Goal: Task Accomplishment & Management: Manage account settings

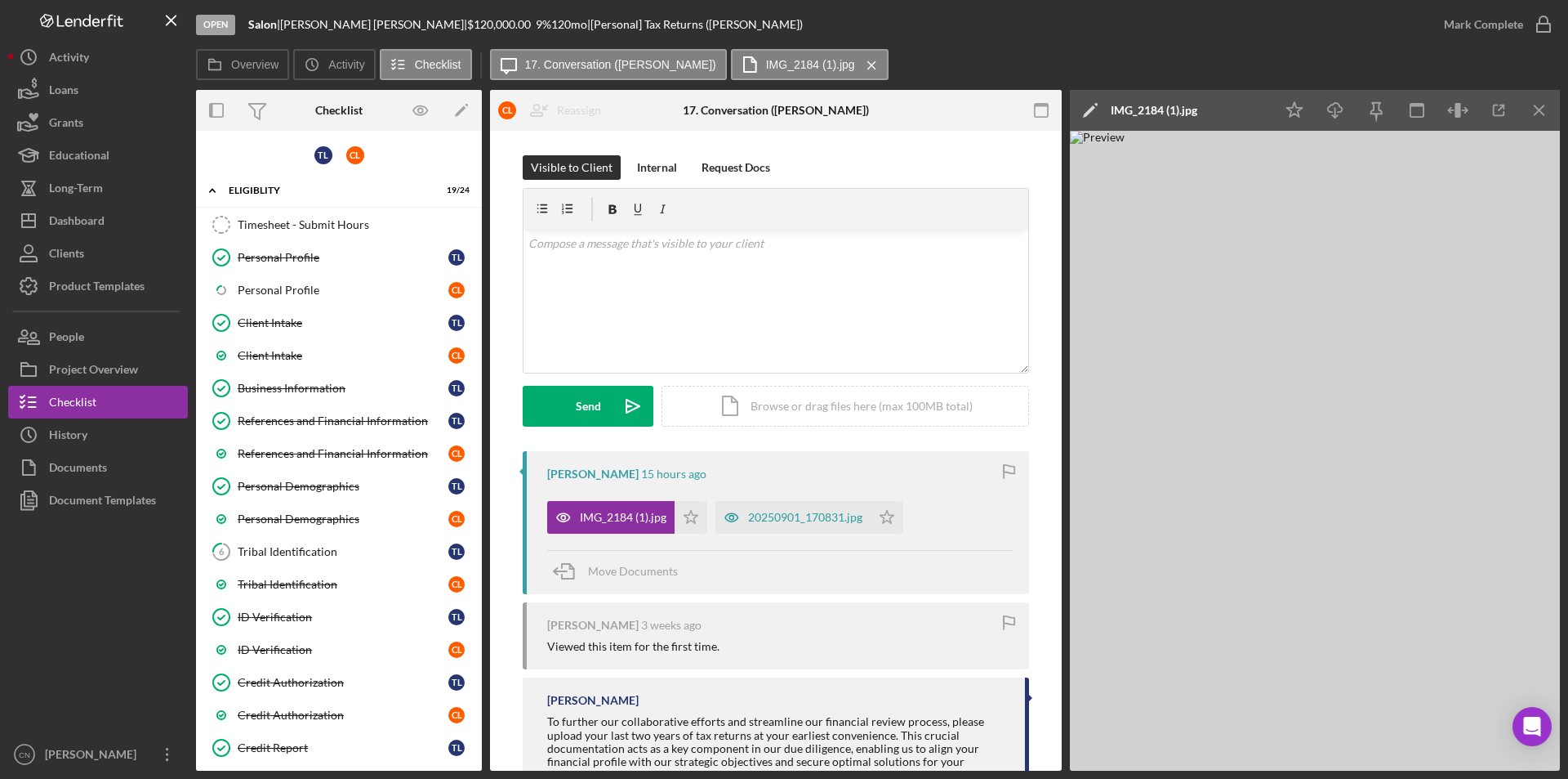
scroll to position [876, 0]
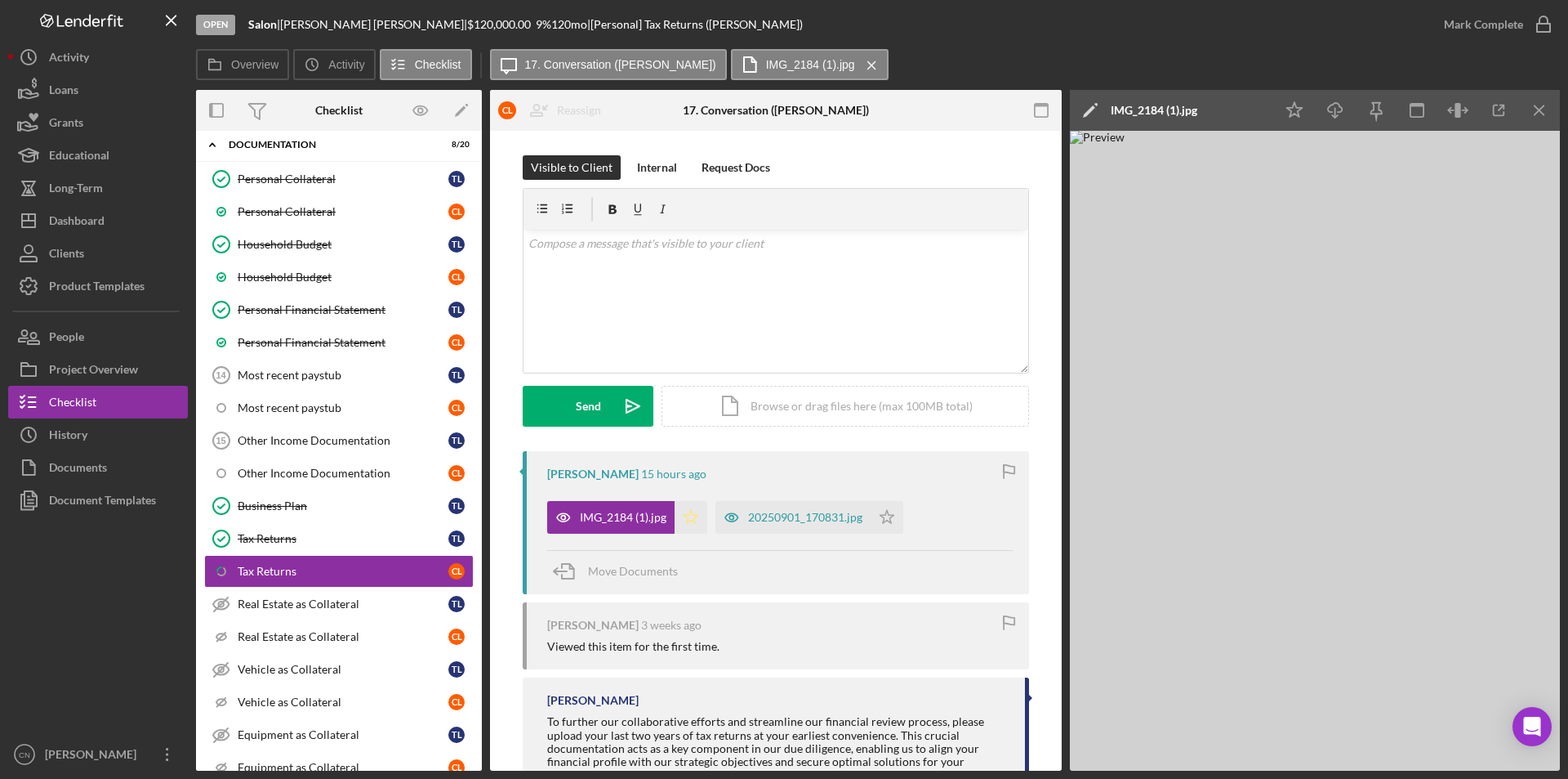
click at [685, 520] on icon "Icon/Star" at bounding box center [691, 517] width 32 height 32
click at [822, 515] on div "20250901_170831.jpg" at bounding box center [805, 517] width 115 height 13
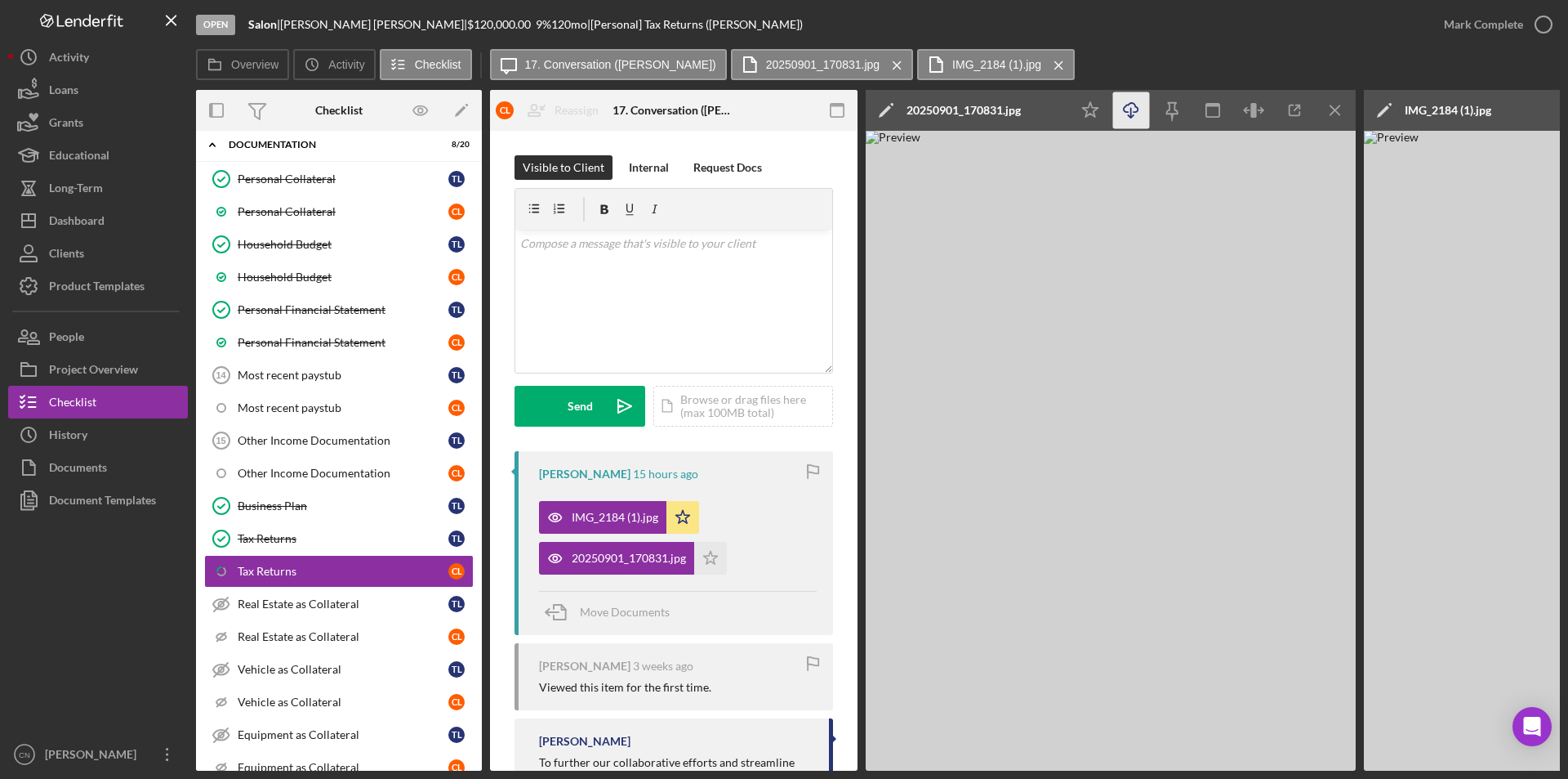
click at [1132, 116] on line "button" at bounding box center [1132, 112] width 0 height 9
click at [710, 562] on polygon "button" at bounding box center [710, 557] width 14 height 13
click at [1540, 23] on icon "button" at bounding box center [1543, 24] width 41 height 41
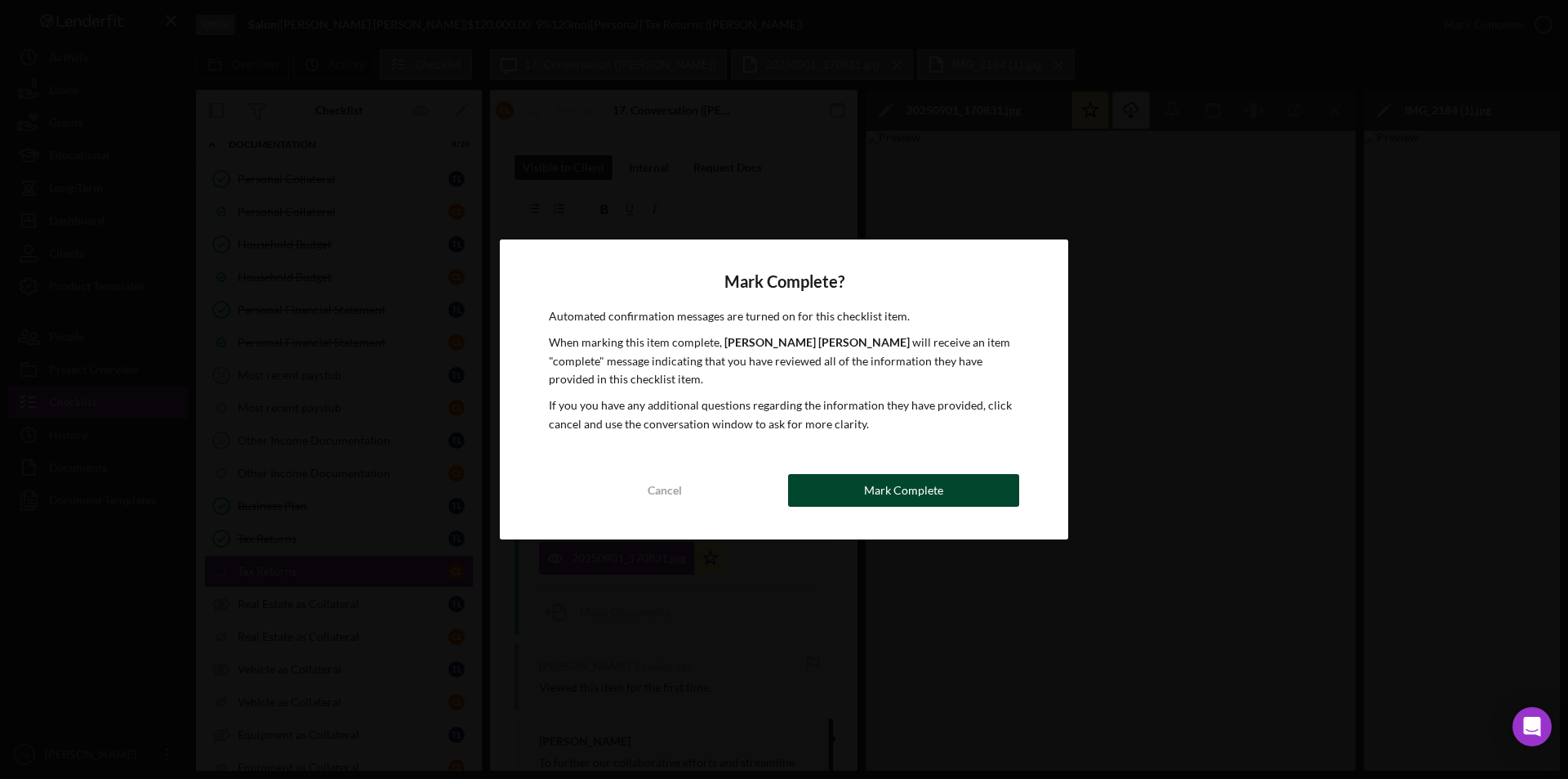
click at [873, 497] on div "Mark Complete" at bounding box center [904, 490] width 80 height 32
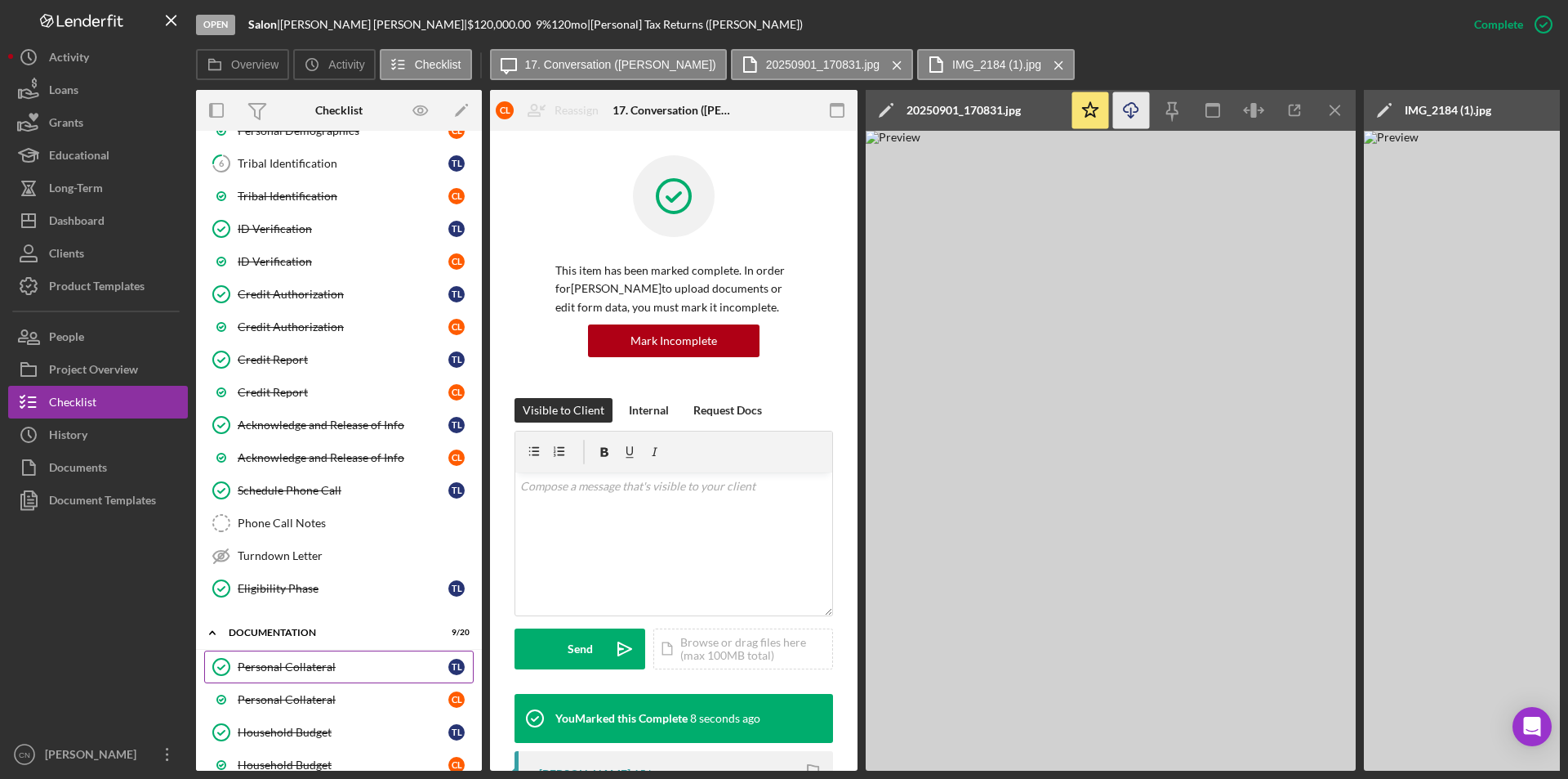
scroll to position [236, 0]
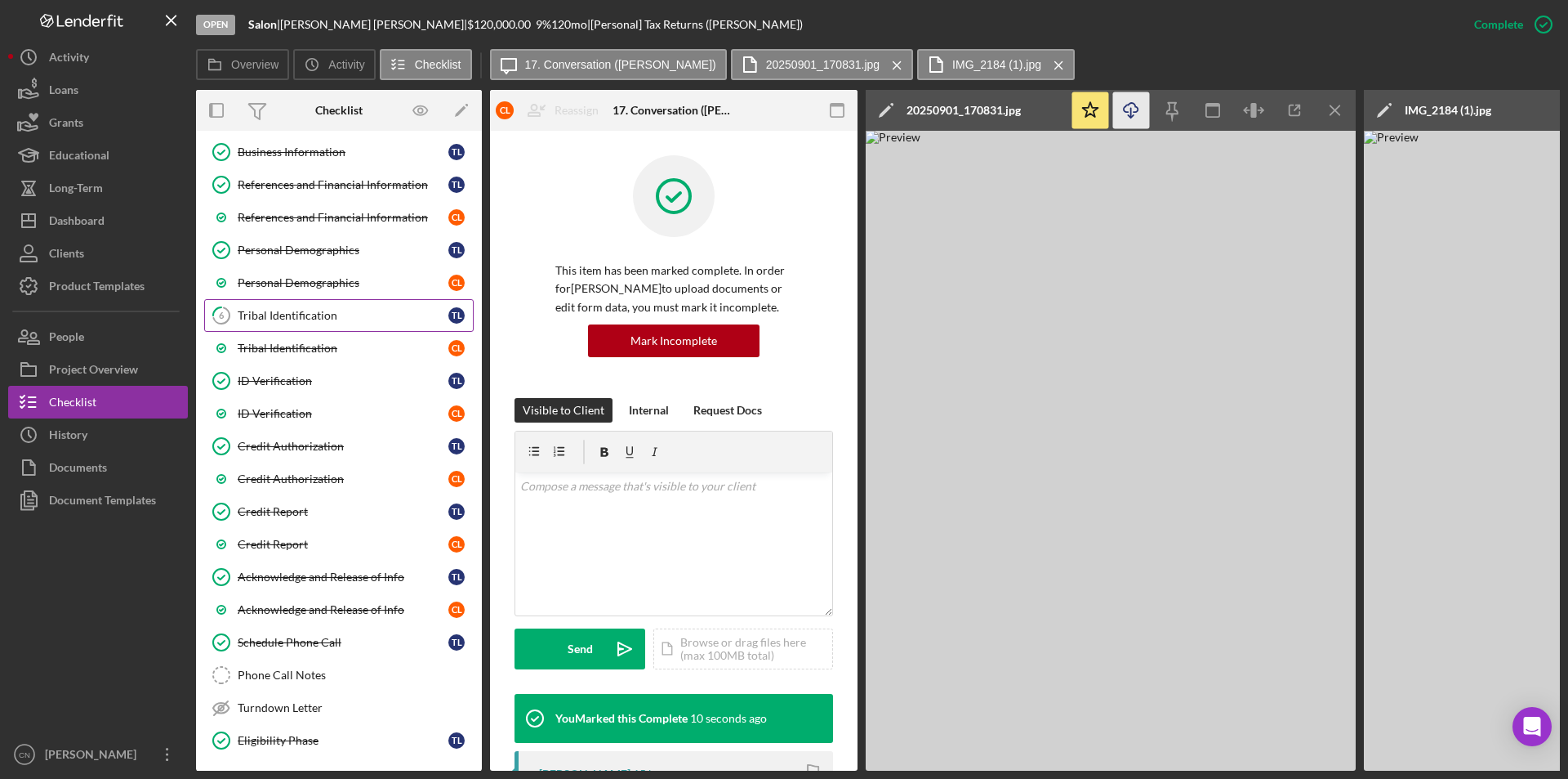
click at [269, 313] on div "Tribal Identification" at bounding box center [343, 315] width 211 height 13
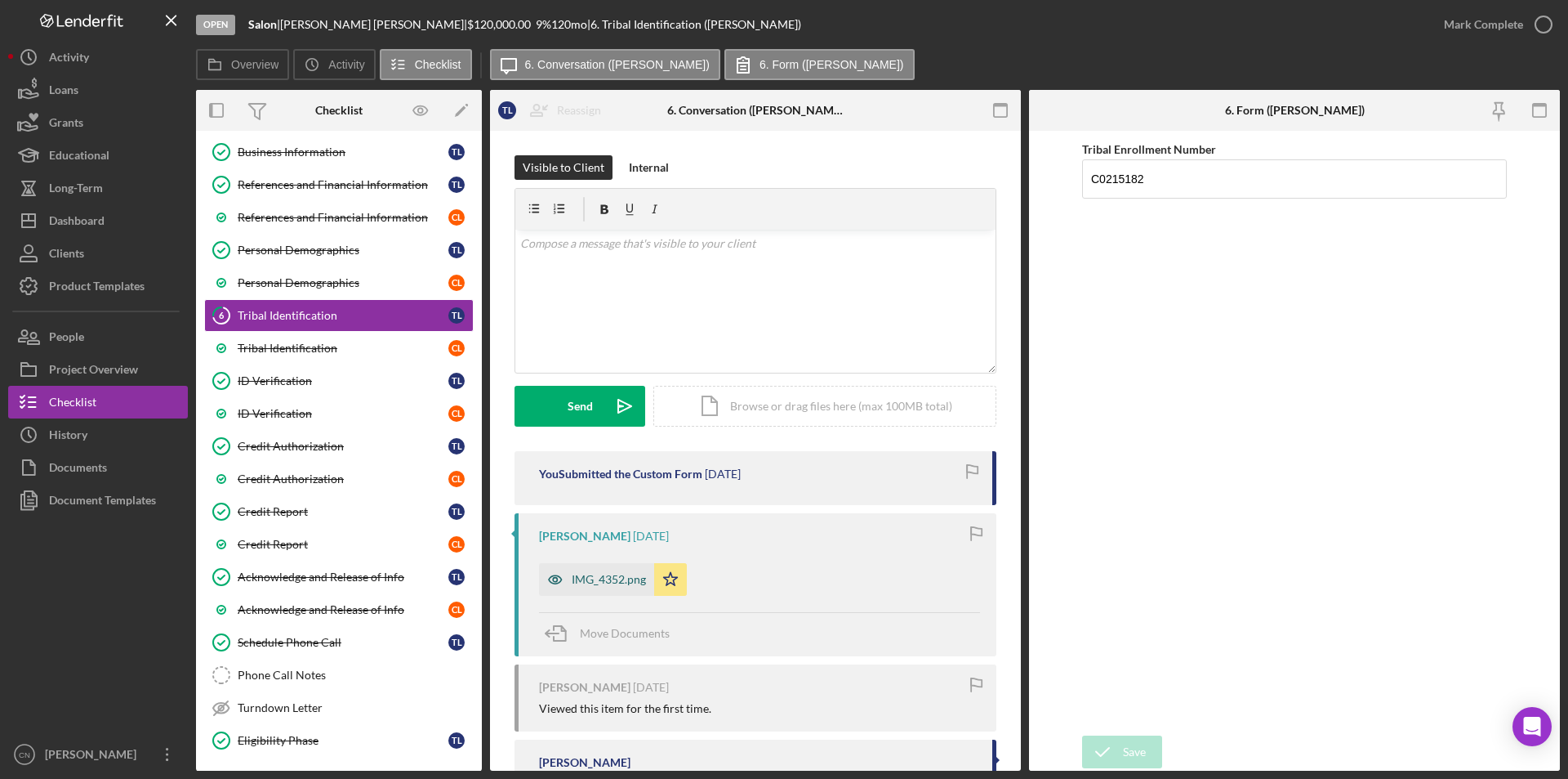
click at [601, 581] on div "IMG_4352.png" at bounding box center [609, 580] width 74 height 13
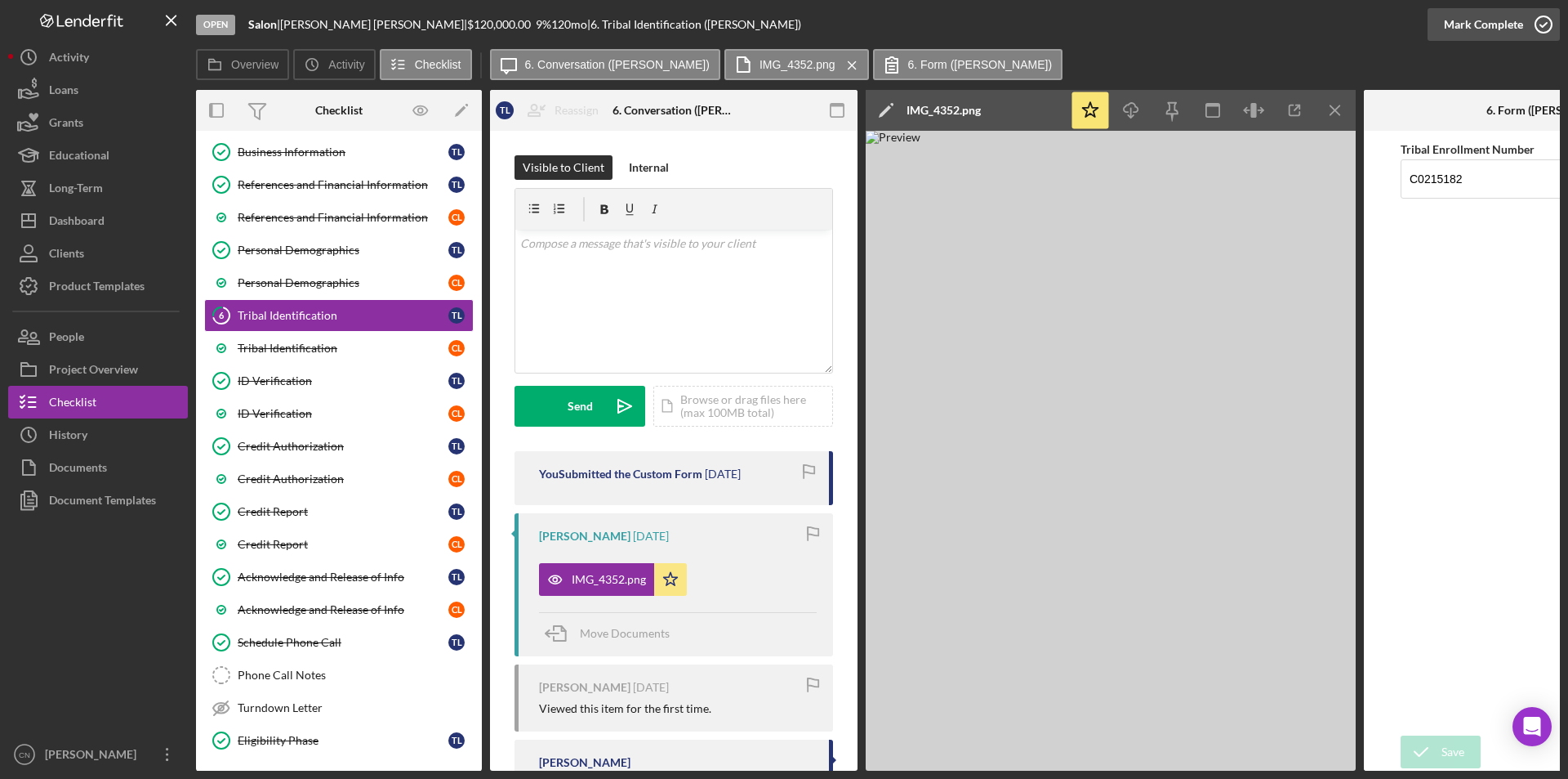
click at [1544, 28] on icon "button" at bounding box center [1543, 24] width 41 height 41
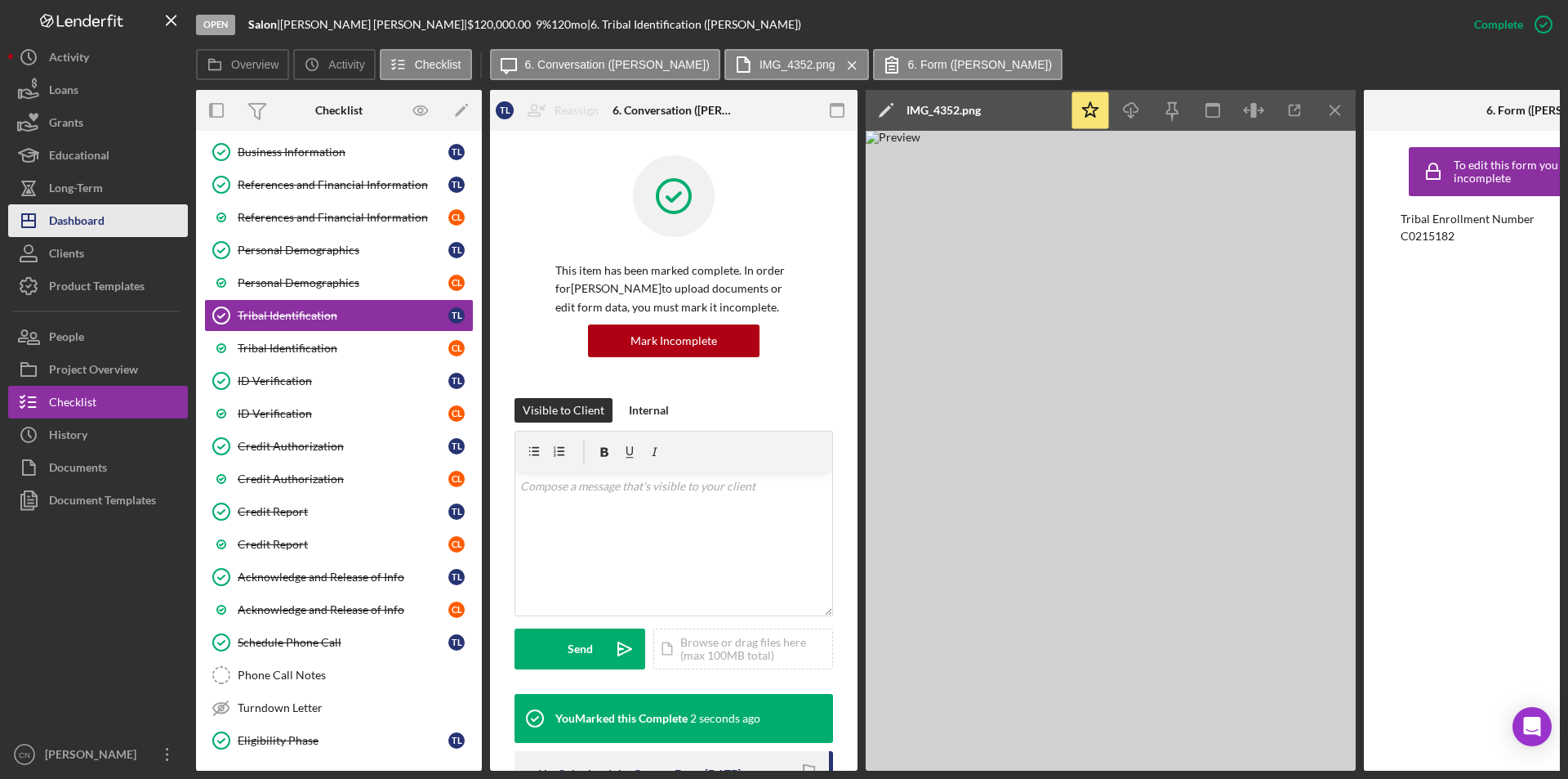
click at [112, 219] on button "Icon/Dashboard Dashboard" at bounding box center [98, 220] width 179 height 32
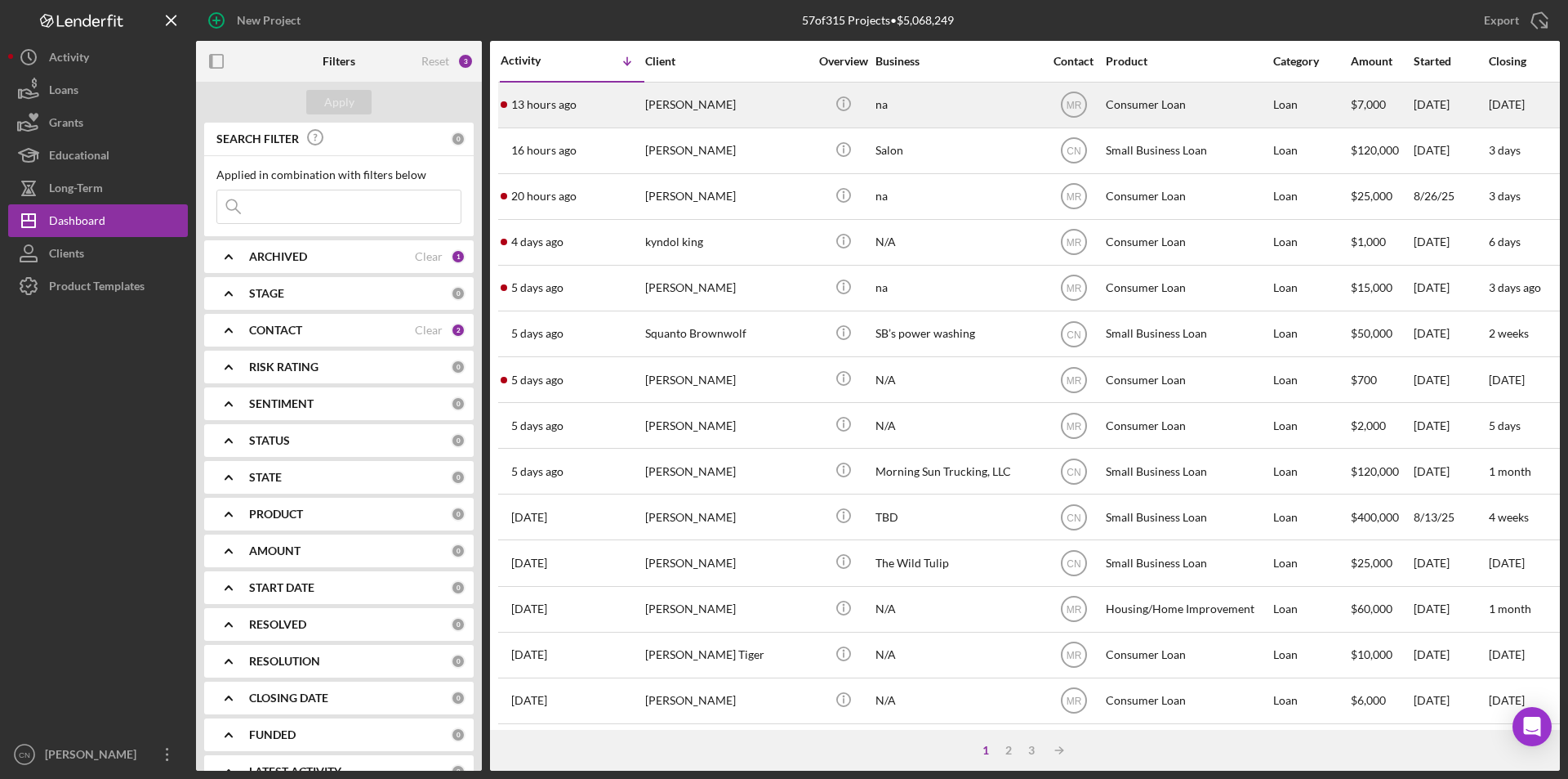
click at [713, 100] on div "[PERSON_NAME]" at bounding box center [727, 105] width 163 height 44
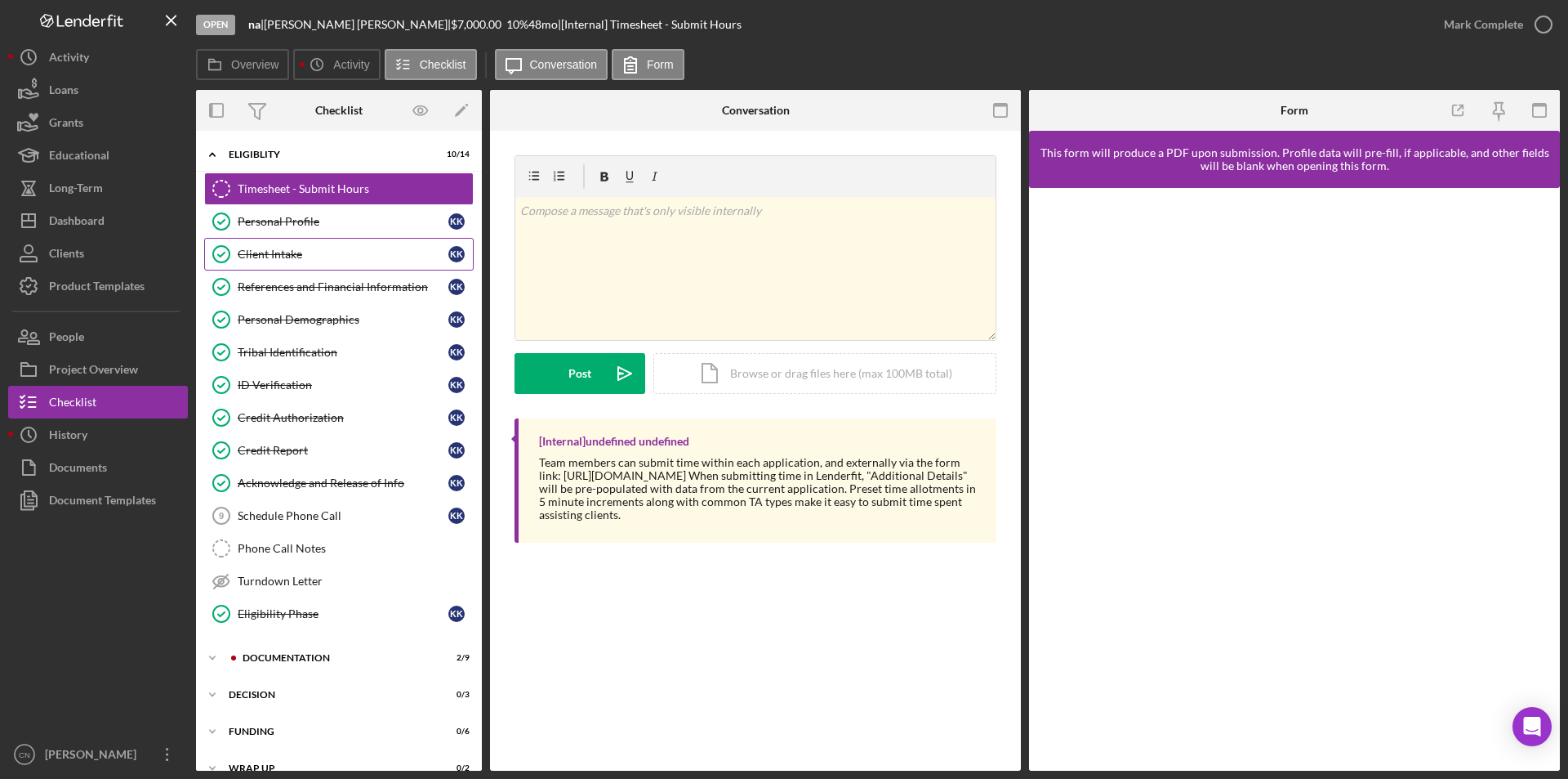
click at [284, 254] on div "Client Intake" at bounding box center [343, 254] width 211 height 13
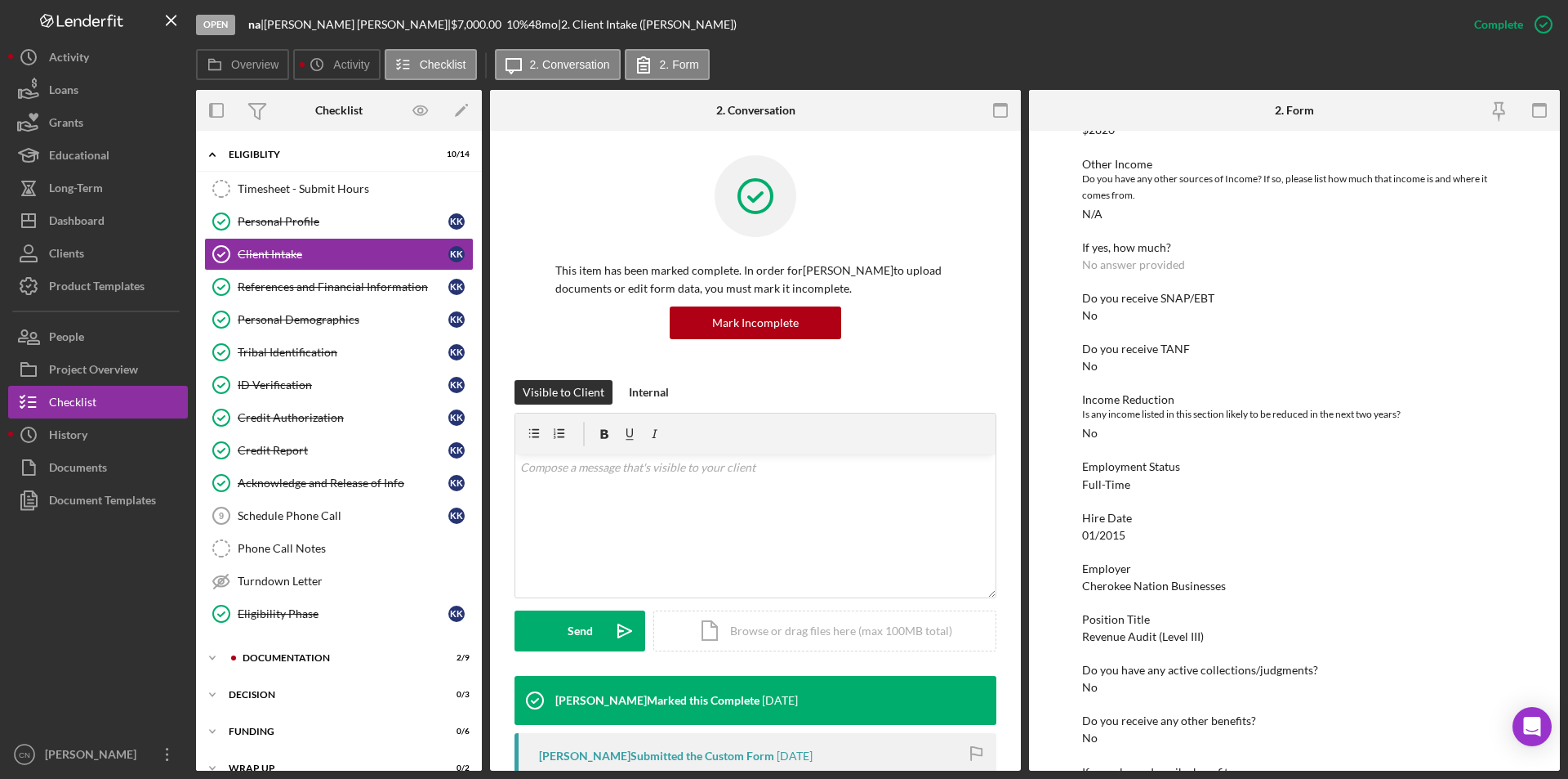
scroll to position [735, 0]
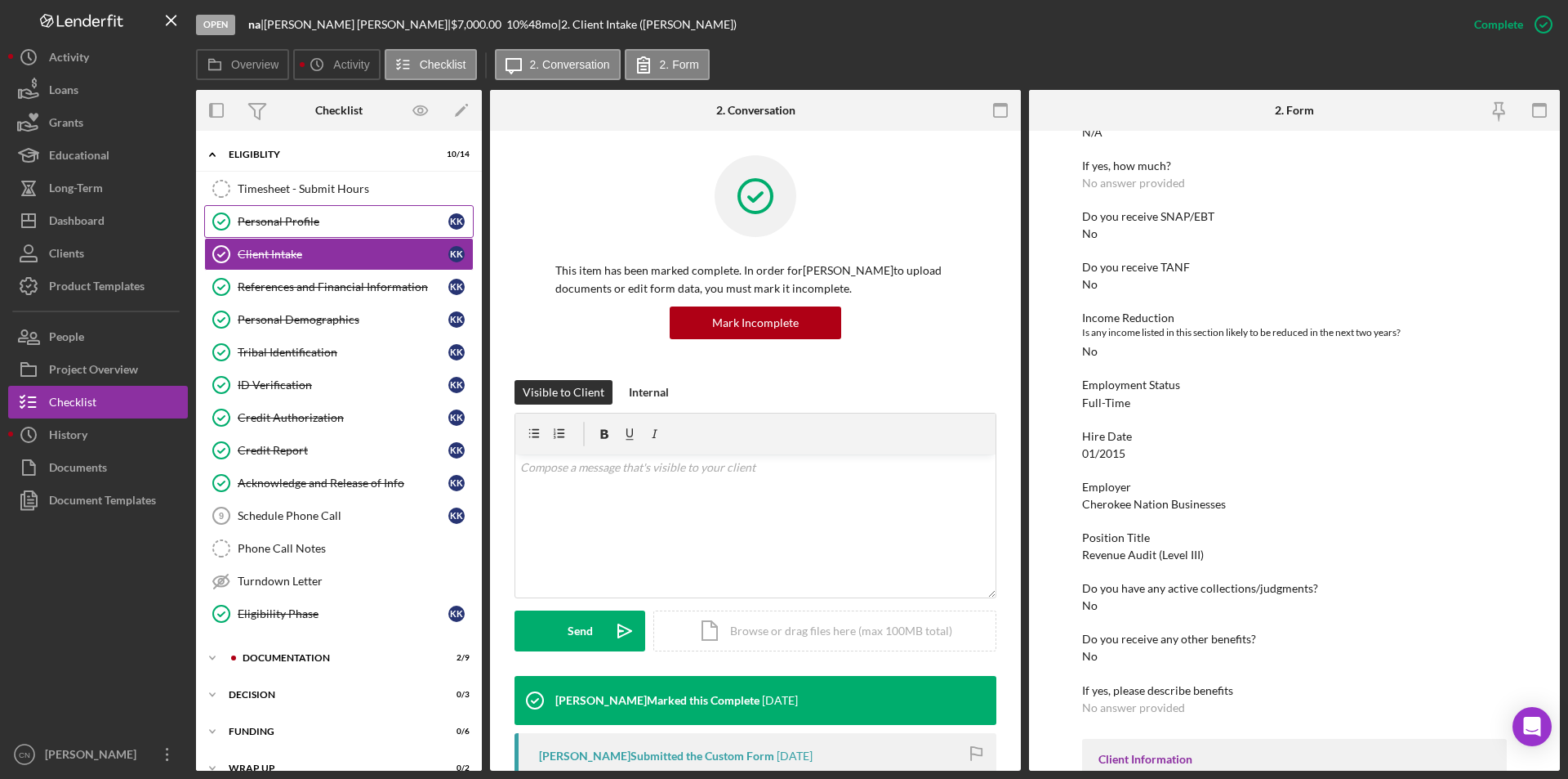
click at [269, 223] on div "Personal Profile" at bounding box center [343, 221] width 211 height 13
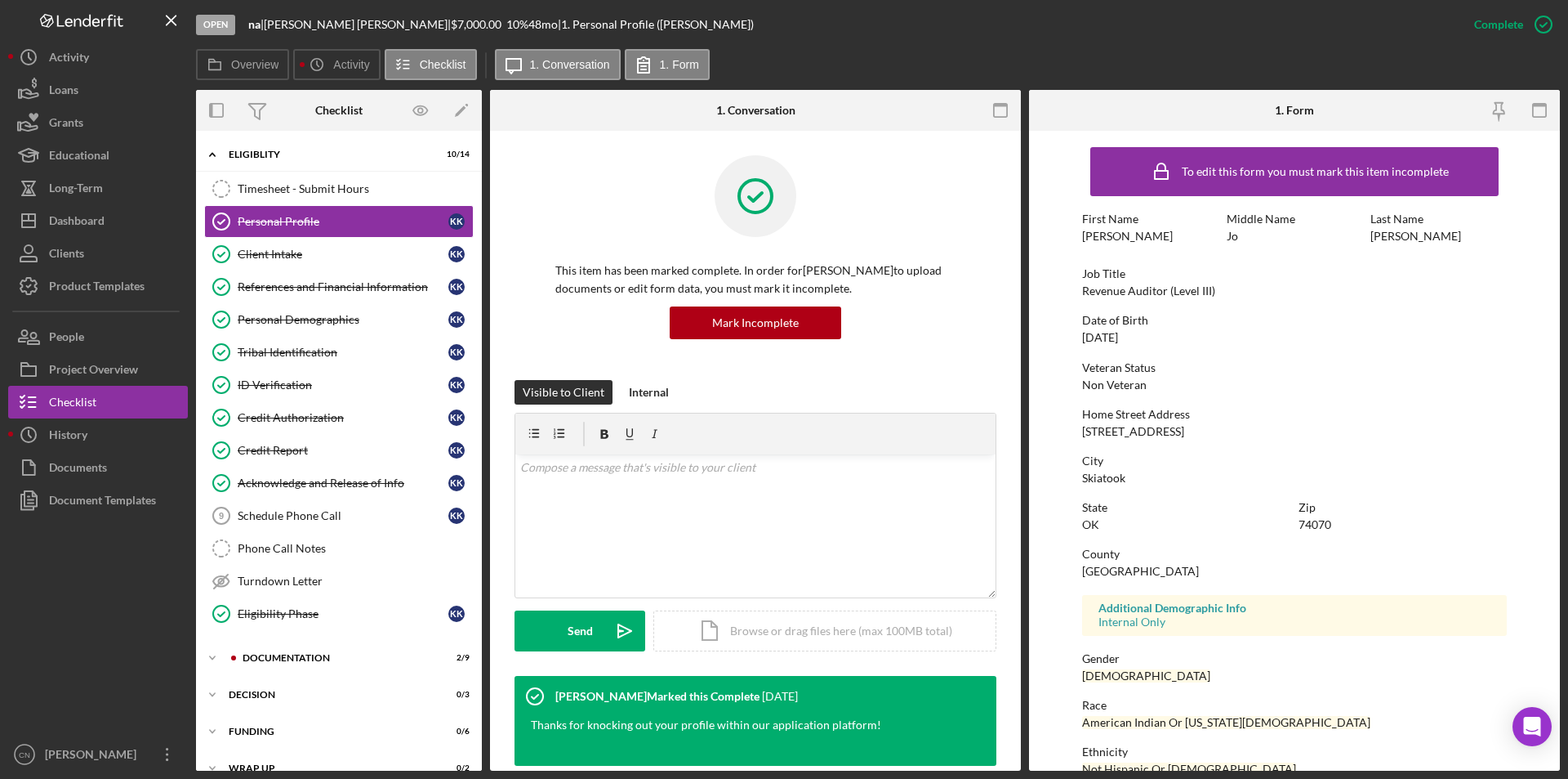
scroll to position [23, 0]
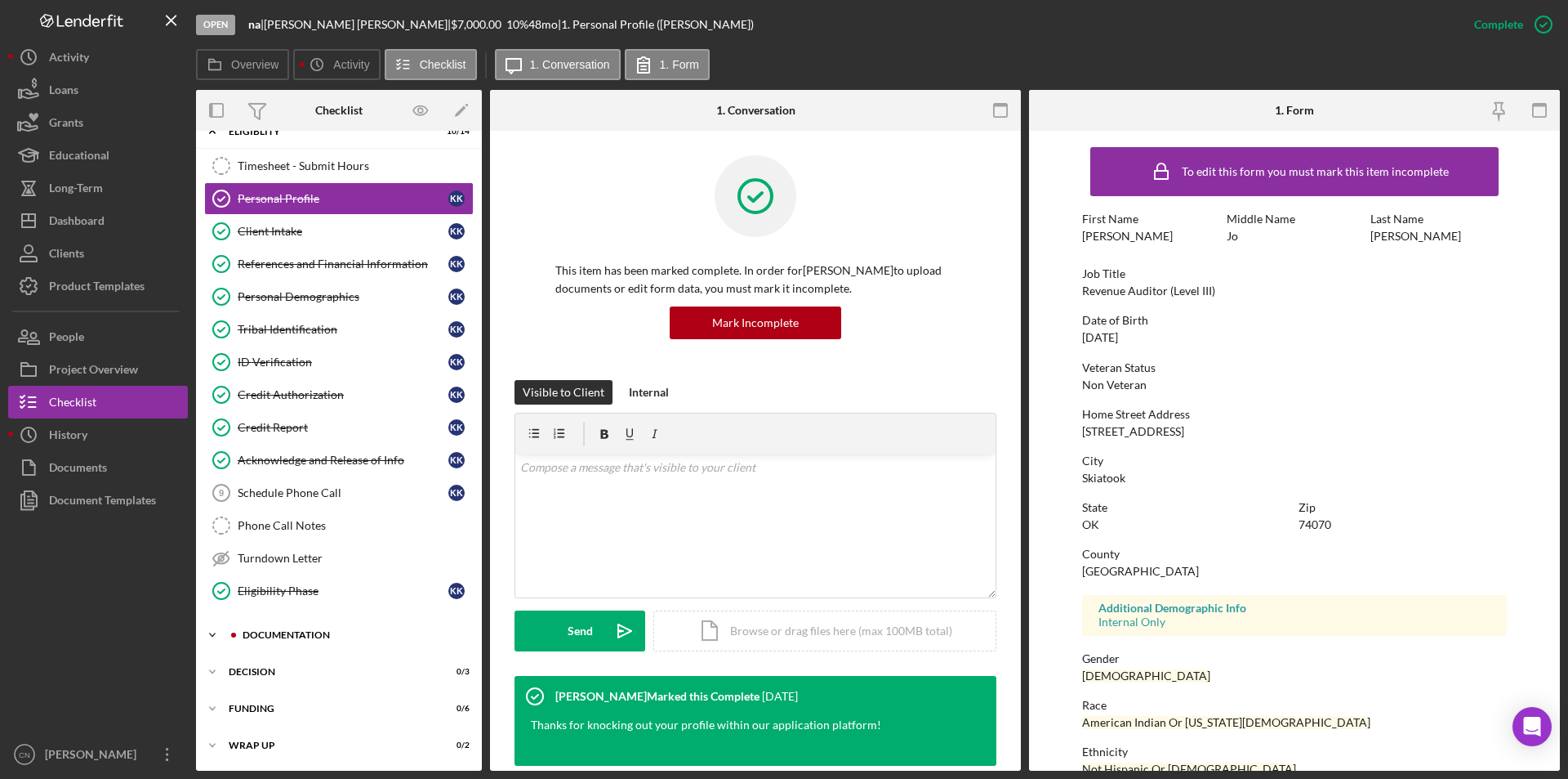
click at [259, 638] on div "Documentation" at bounding box center [352, 635] width 219 height 9
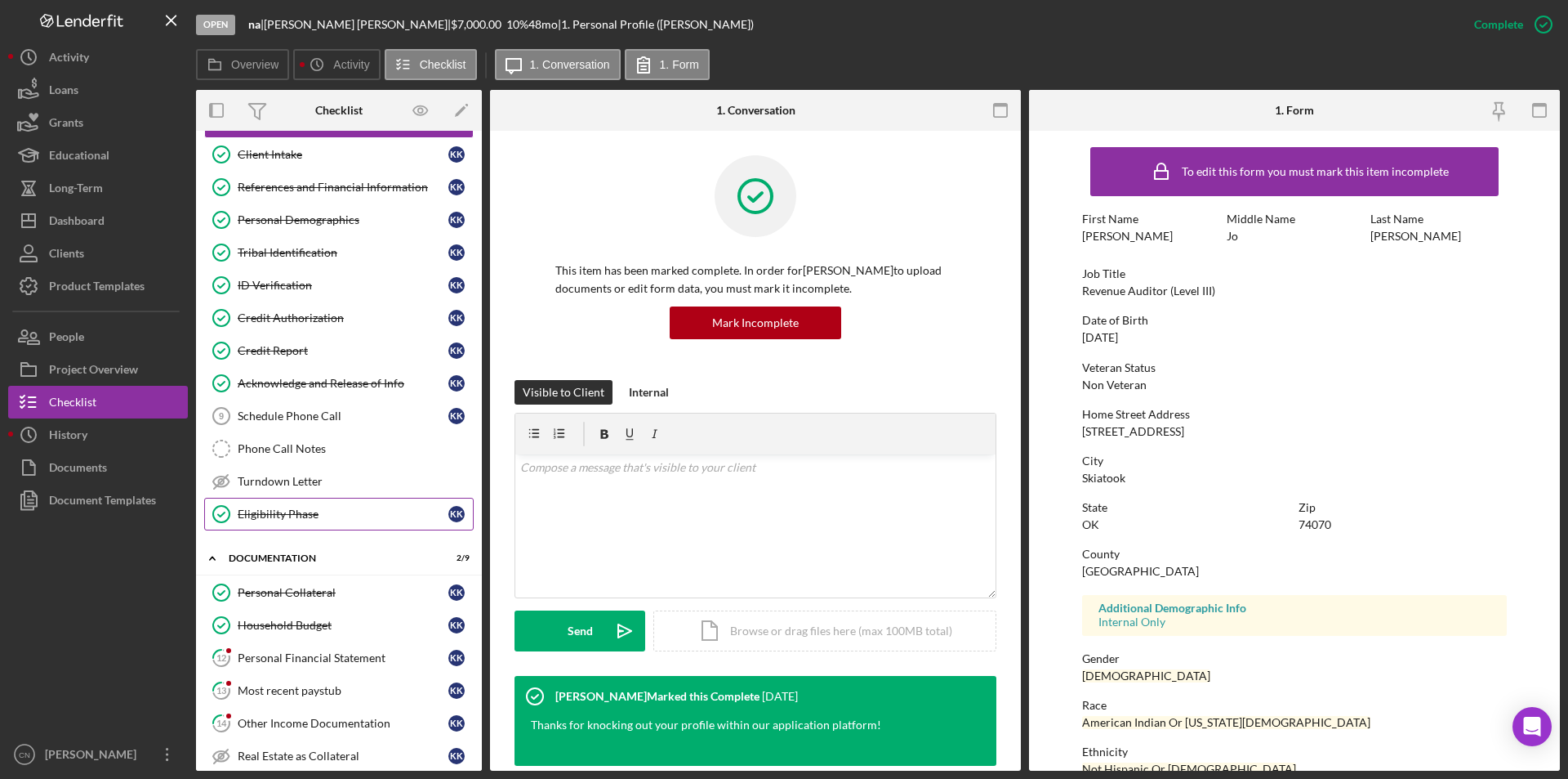
scroll to position [268, 0]
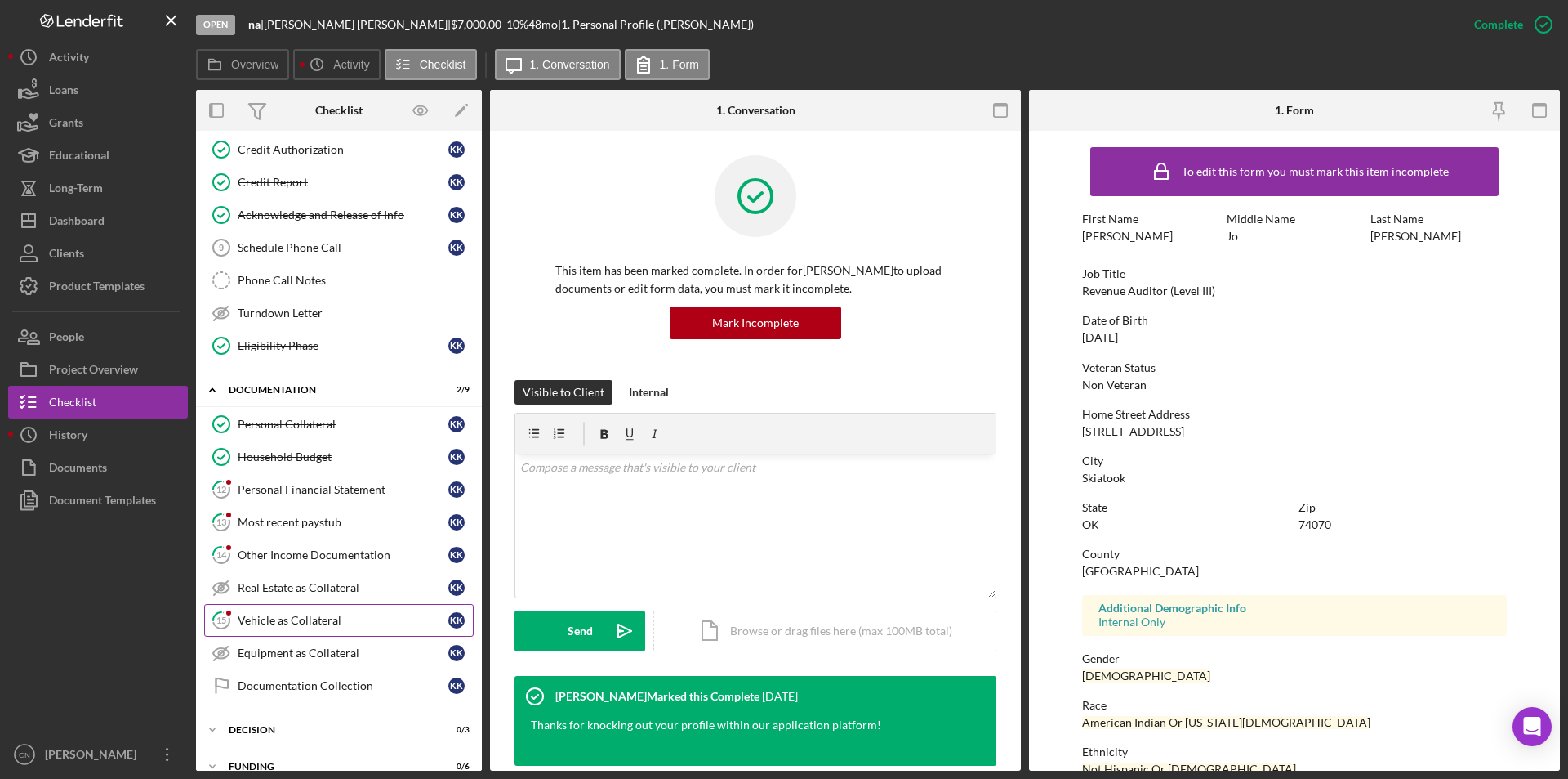
click at [279, 617] on div "Vehicle as Collateral" at bounding box center [343, 621] width 211 height 13
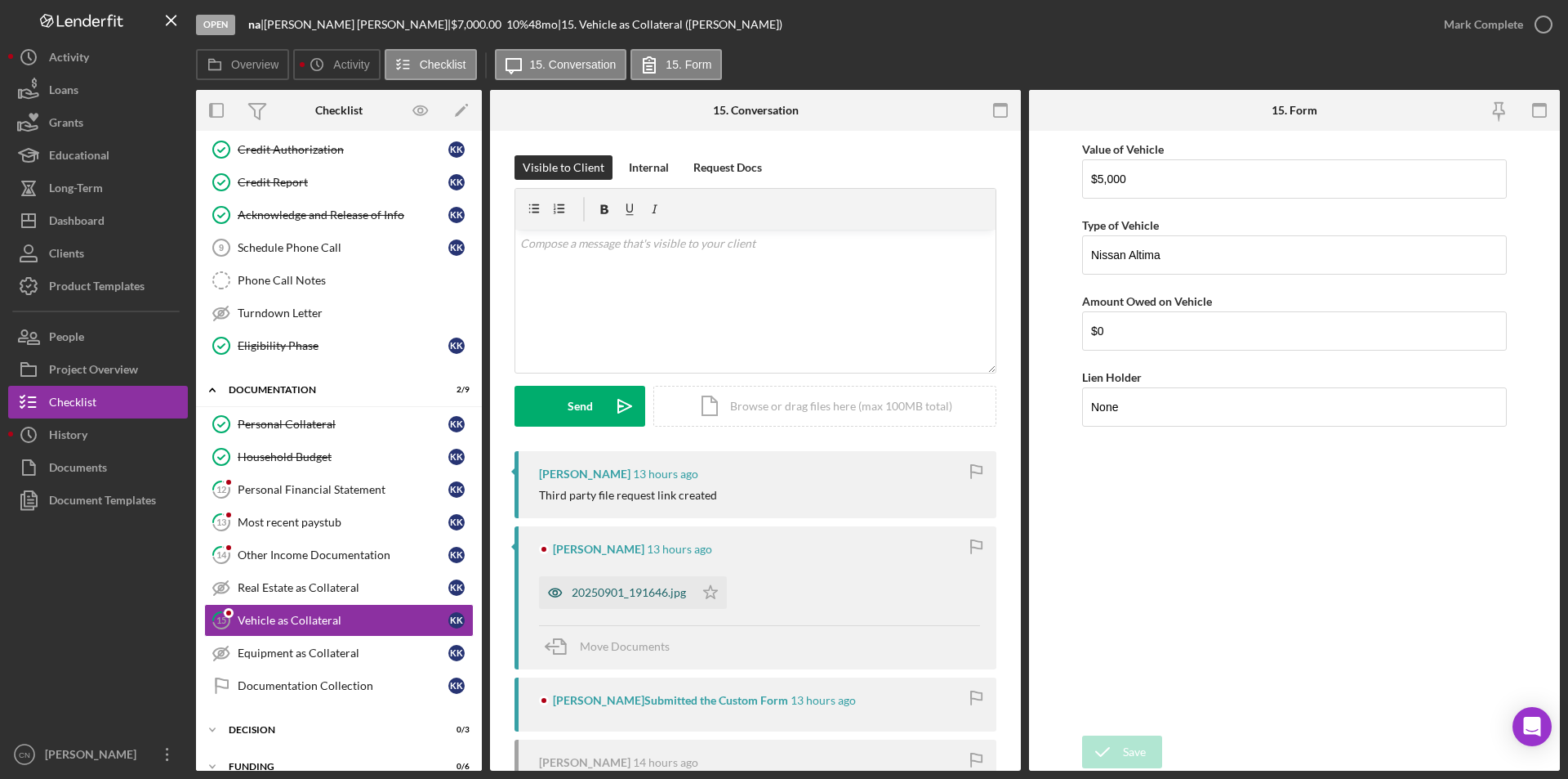
click at [617, 594] on div "20250901_191646.jpg" at bounding box center [629, 592] width 115 height 13
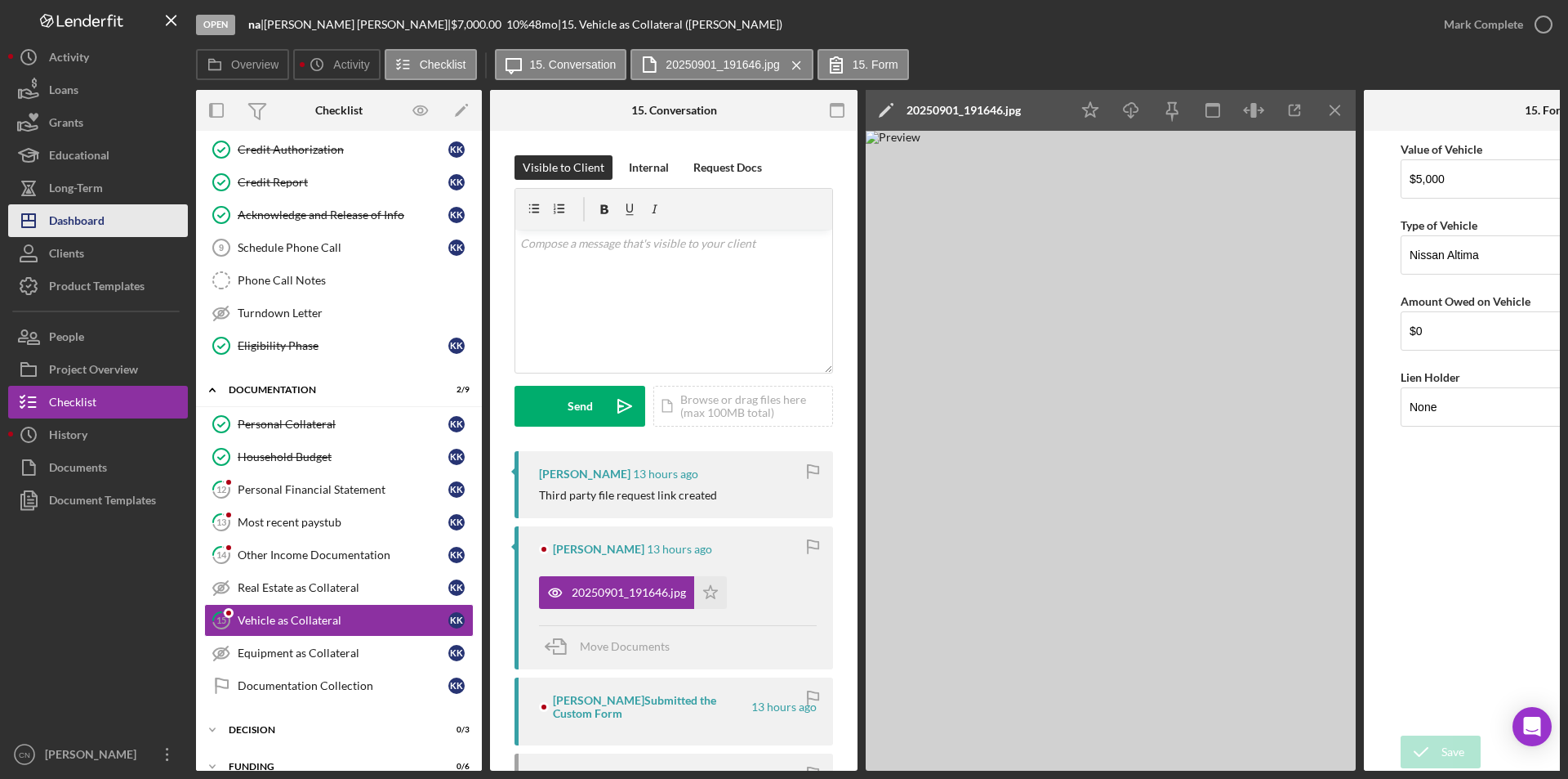
click at [80, 225] on div "Dashboard" at bounding box center [77, 222] width 56 height 37
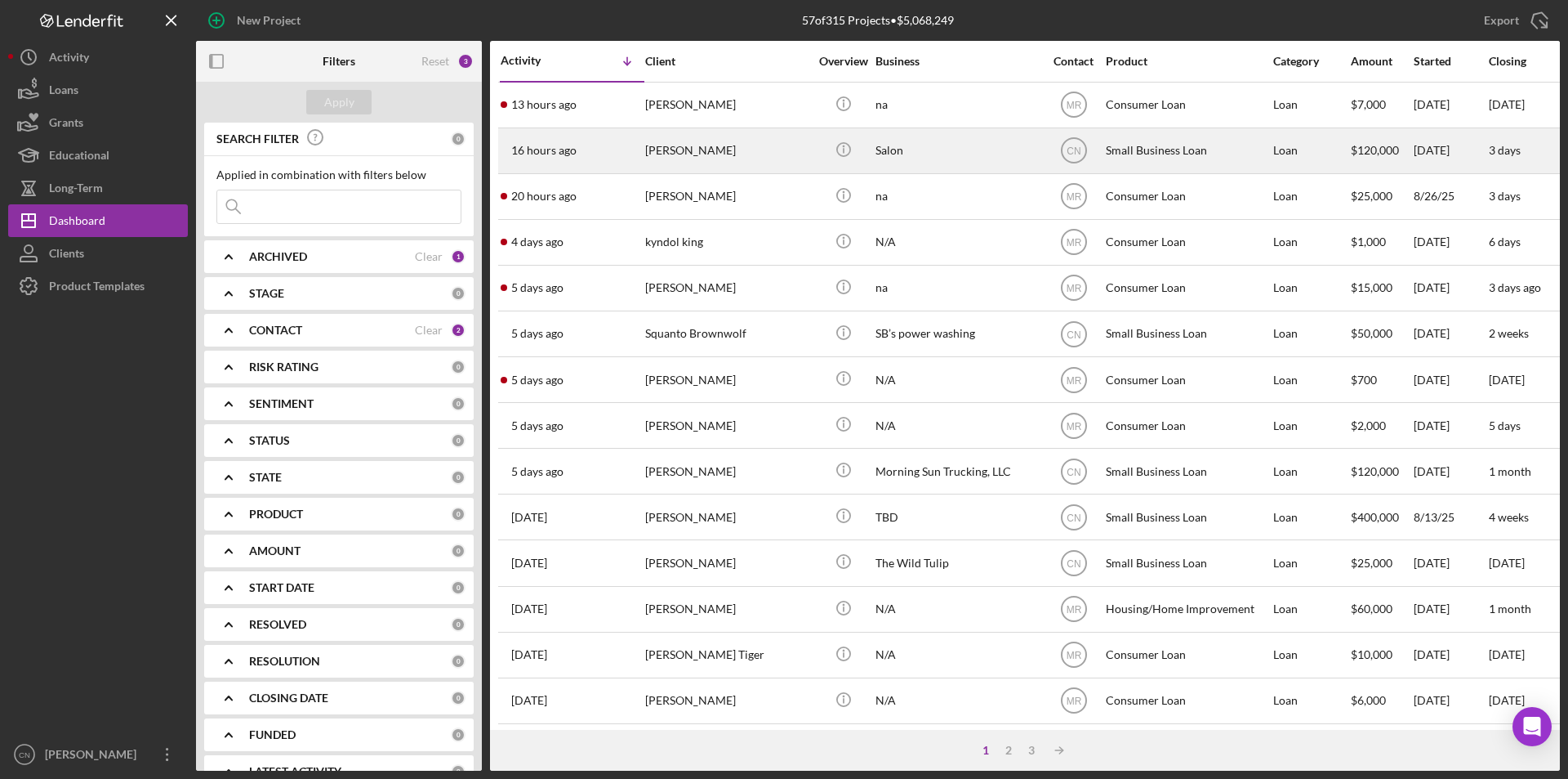
click at [687, 147] on div "[PERSON_NAME]" at bounding box center [727, 151] width 163 height 44
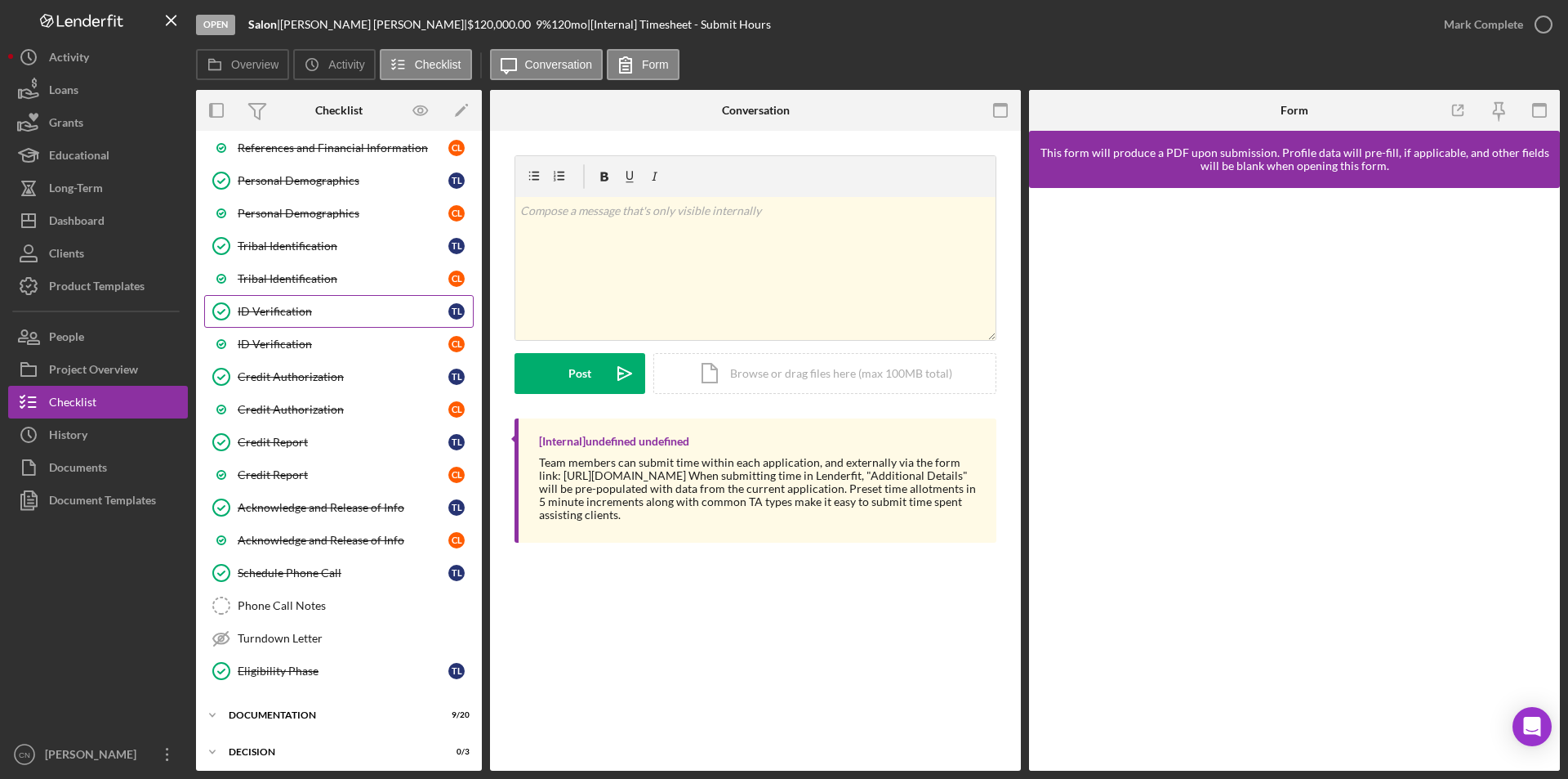
scroll to position [385, 0]
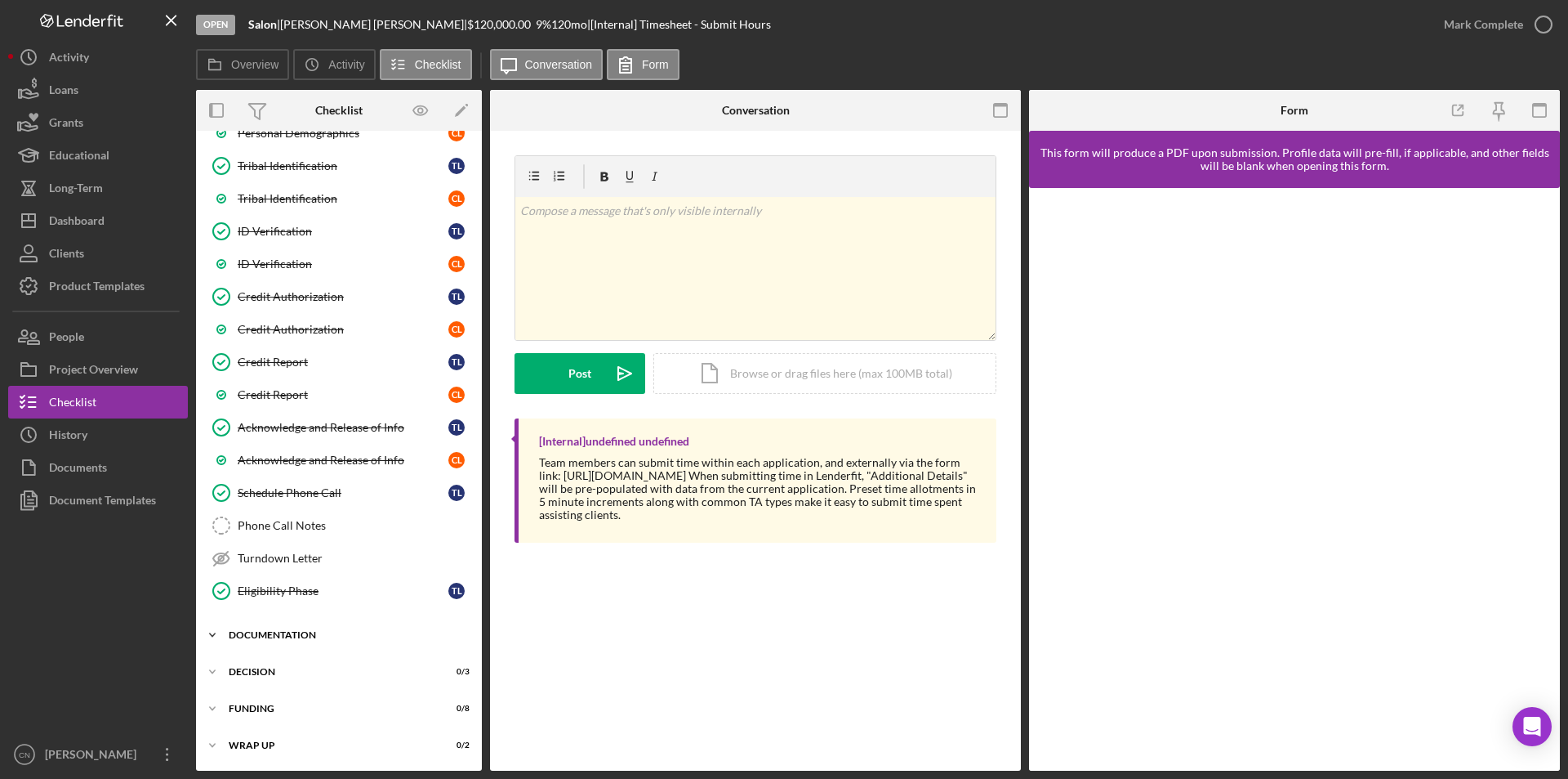
click at [295, 628] on div "Icon/Expander Documentation 9 / 20" at bounding box center [339, 635] width 286 height 32
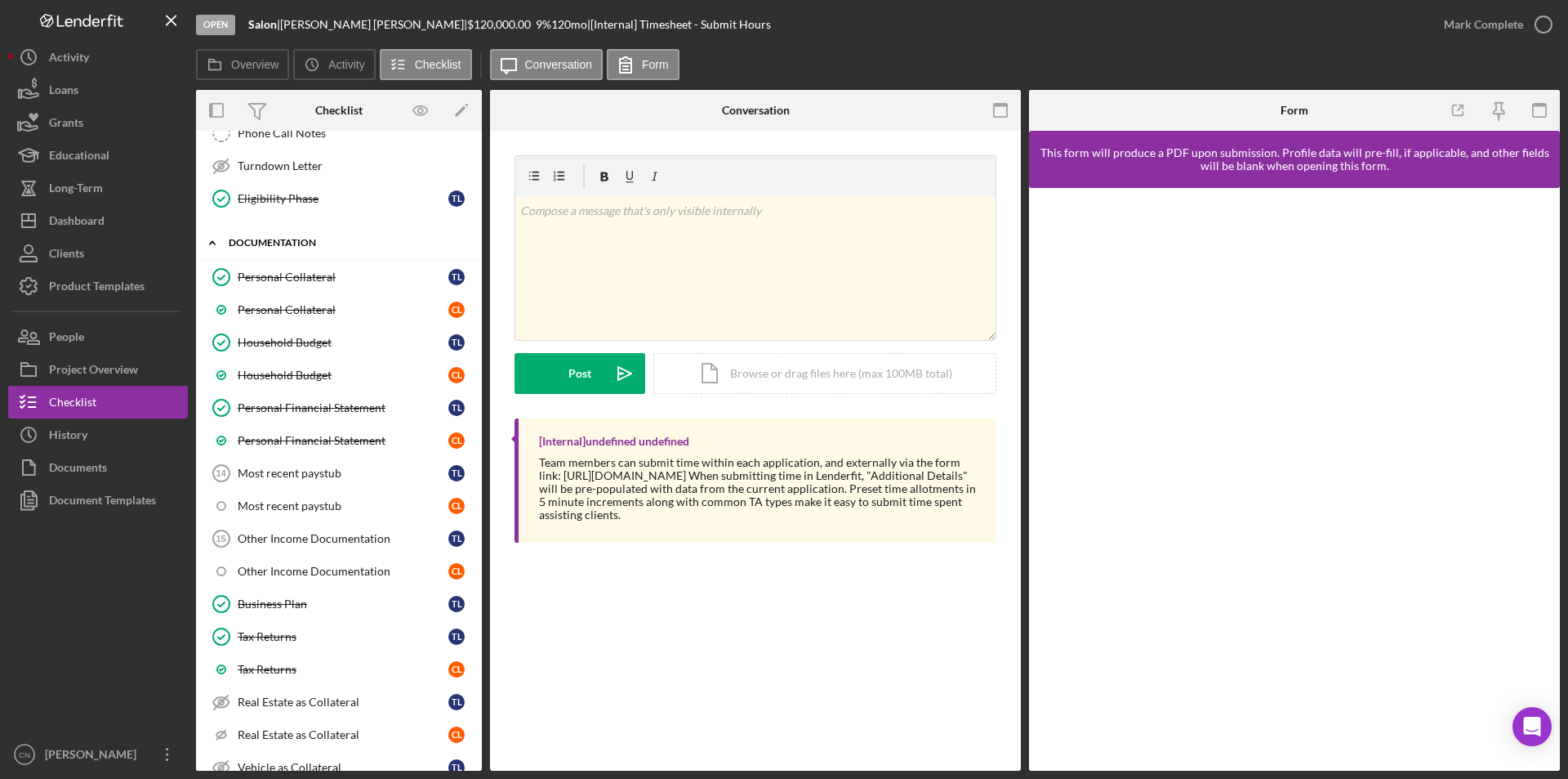
scroll to position [794, 0]
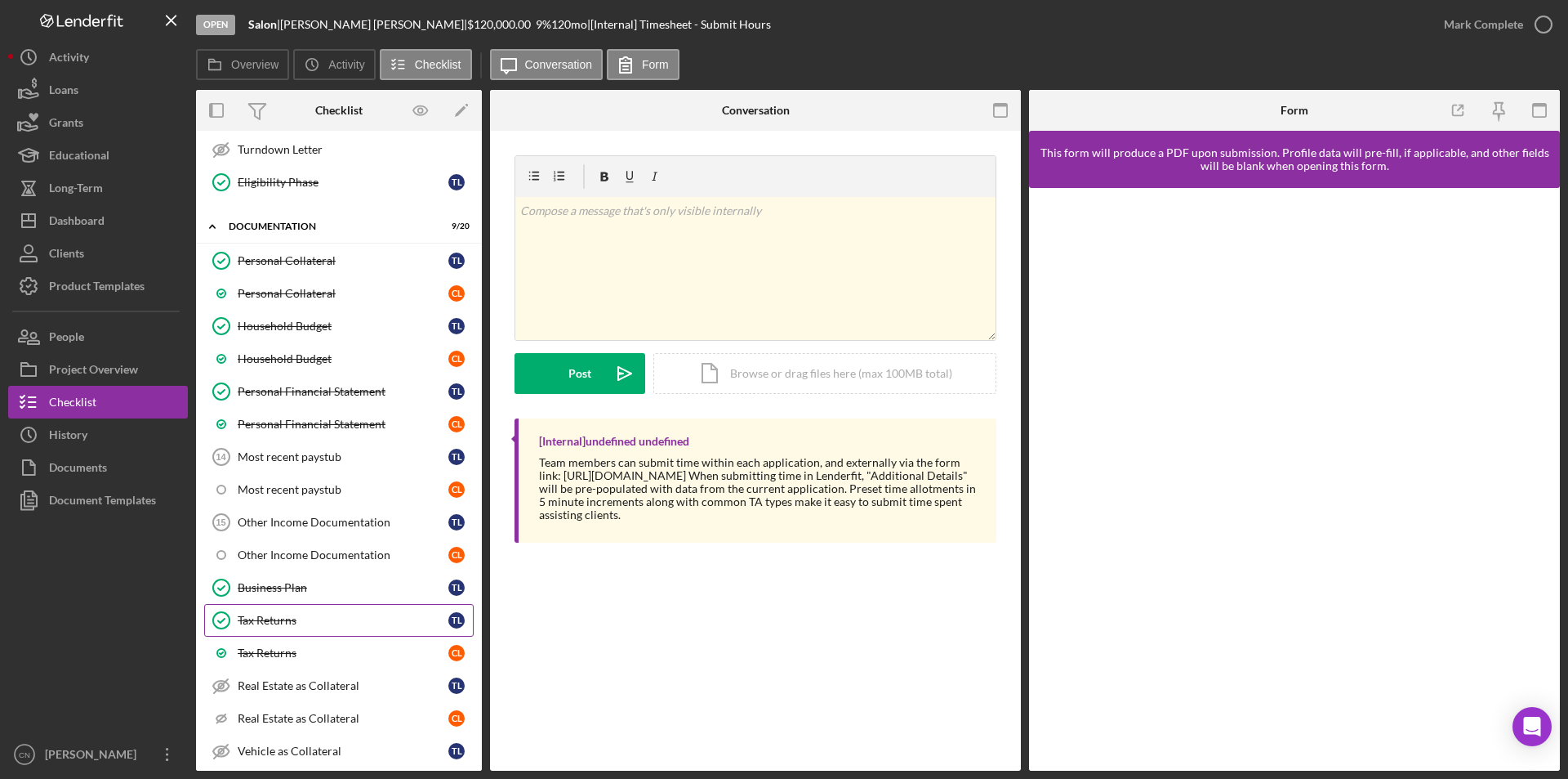
click at [282, 615] on div "Tax Returns" at bounding box center [343, 621] width 211 height 13
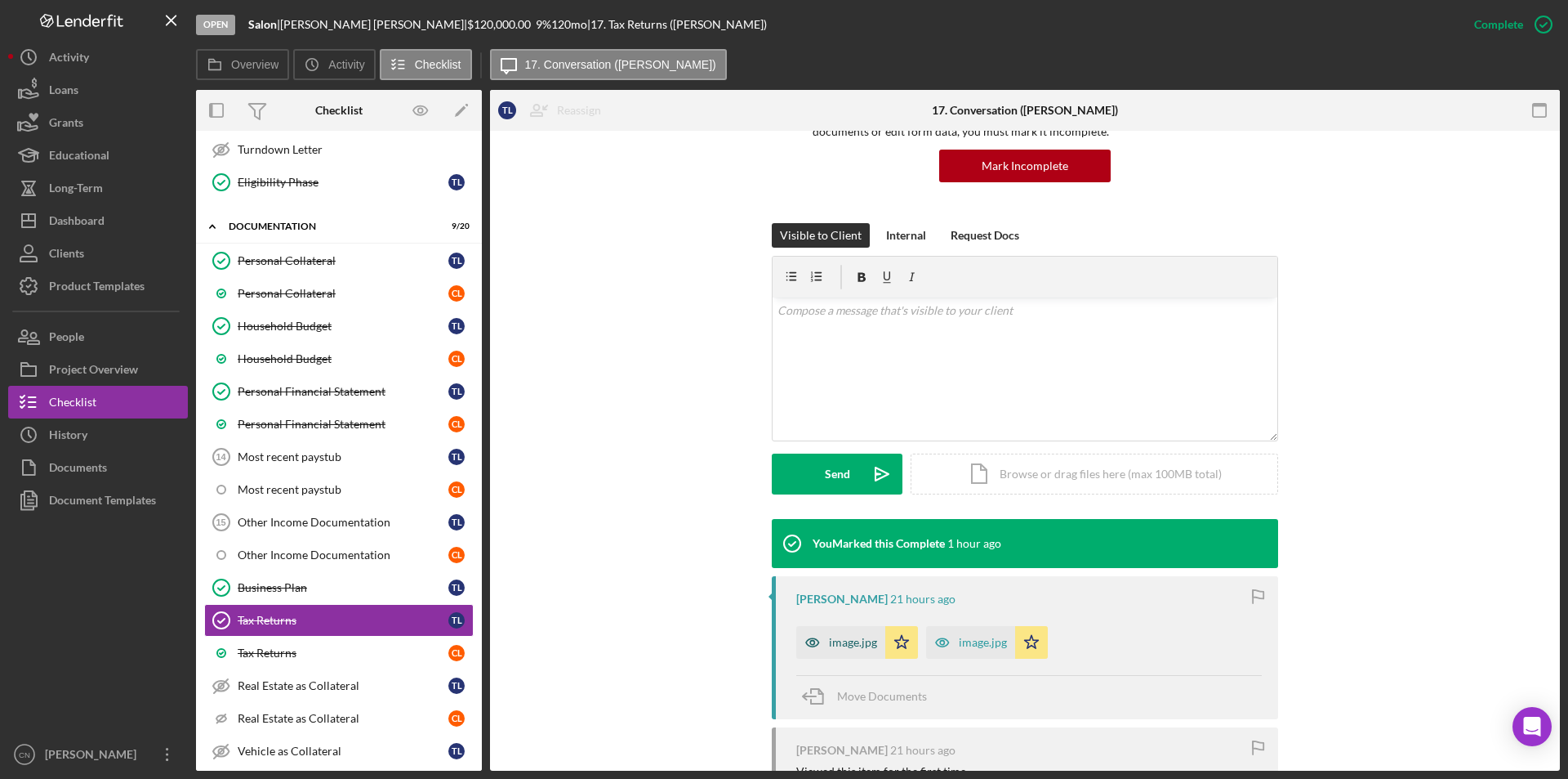
scroll to position [163, 0]
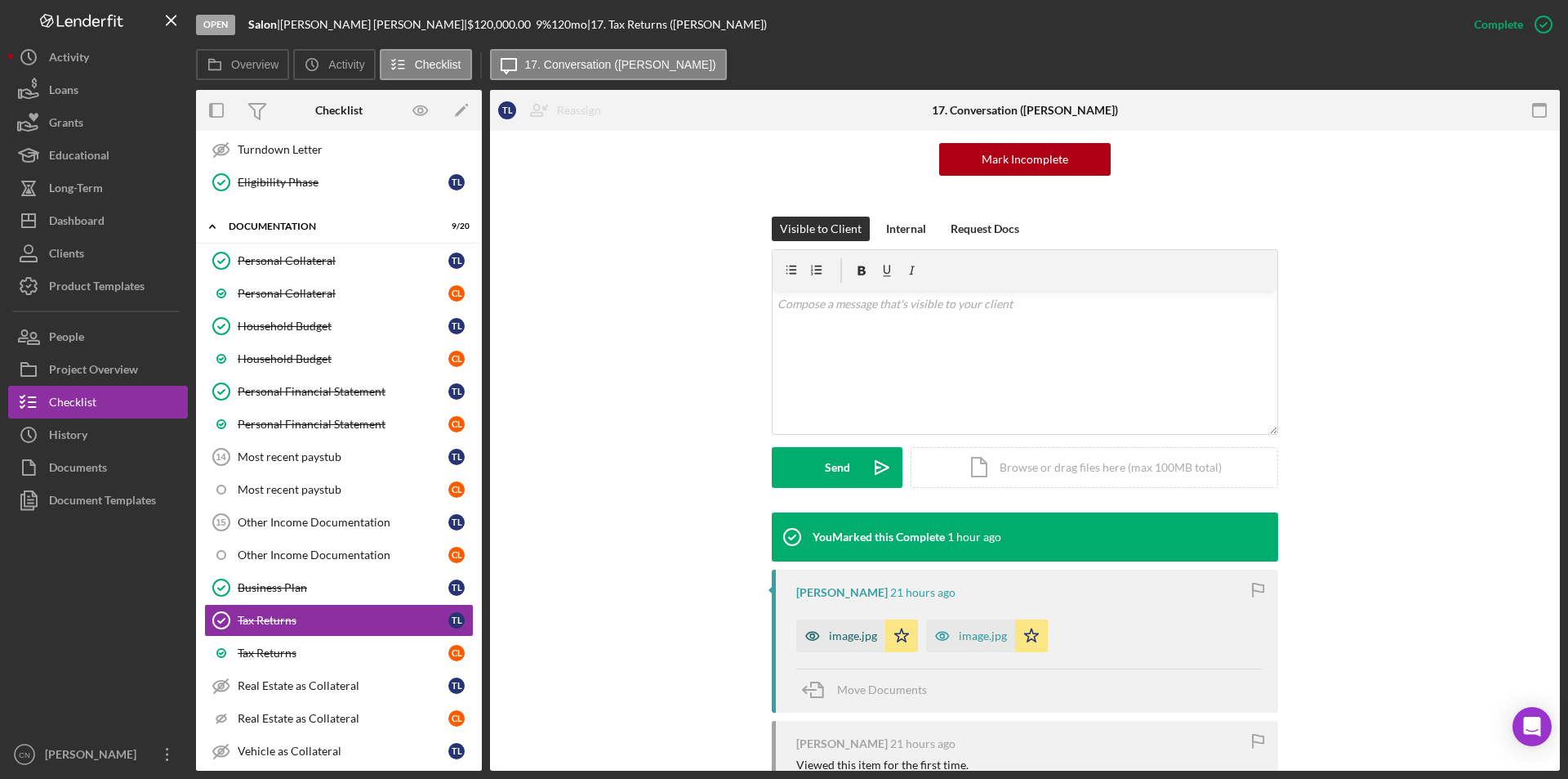
click at [849, 632] on div "image.jpg" at bounding box center [853, 636] width 48 height 13
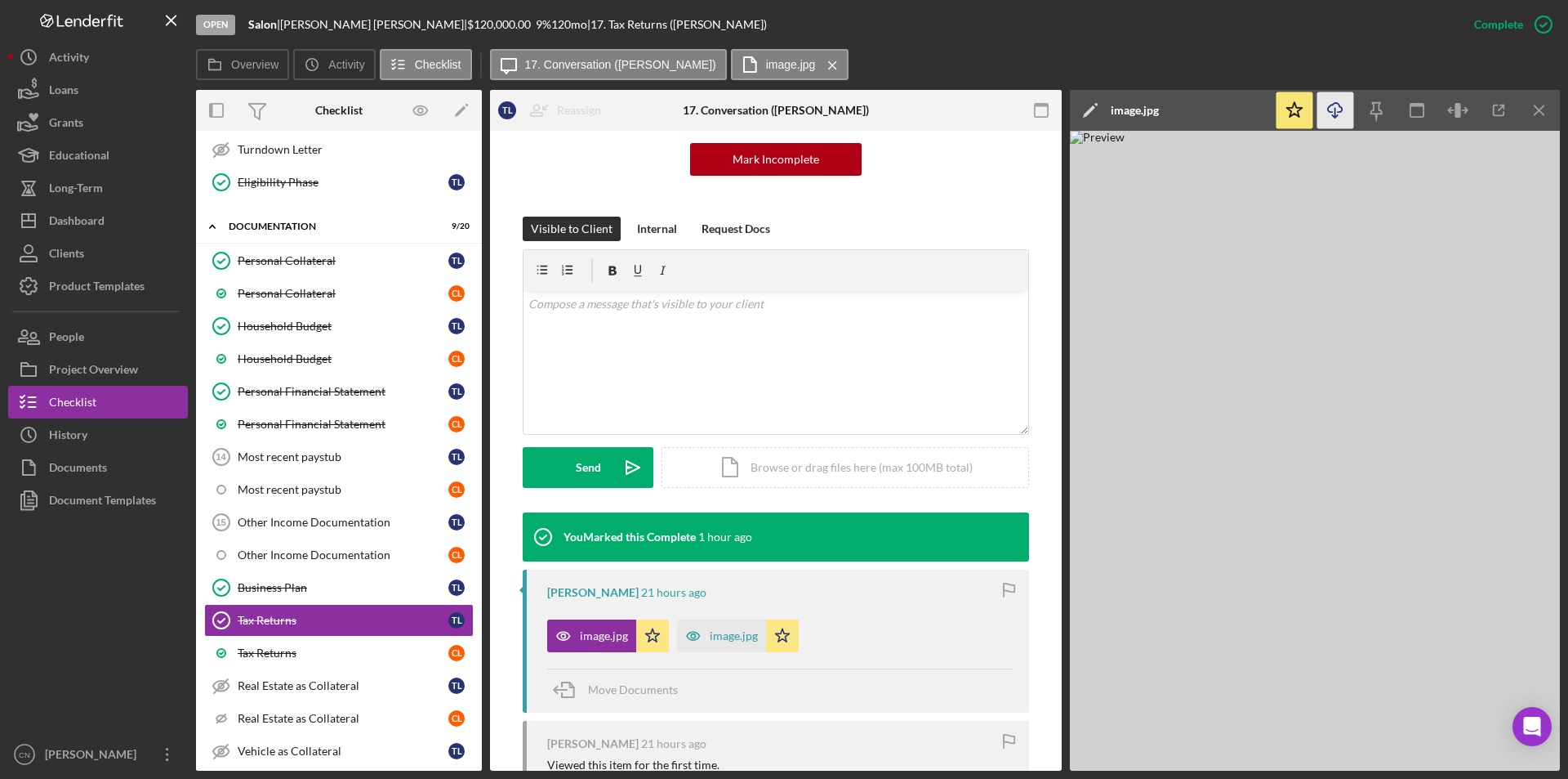
click at [1342, 111] on icon "button" at bounding box center [1335, 106] width 14 height 9
click at [612, 321] on div "v Color teal Color pink Remove color Add row above Add row below Add column bef…" at bounding box center [776, 362] width 505 height 143
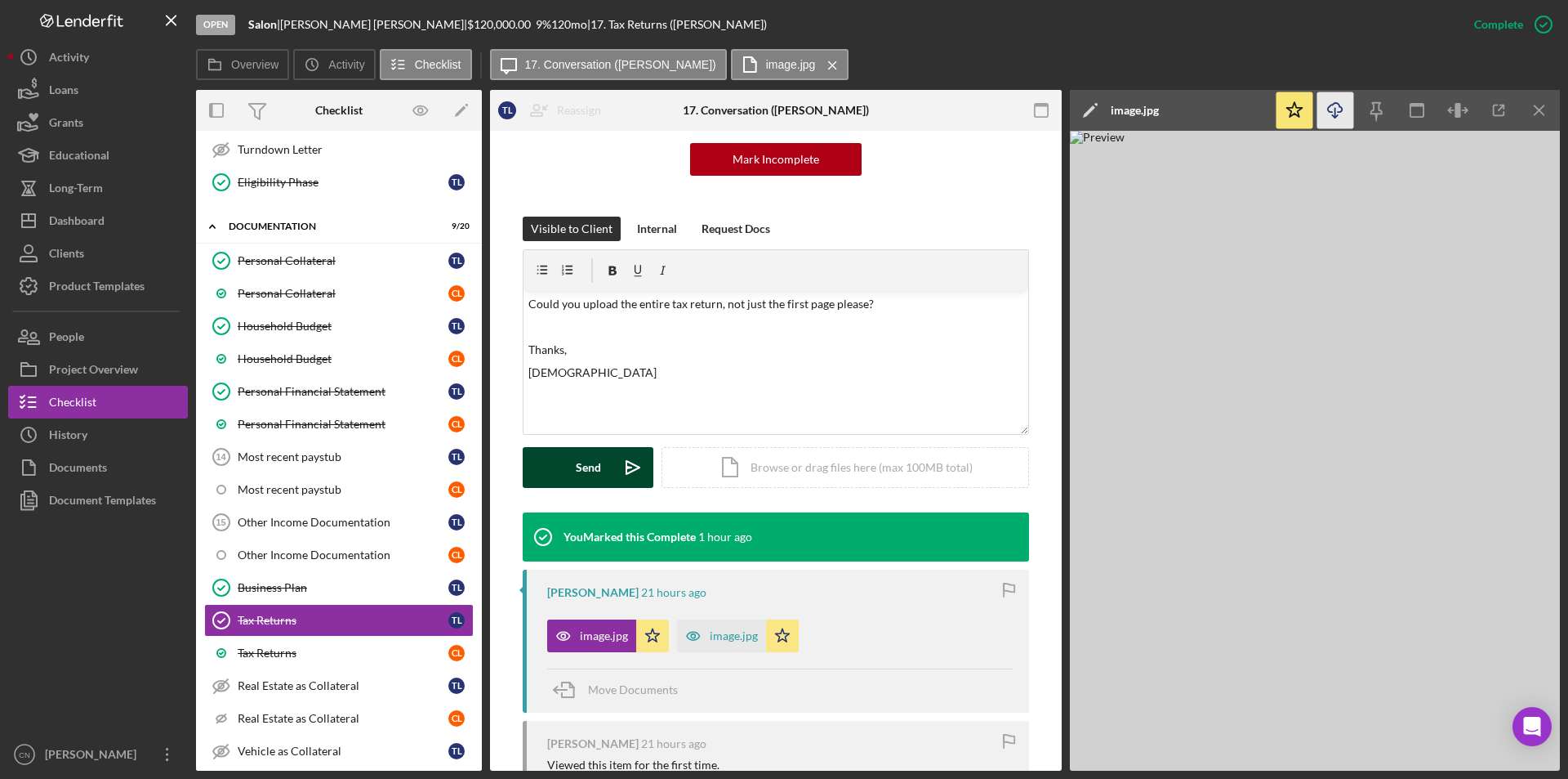
click at [591, 459] on div "Send" at bounding box center [588, 467] width 26 height 41
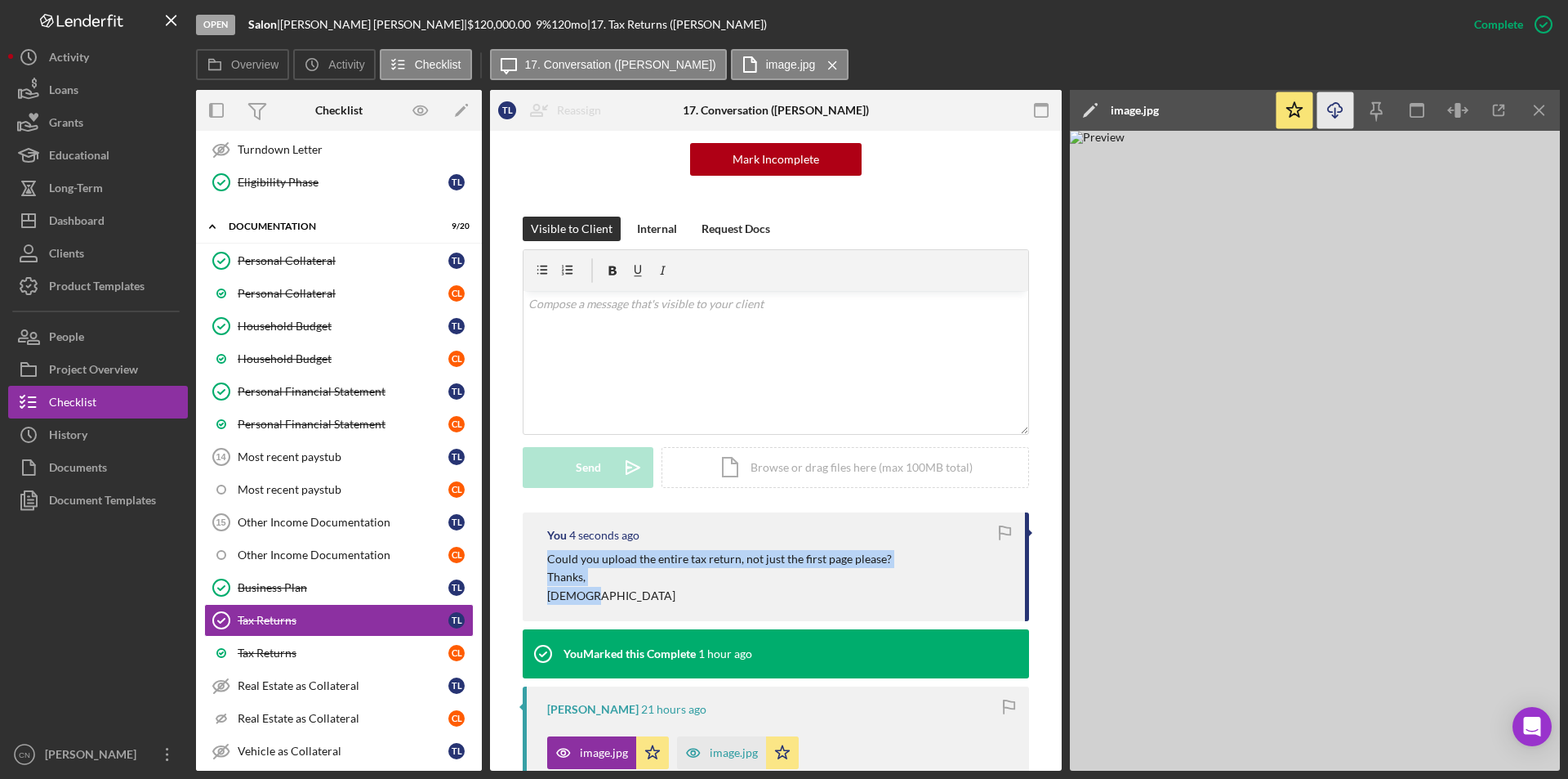
drag, startPoint x: 544, startPoint y: 555, endPoint x: 952, endPoint y: 608, distance: 411.4
click at [952, 608] on div "You 4 seconds ago Could you upload the entire tax return, not just the first pa…" at bounding box center [776, 566] width 507 height 109
copy div "Could you upload the entire tax return, not just the first page please? Thanks,…"
click at [262, 649] on div "Tax Returns" at bounding box center [343, 653] width 211 height 13
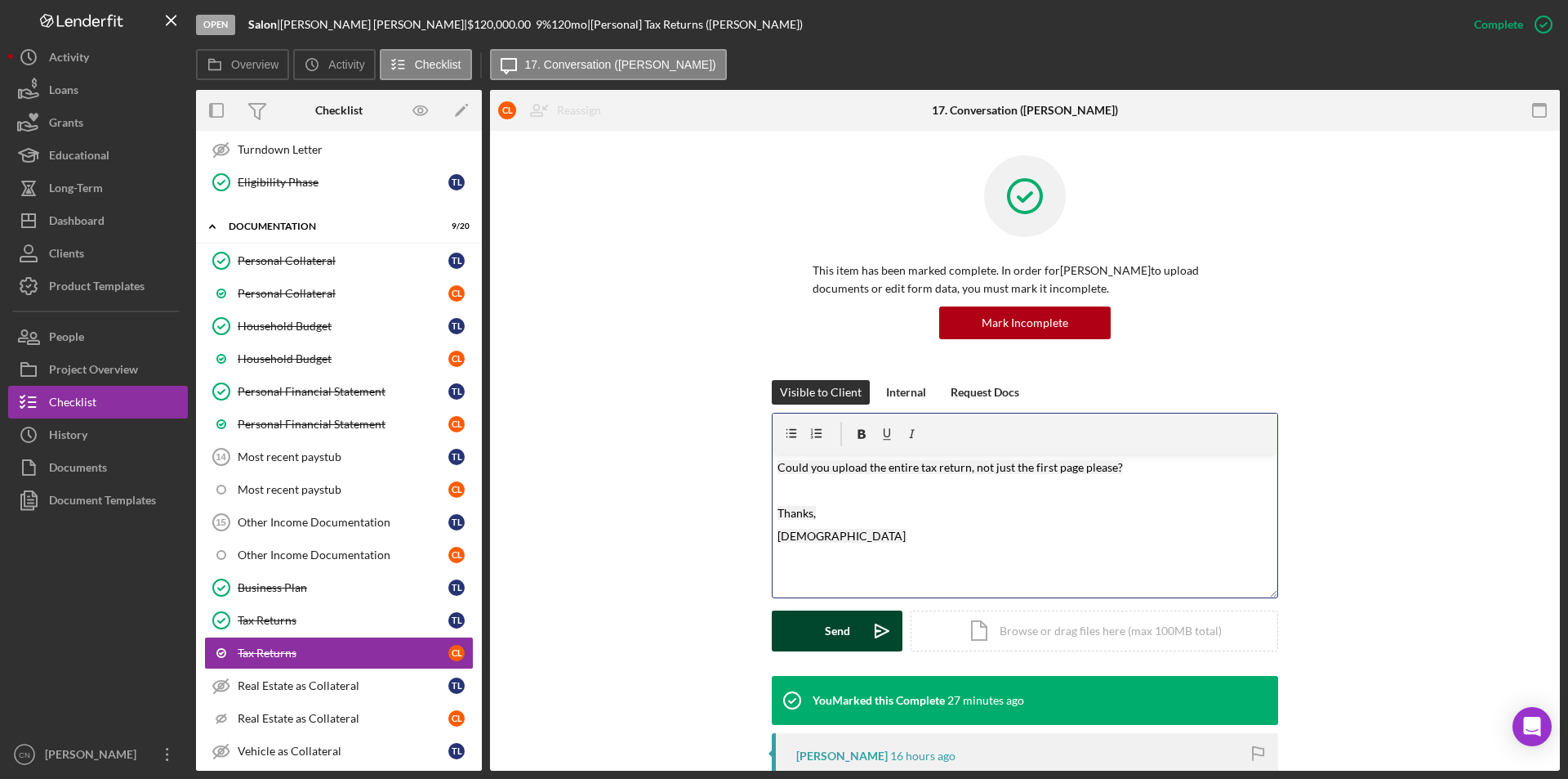
click at [843, 624] on div "Send" at bounding box center [838, 630] width 26 height 41
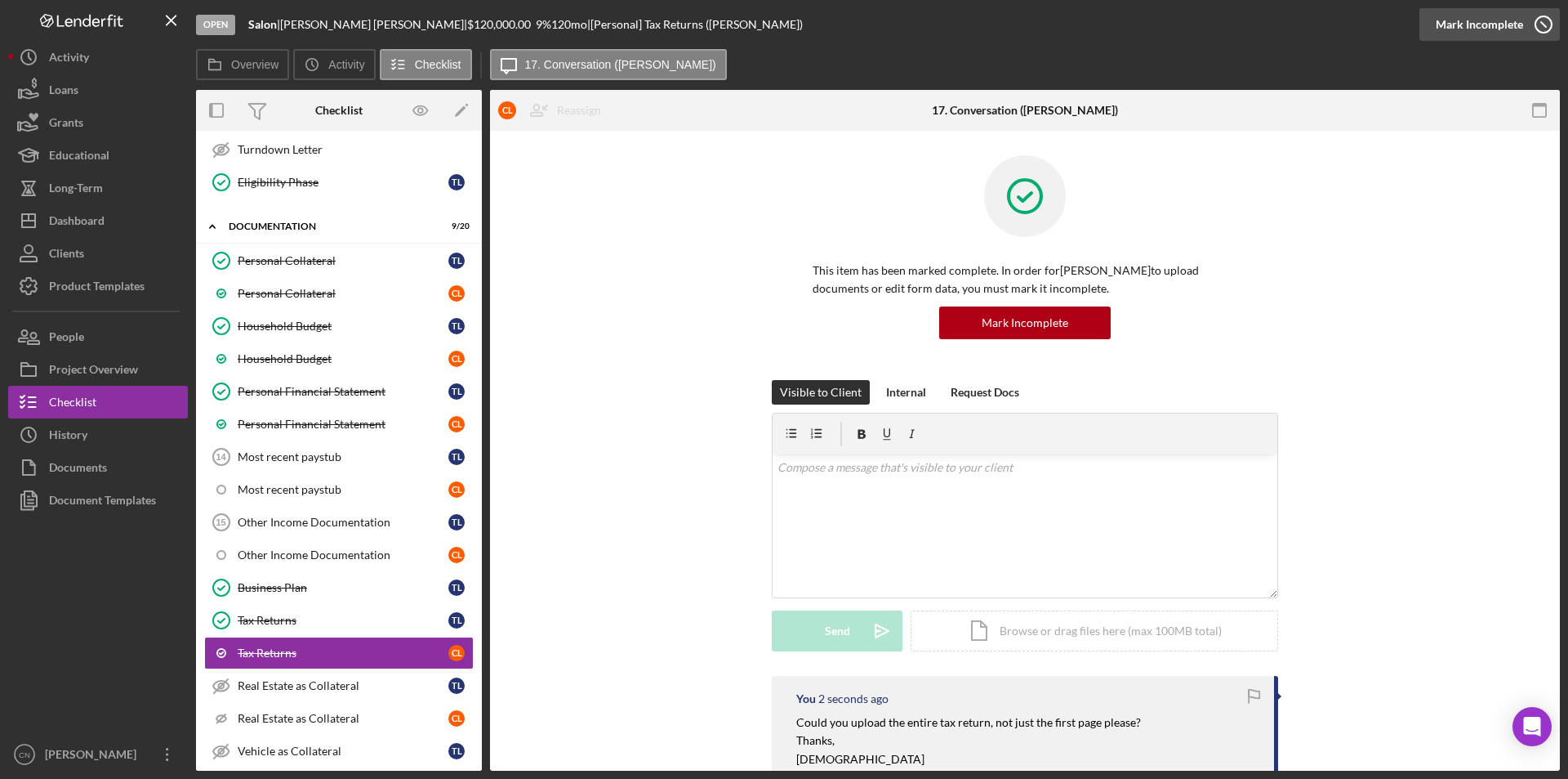
click at [1540, 23] on icon "button" at bounding box center [1543, 24] width 41 height 41
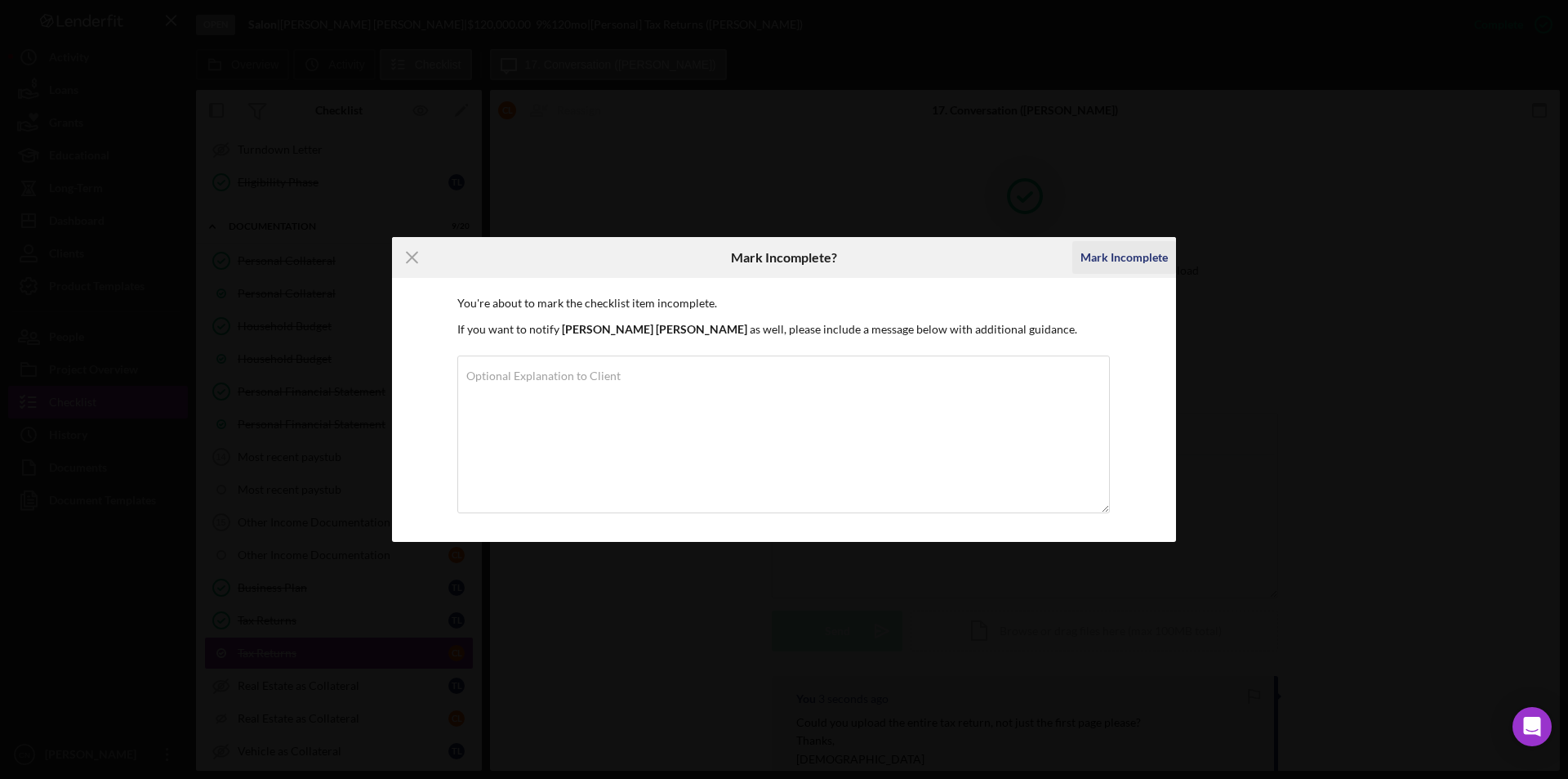
click at [1104, 265] on div "Mark Incomplete" at bounding box center [1124, 257] width 87 height 32
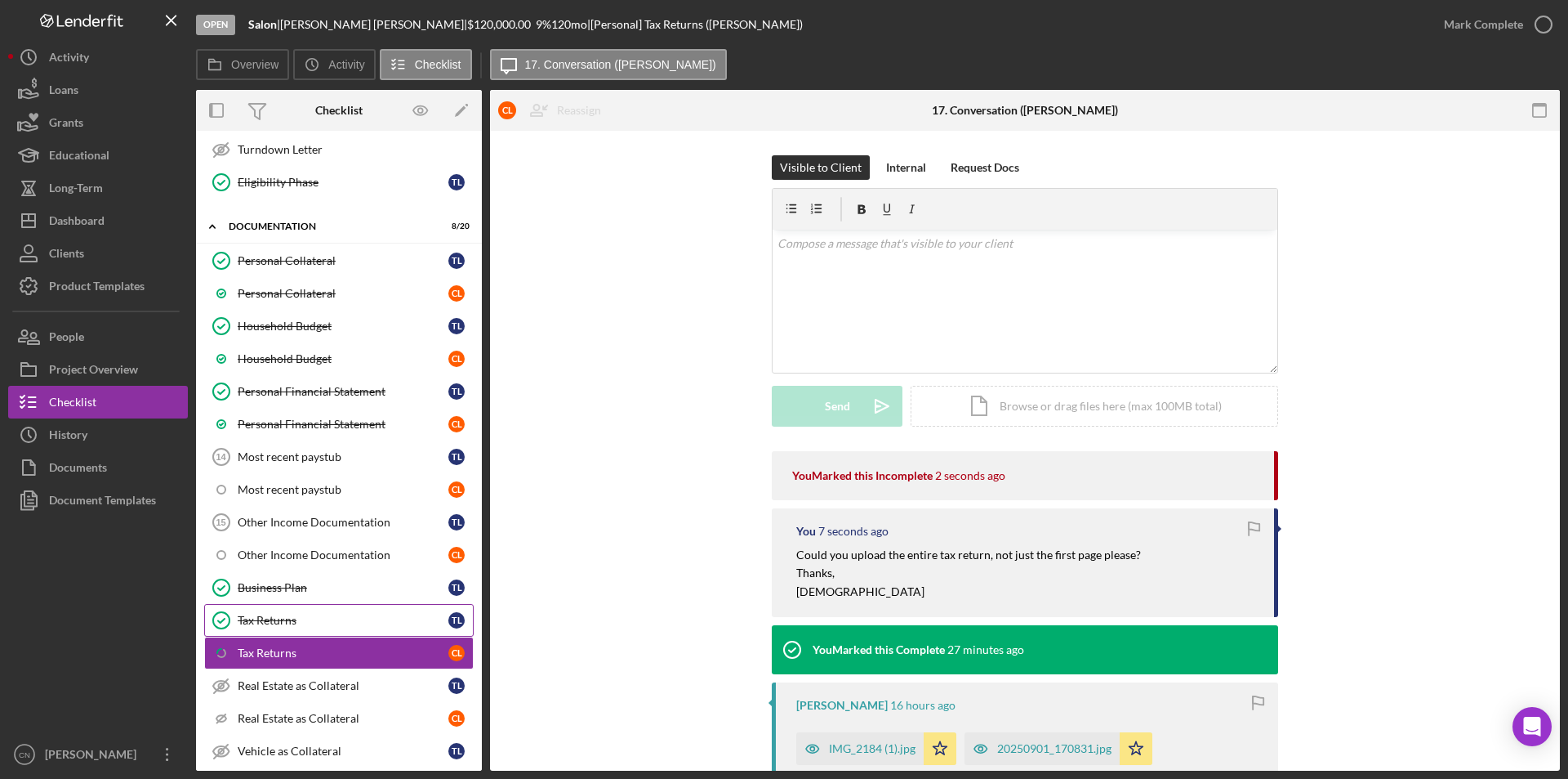
click at [285, 622] on div "Tax Returns" at bounding box center [343, 621] width 211 height 13
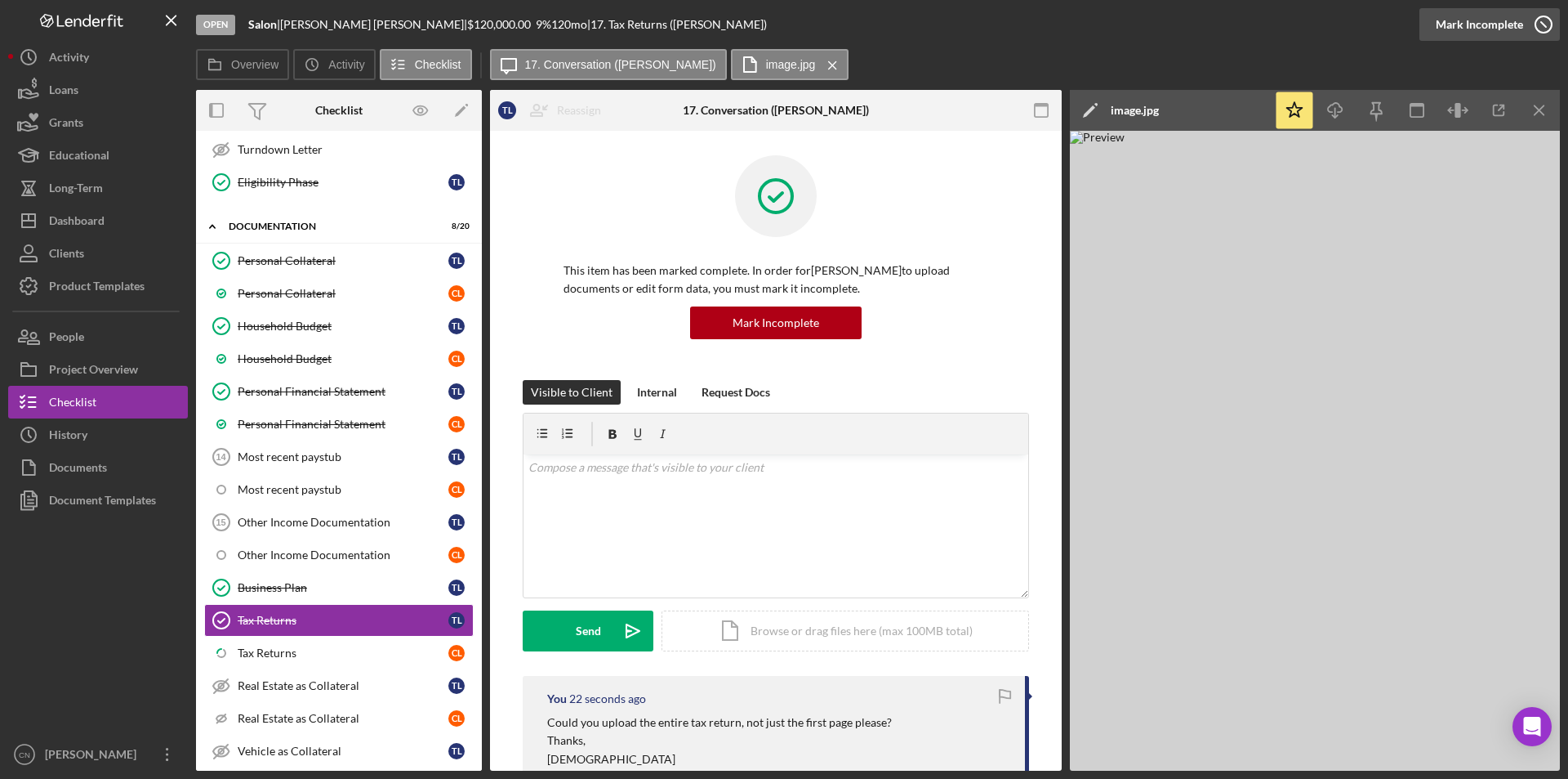
click at [1545, 25] on icon "button" at bounding box center [1543, 24] width 41 height 41
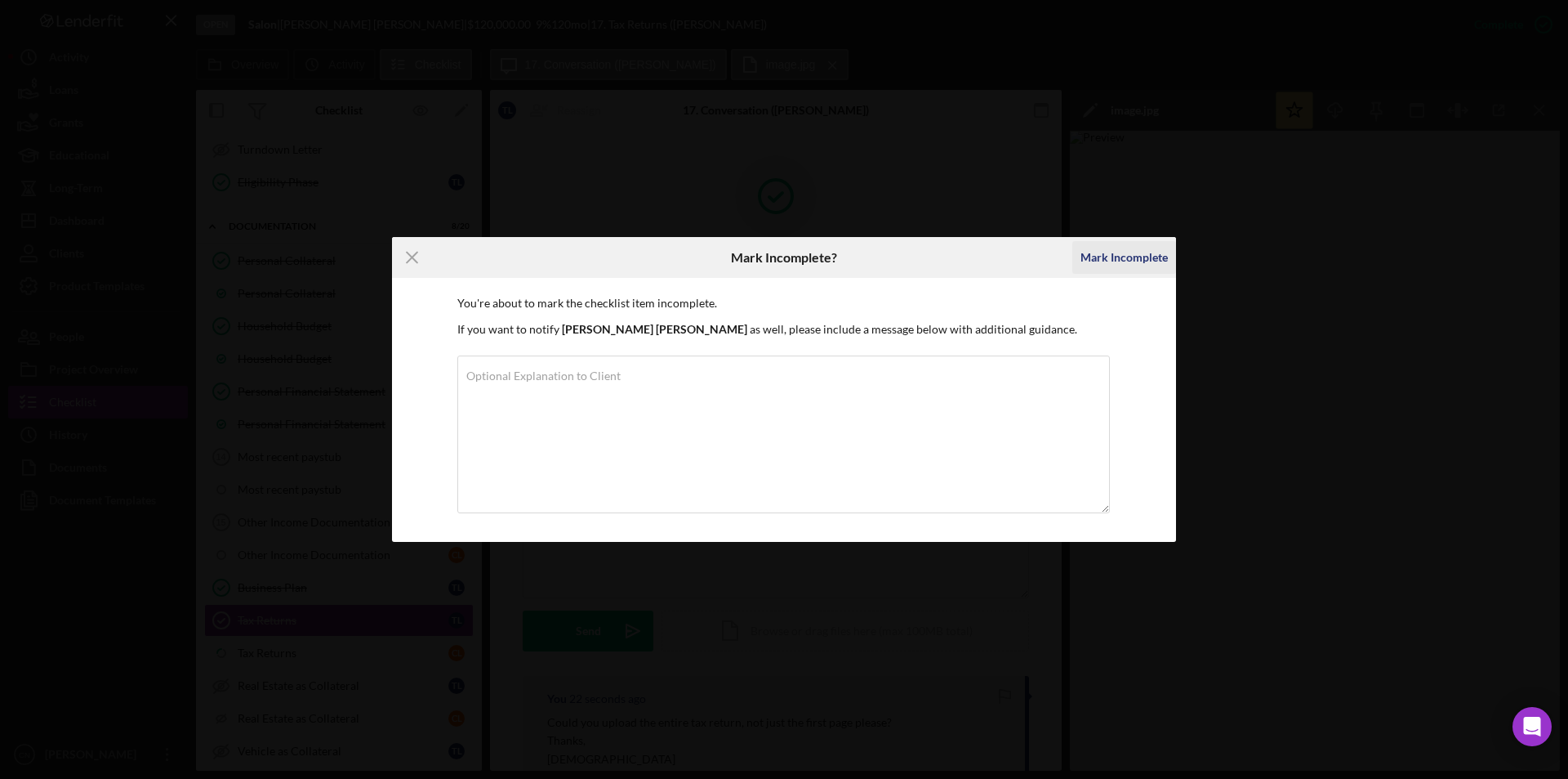
click at [1139, 262] on div "Mark Incomplete" at bounding box center [1124, 257] width 87 height 32
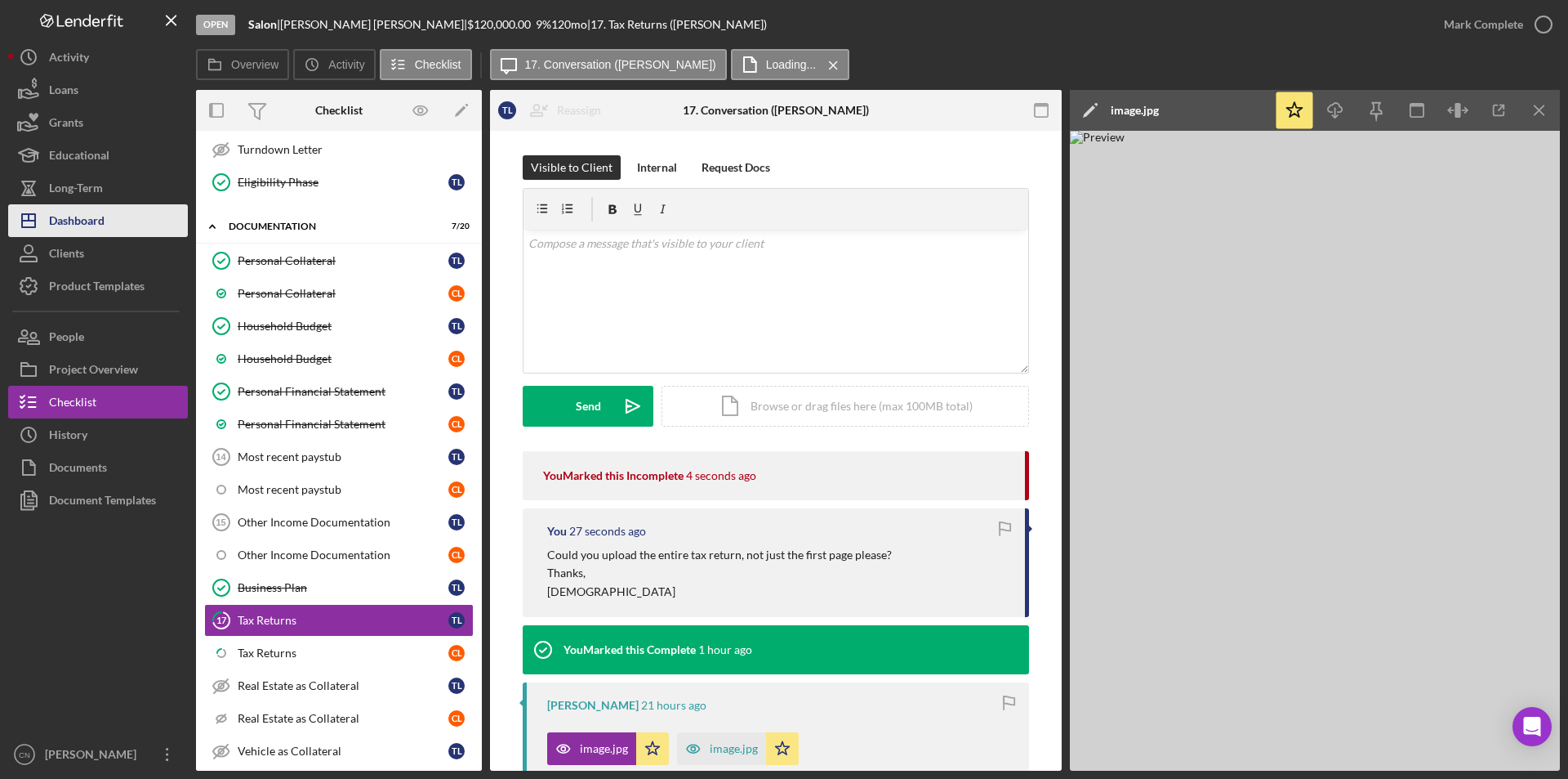
click at [72, 215] on div "Dashboard" at bounding box center [77, 222] width 56 height 37
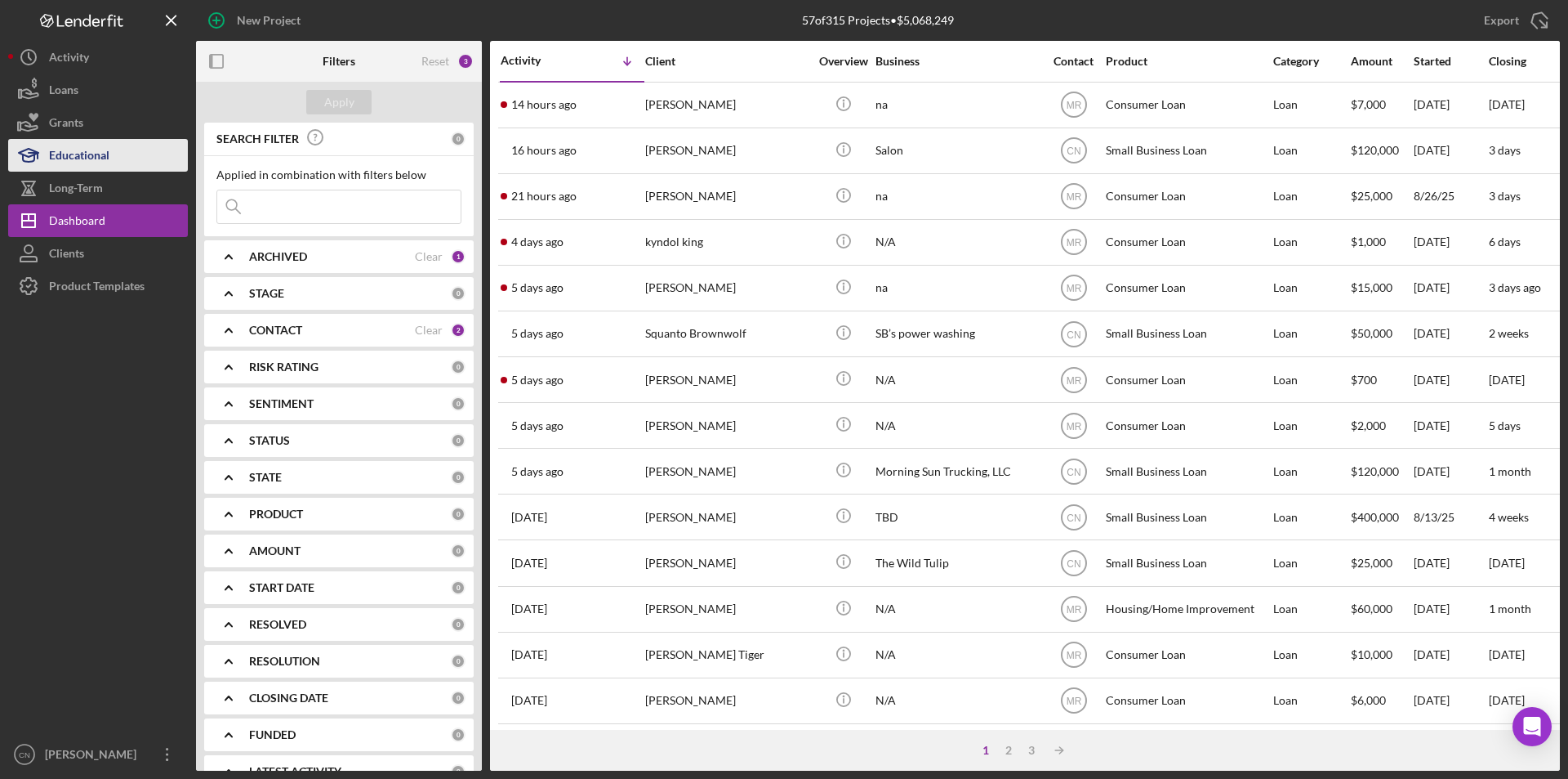
click at [46, 156] on icon "button" at bounding box center [28, 155] width 41 height 41
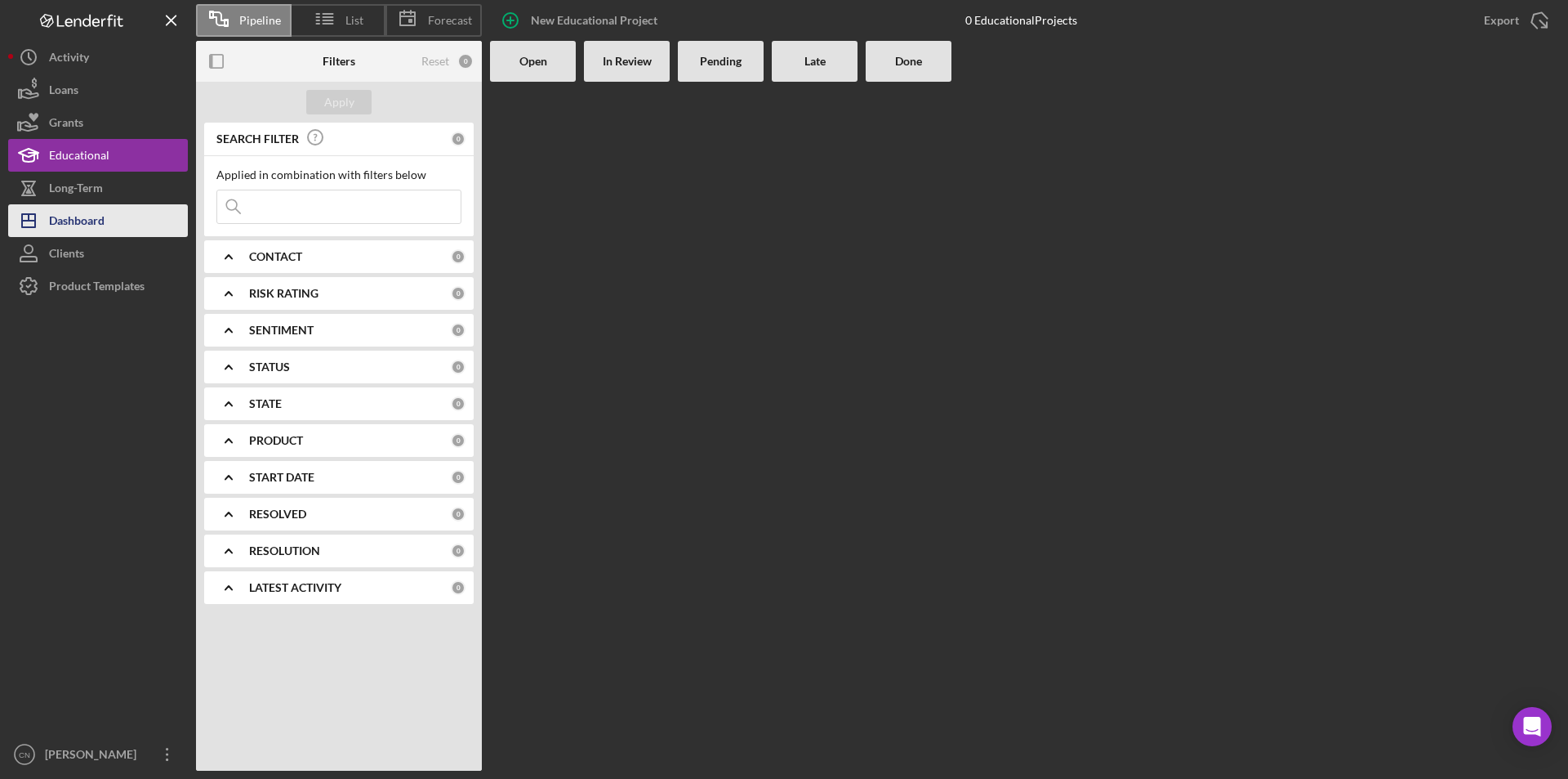
click at [89, 224] on div "Dashboard" at bounding box center [77, 222] width 56 height 37
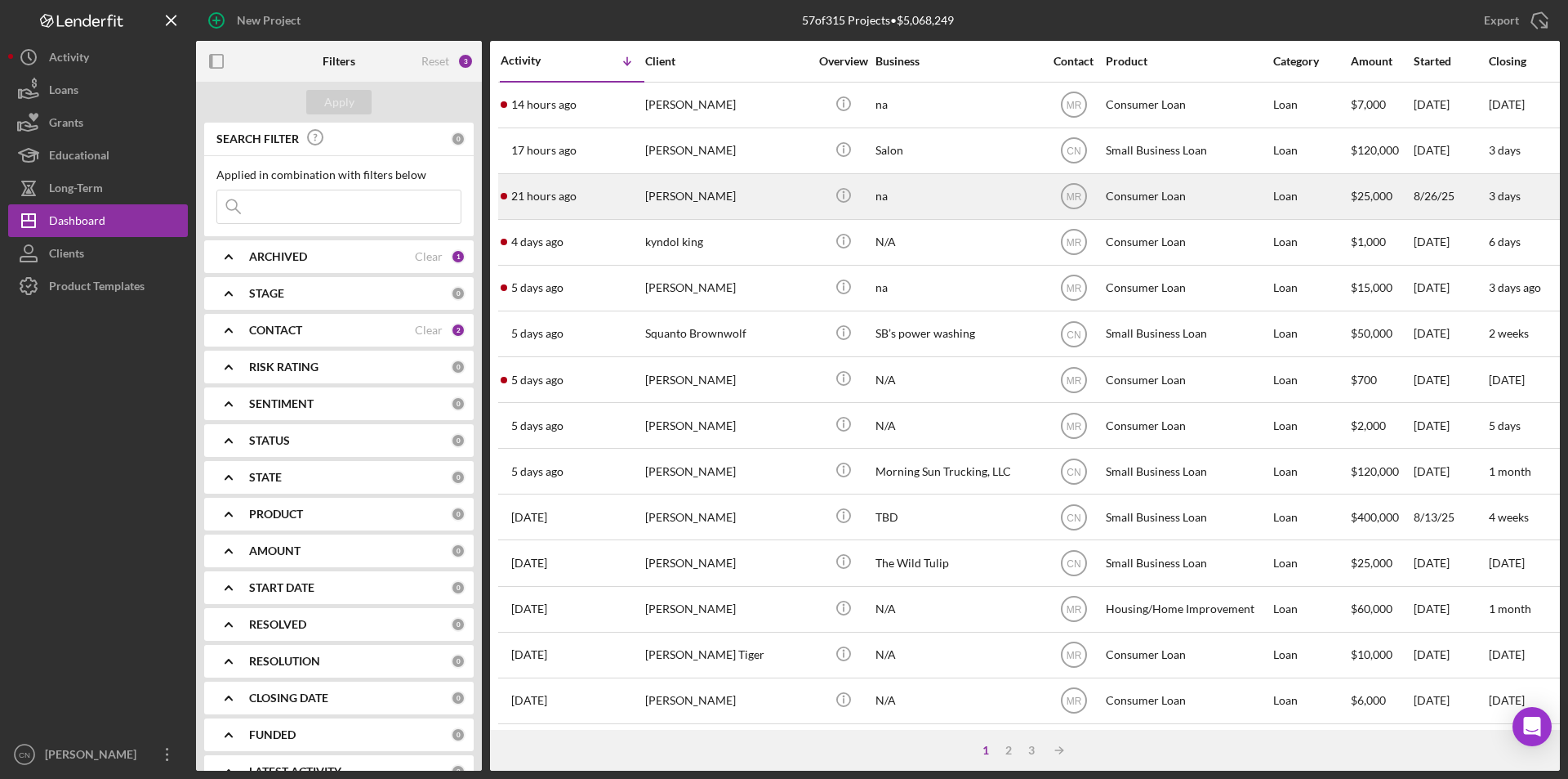
click at [690, 192] on div "[PERSON_NAME]" at bounding box center [727, 196] width 163 height 44
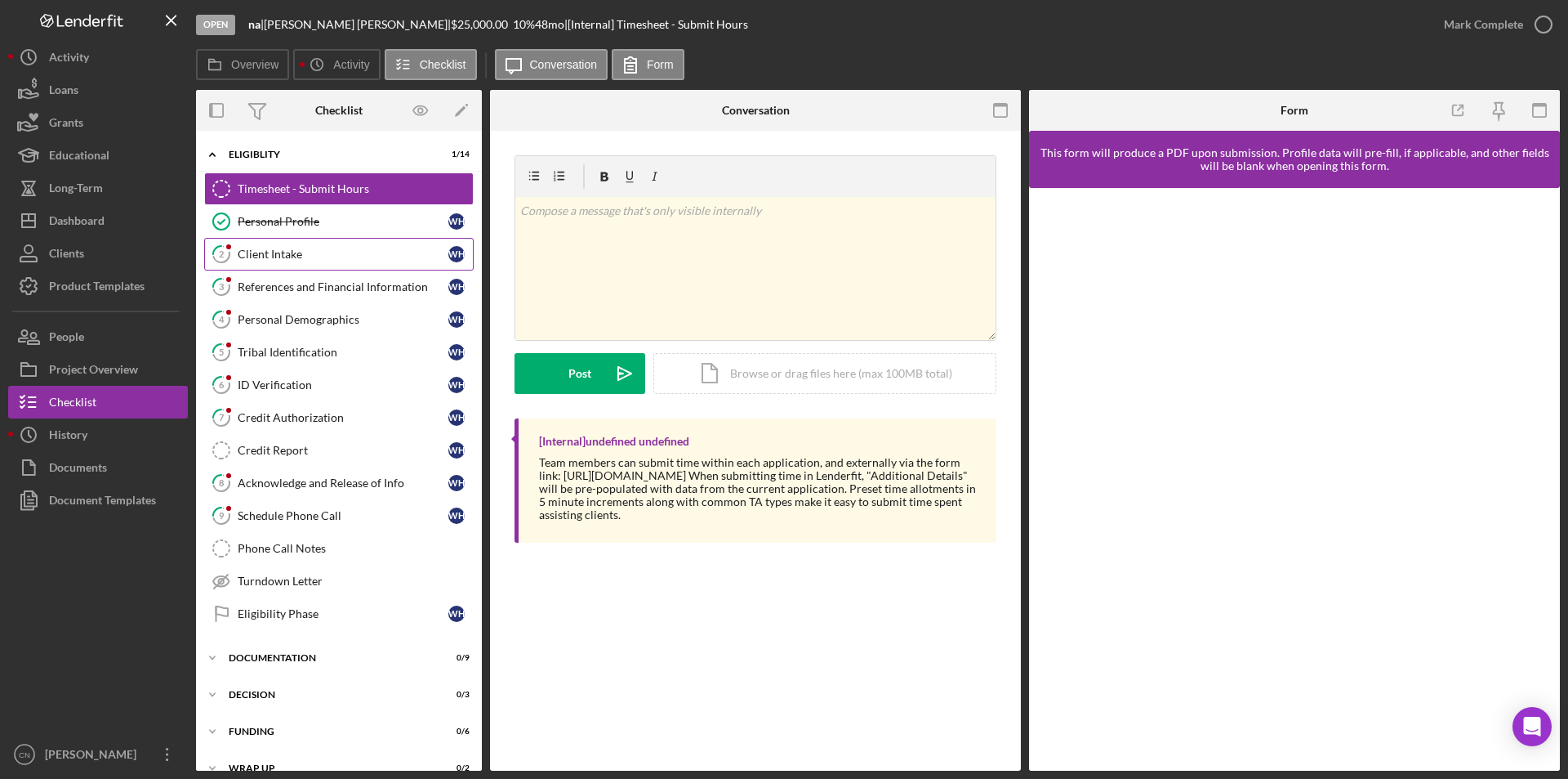
click at [302, 252] on div "Client Intake" at bounding box center [343, 254] width 211 height 13
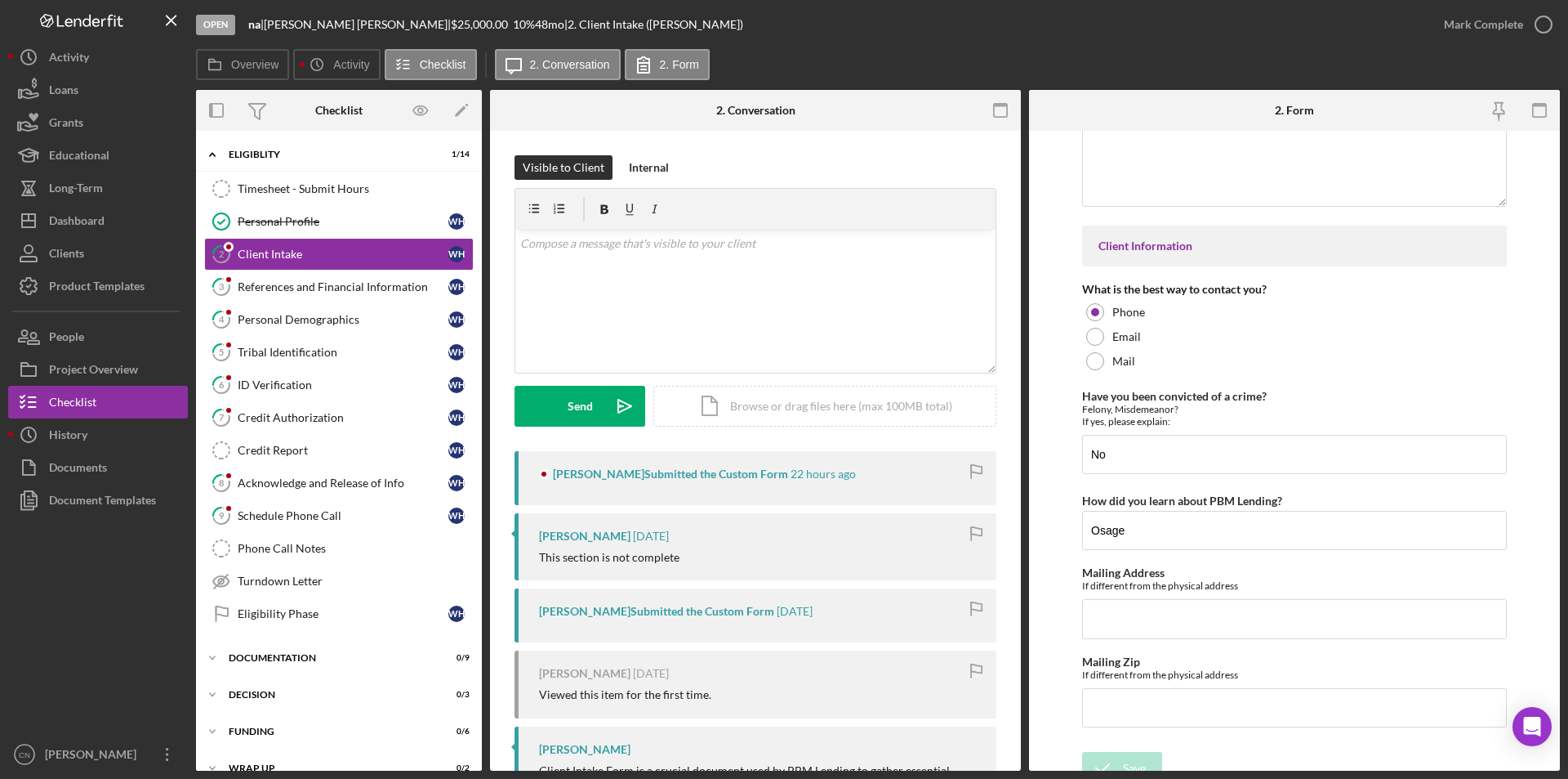
scroll to position [2253, 0]
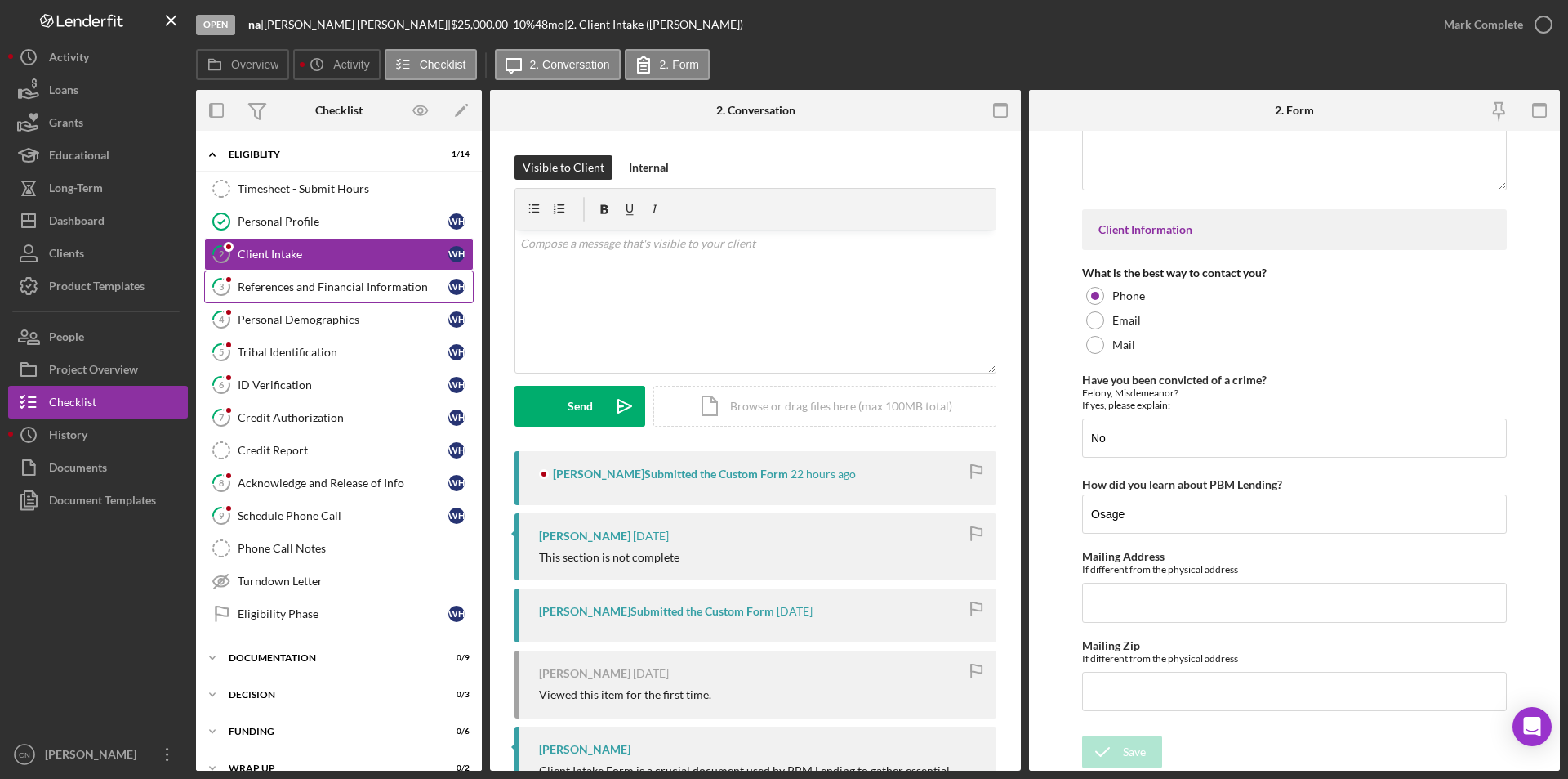
click at [279, 282] on div "References and Financial Information" at bounding box center [343, 287] width 211 height 13
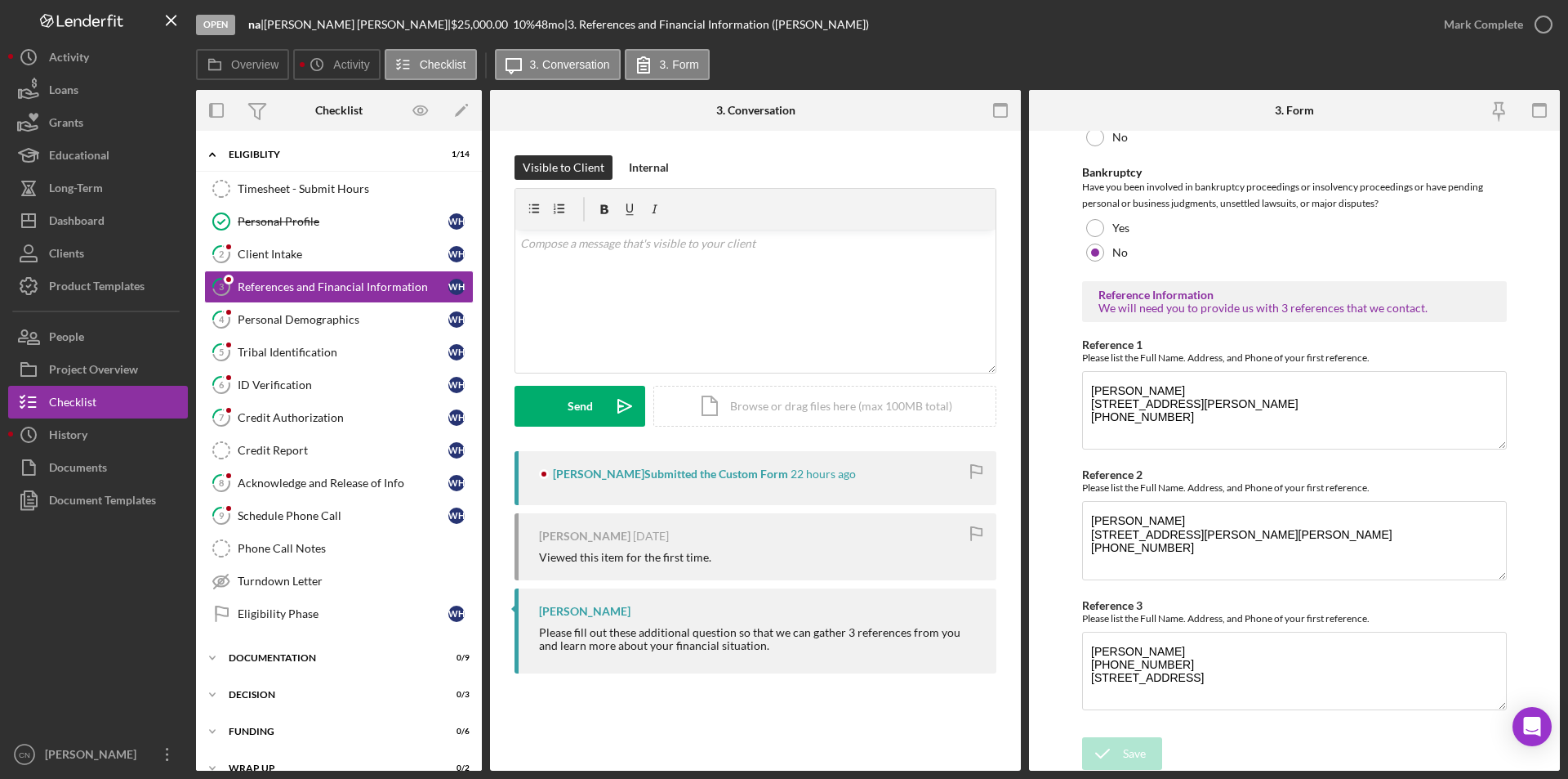
scroll to position [528, 0]
click at [253, 315] on div "Personal Demographics" at bounding box center [343, 320] width 211 height 13
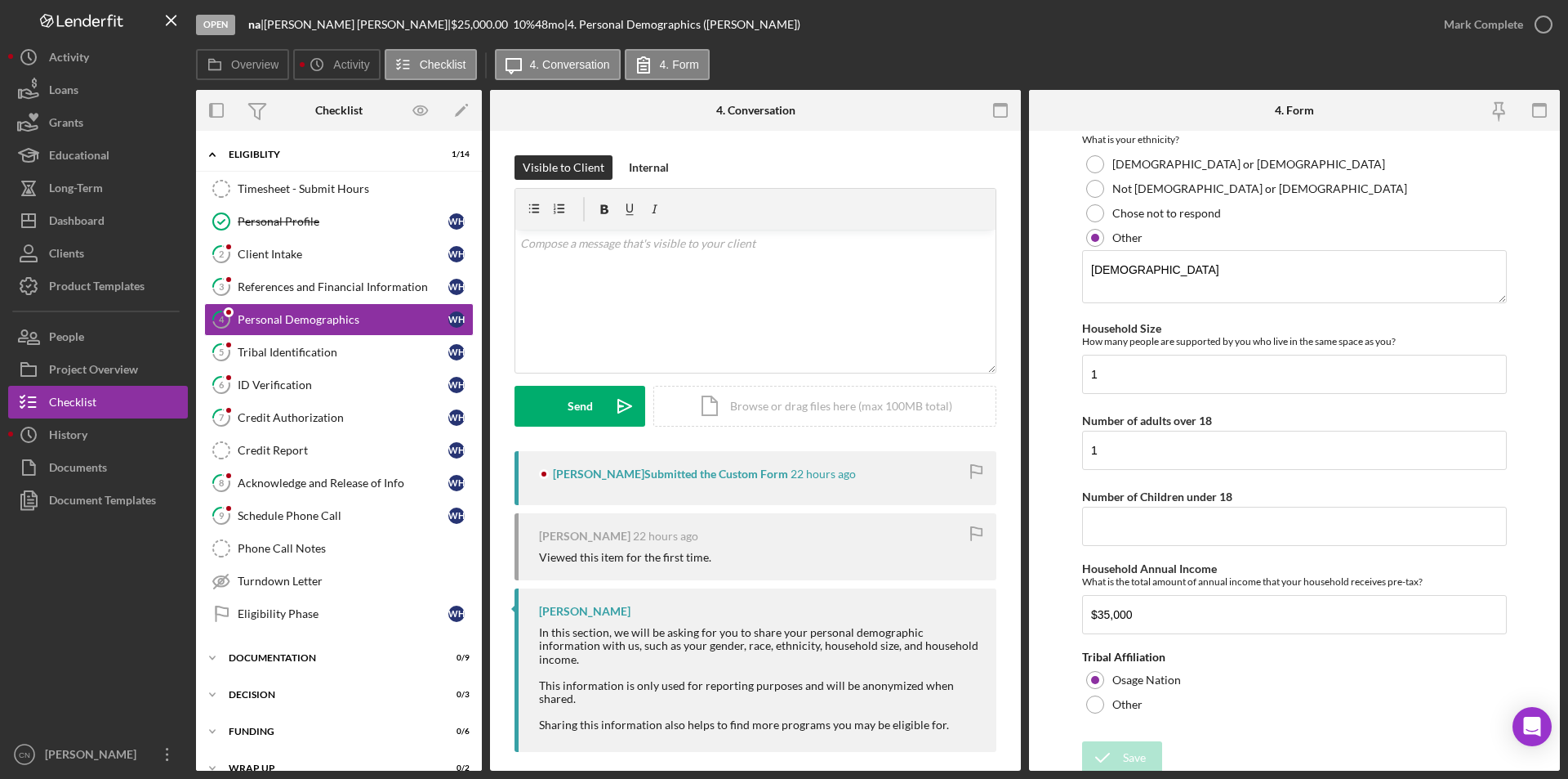
scroll to position [752, 0]
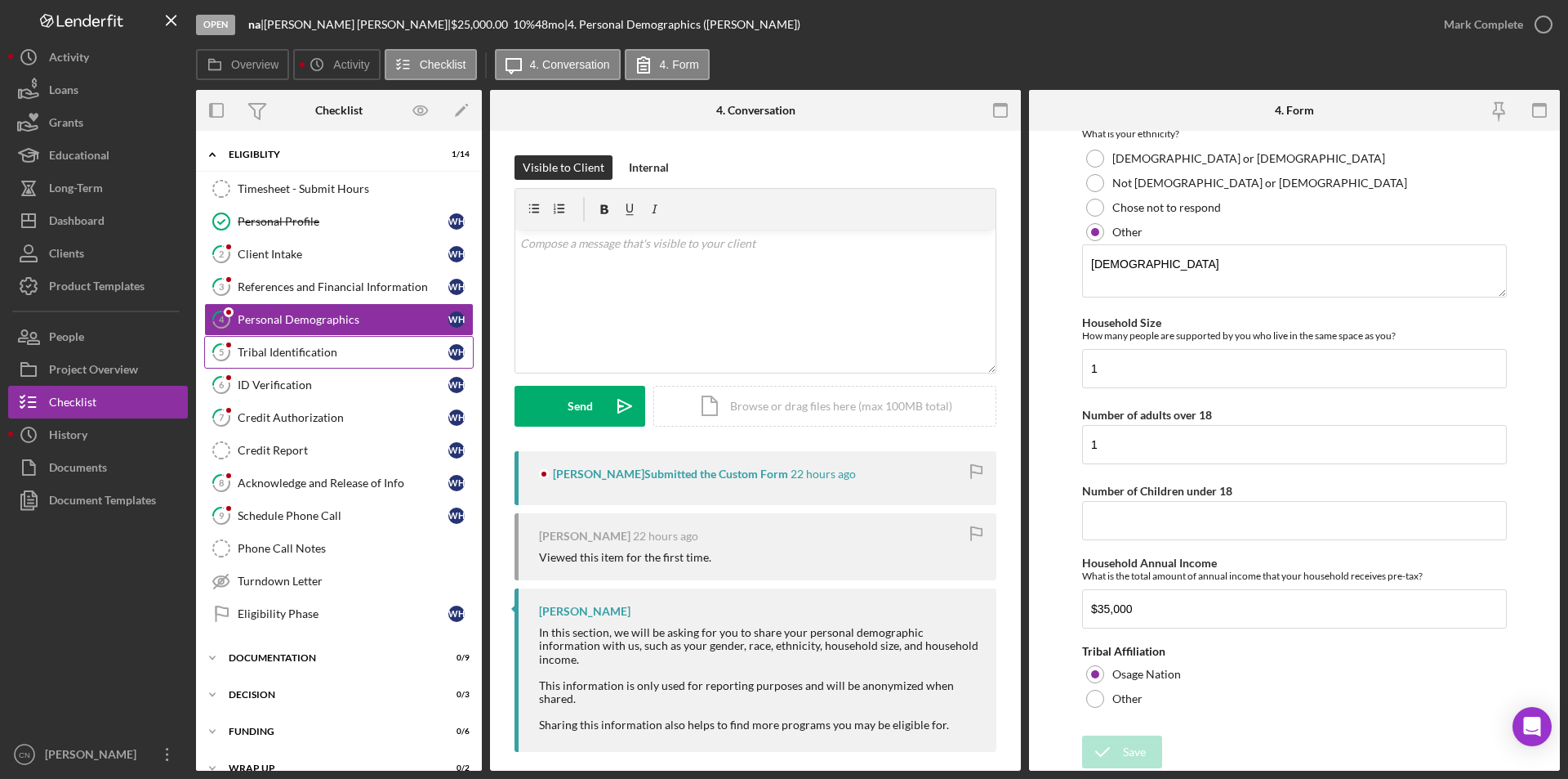
drag, startPoint x: 308, startPoint y: 358, endPoint x: 324, endPoint y: 352, distance: 17.1
click at [308, 357] on div "Tribal Identification" at bounding box center [343, 352] width 211 height 13
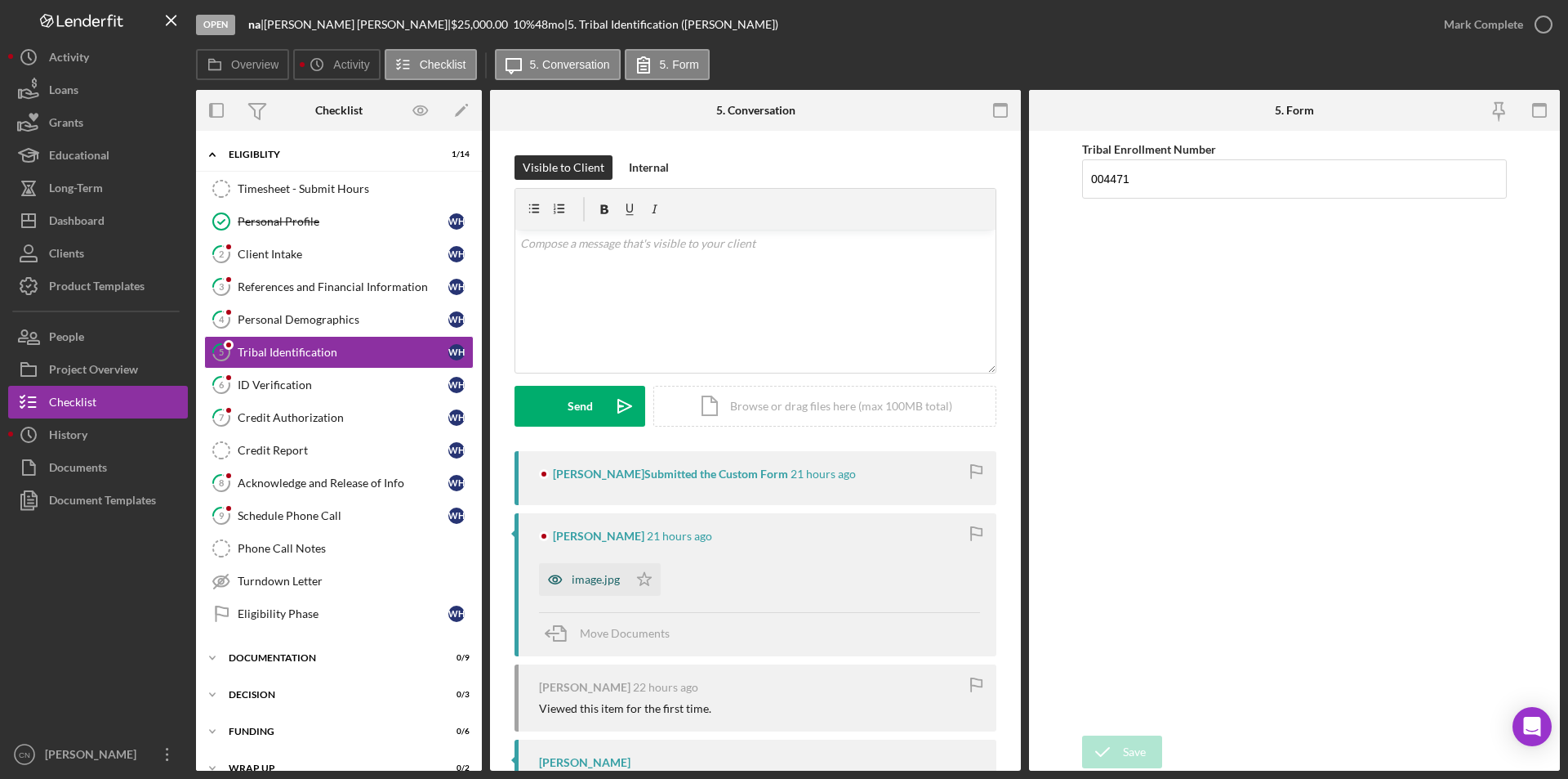
click at [600, 584] on div "image.jpg" at bounding box center [596, 580] width 48 height 13
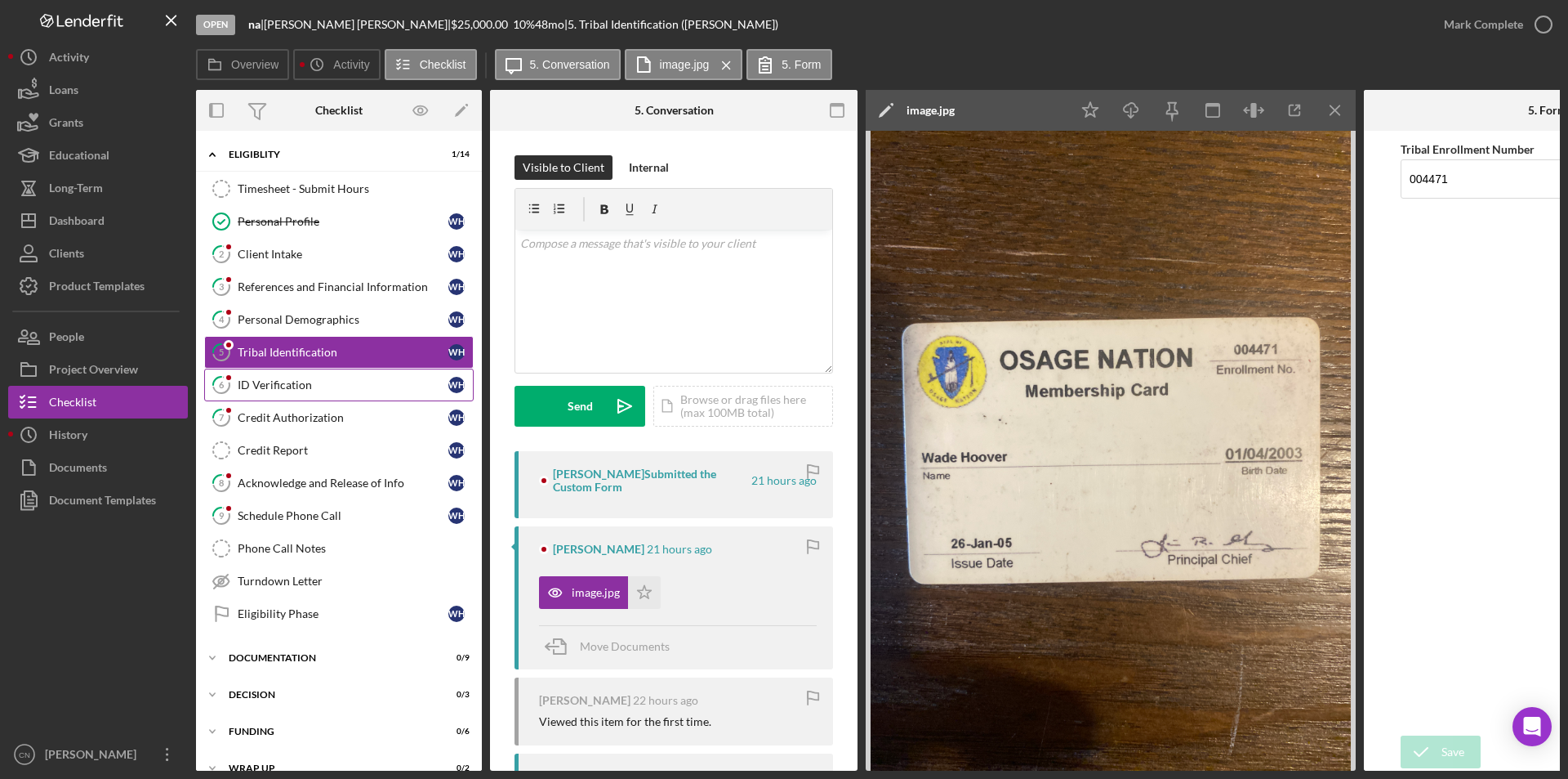
click at [303, 386] on div "ID Verification" at bounding box center [343, 385] width 211 height 13
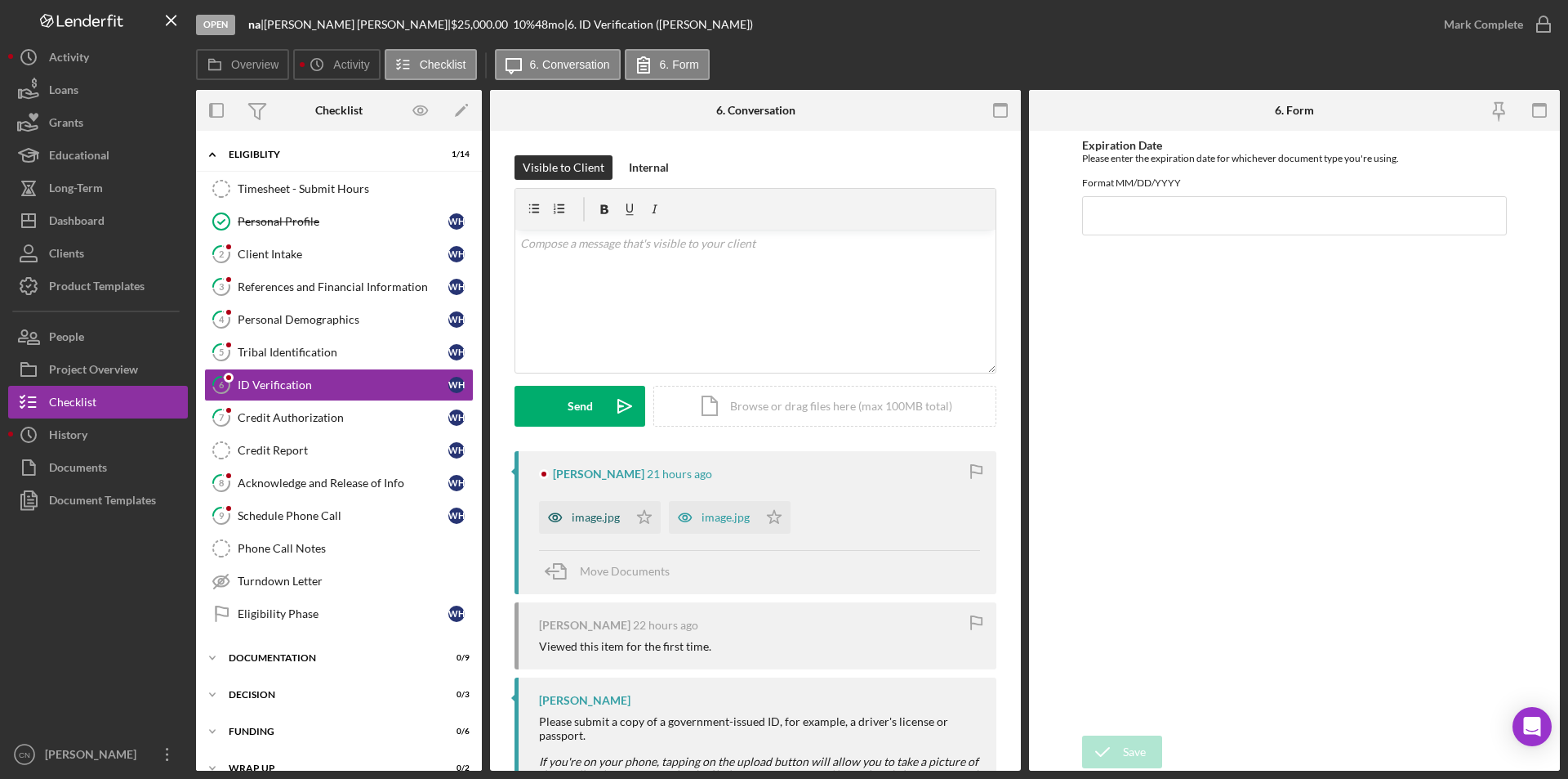
click at [581, 516] on div "image.jpg" at bounding box center [596, 517] width 48 height 13
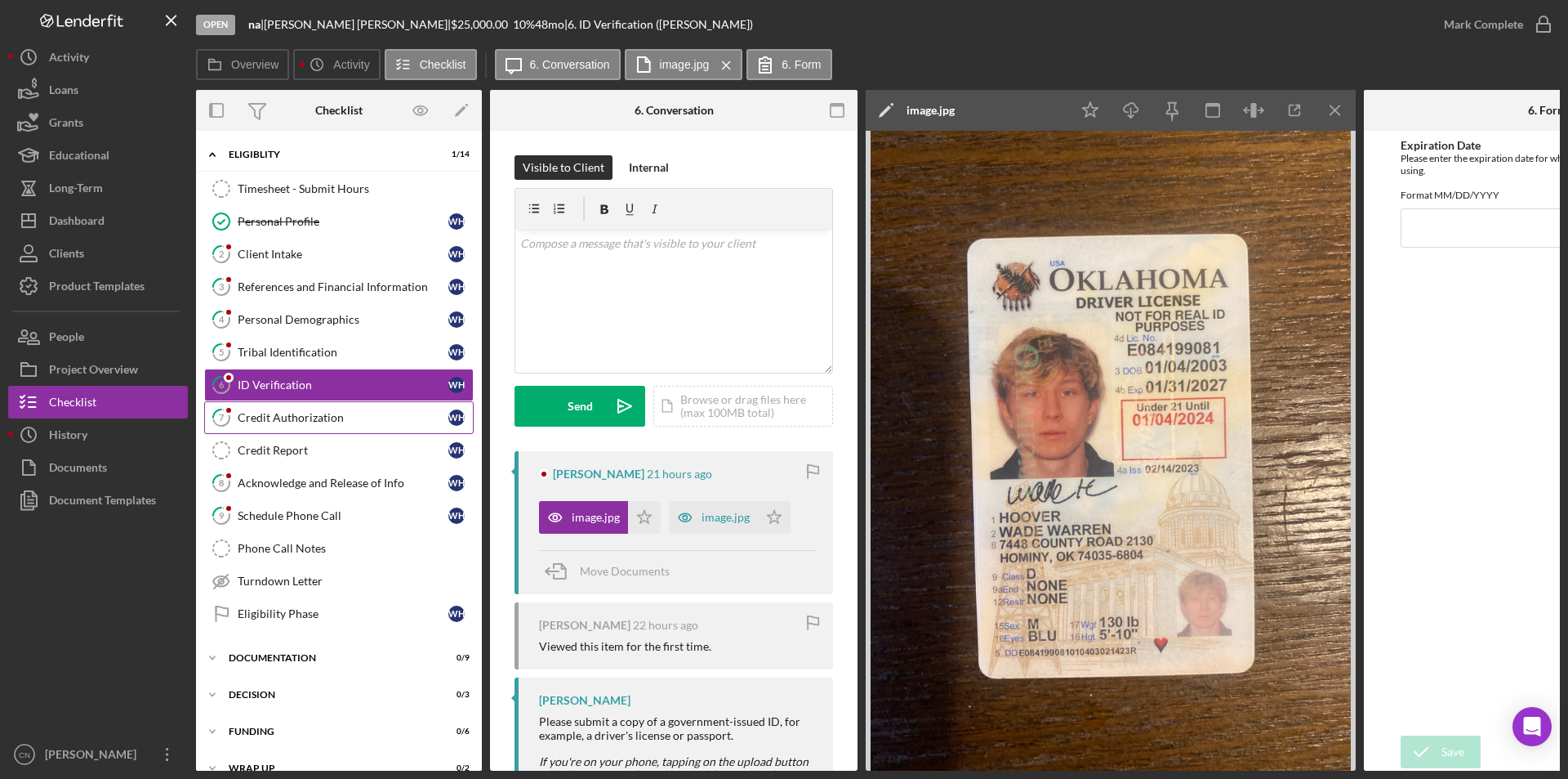
click at [308, 419] on div "Credit Authorization" at bounding box center [343, 417] width 211 height 13
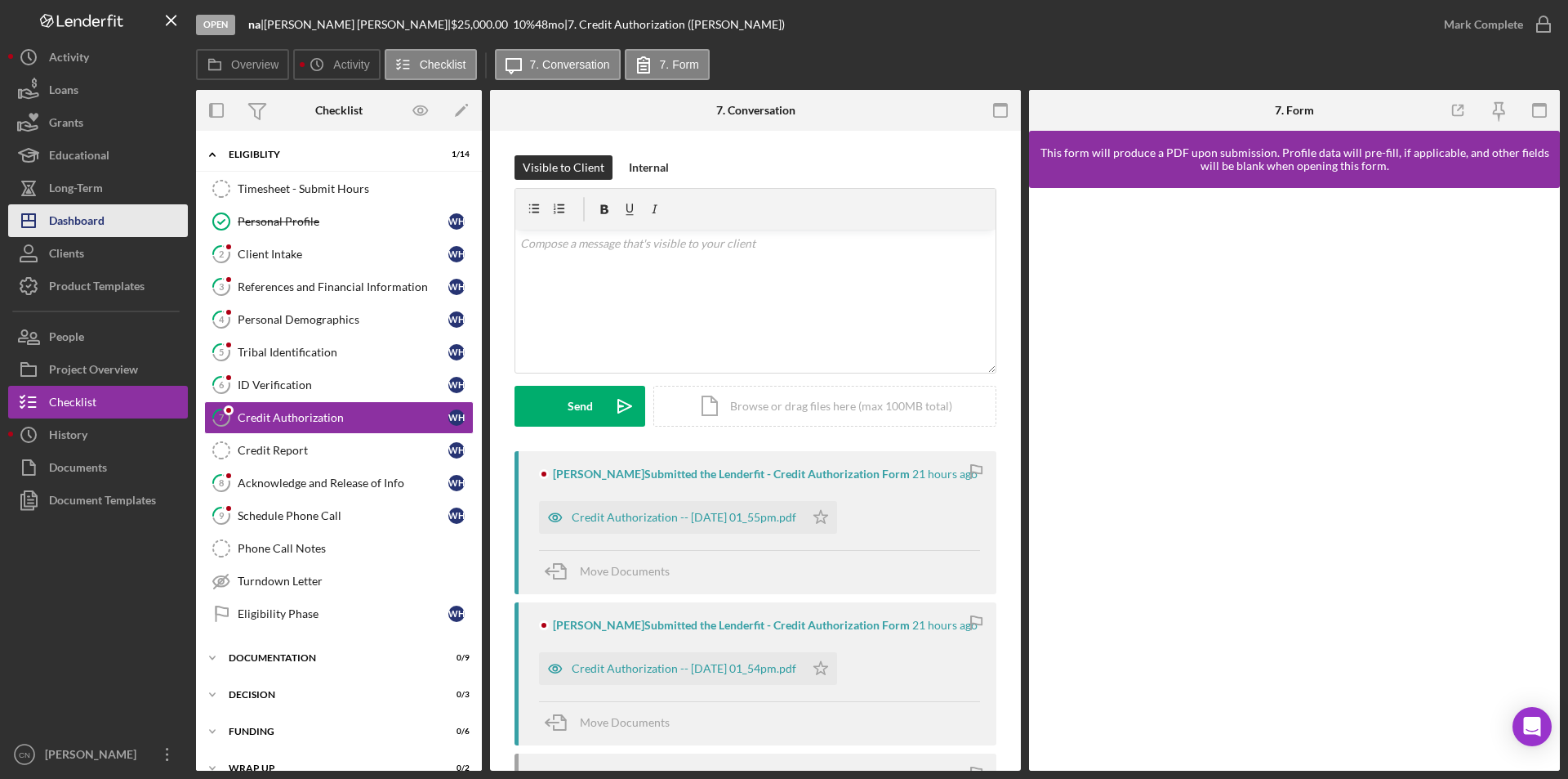
click at [70, 214] on div "Dashboard" at bounding box center [77, 222] width 56 height 37
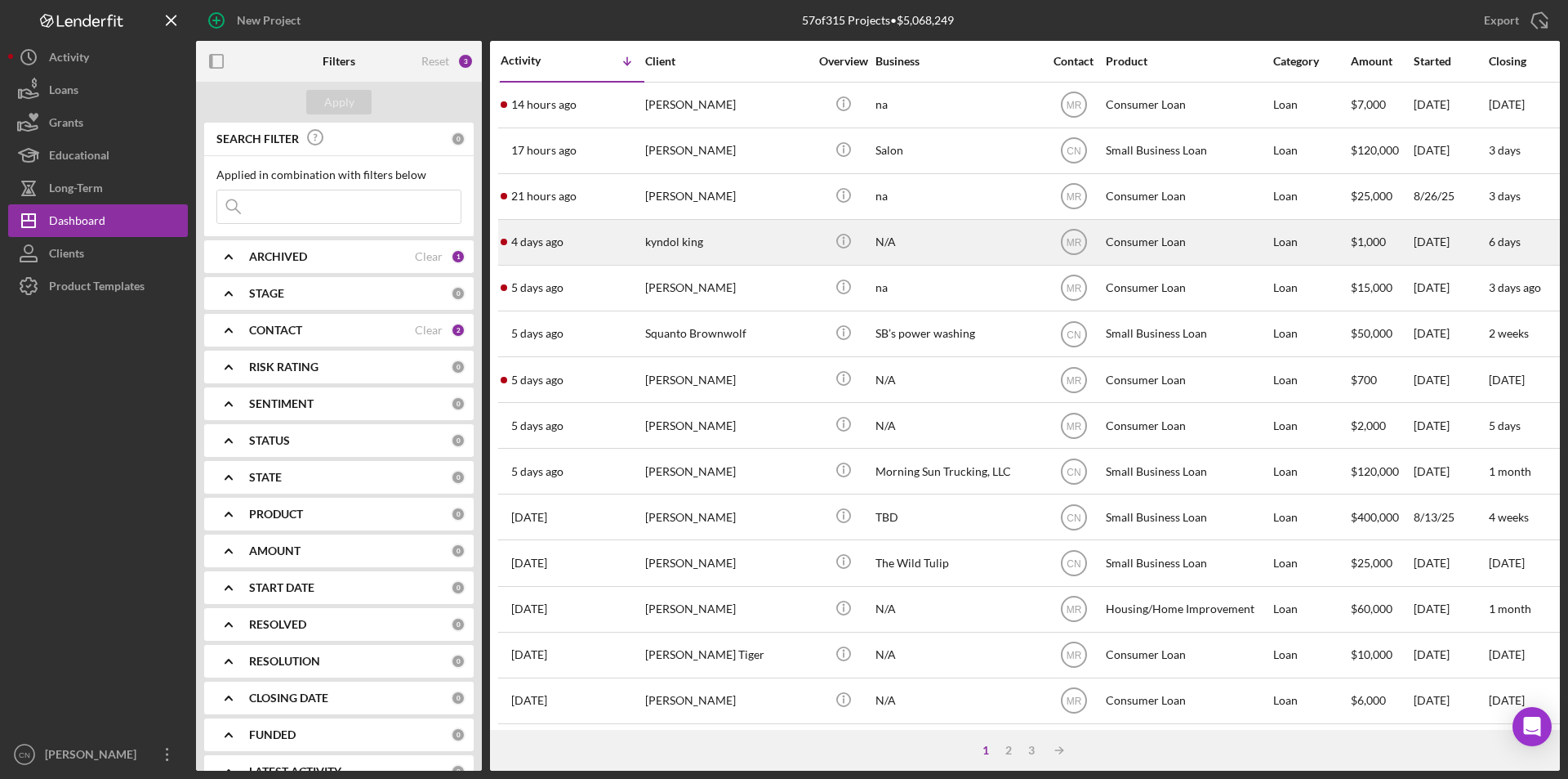
click at [693, 238] on div "kyndol king" at bounding box center [727, 242] width 163 height 44
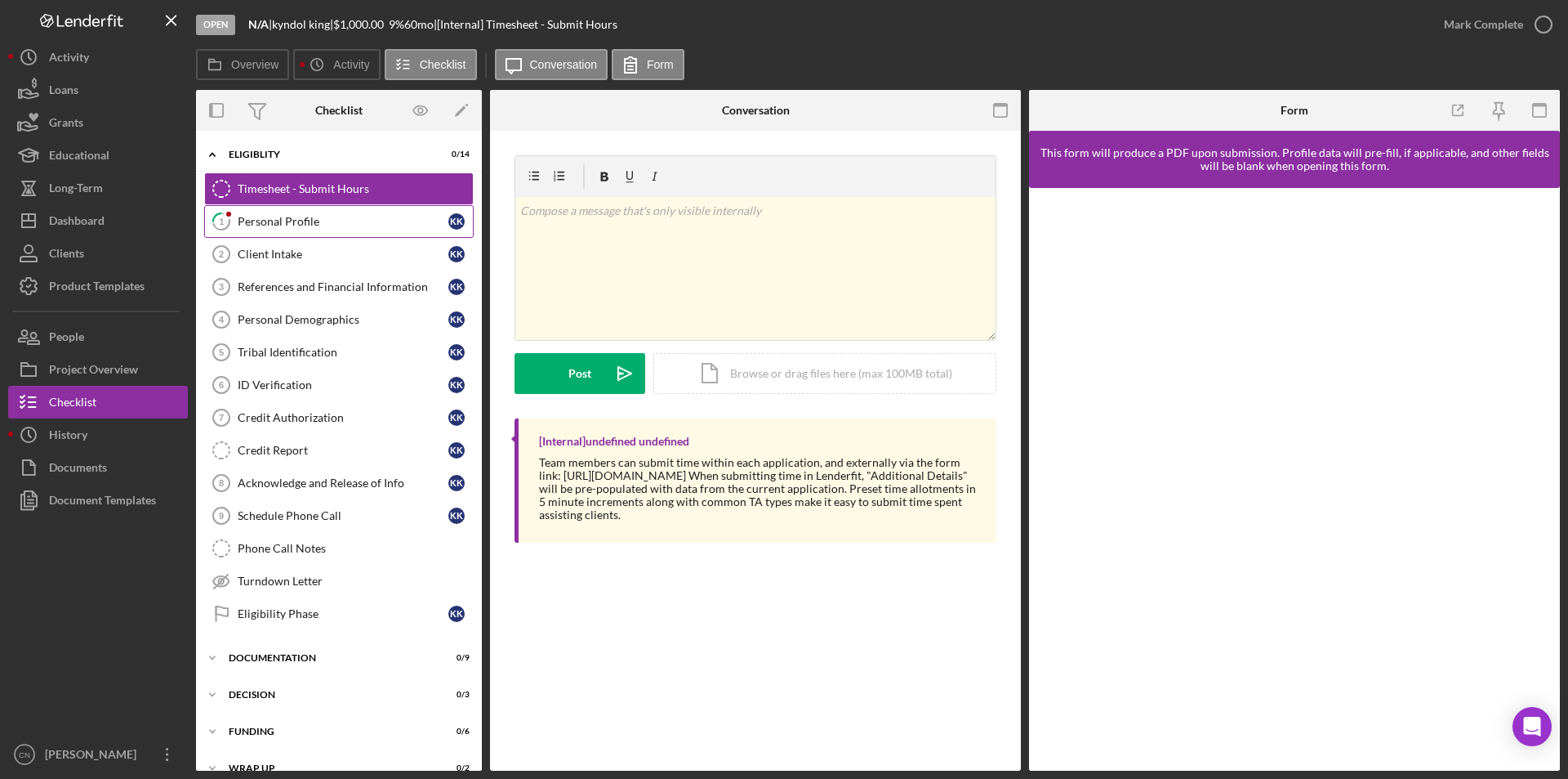
click at [303, 220] on div "Personal Profile" at bounding box center [343, 221] width 211 height 13
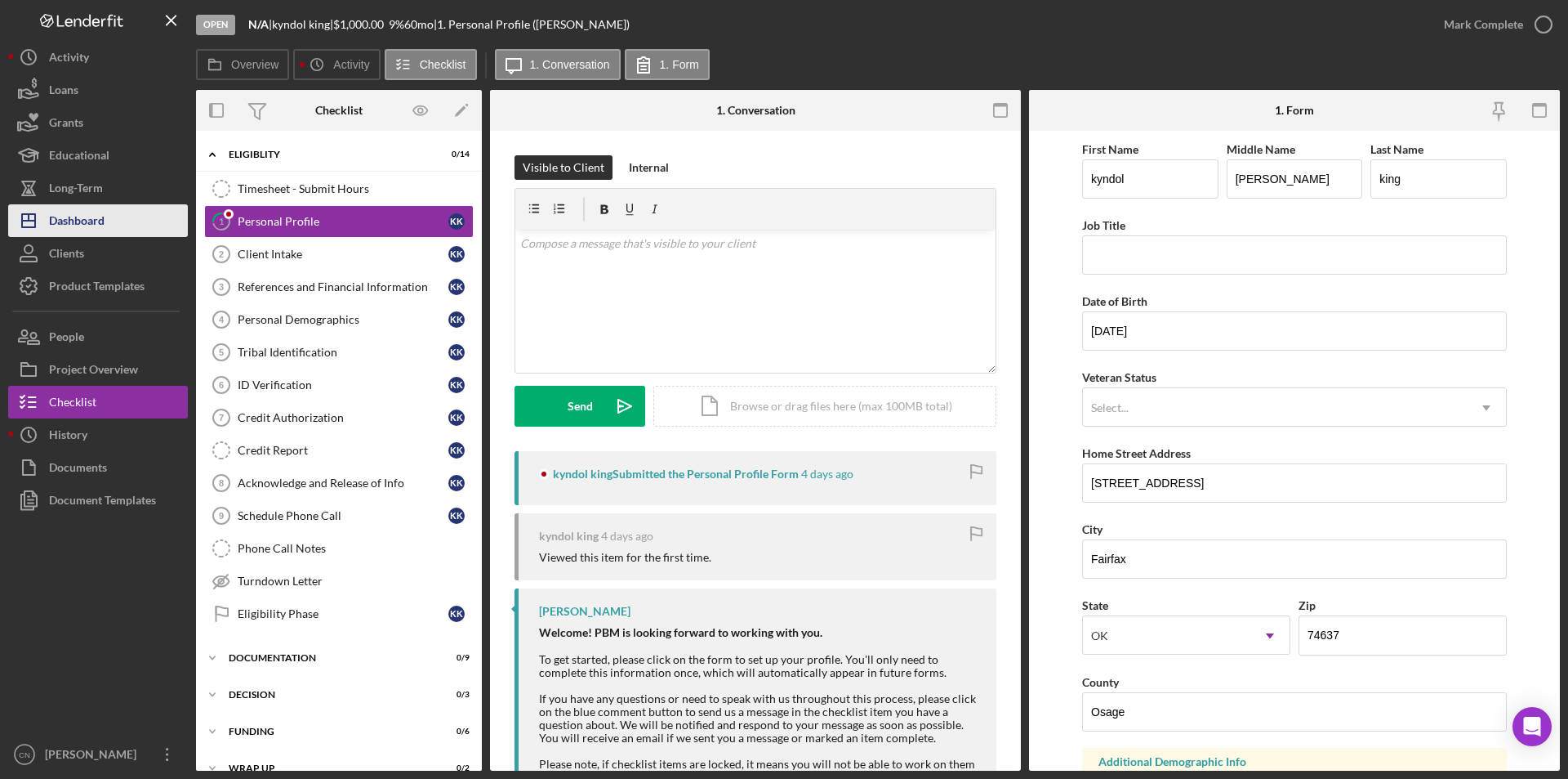
click at [101, 222] on div "Dashboard" at bounding box center [77, 222] width 56 height 37
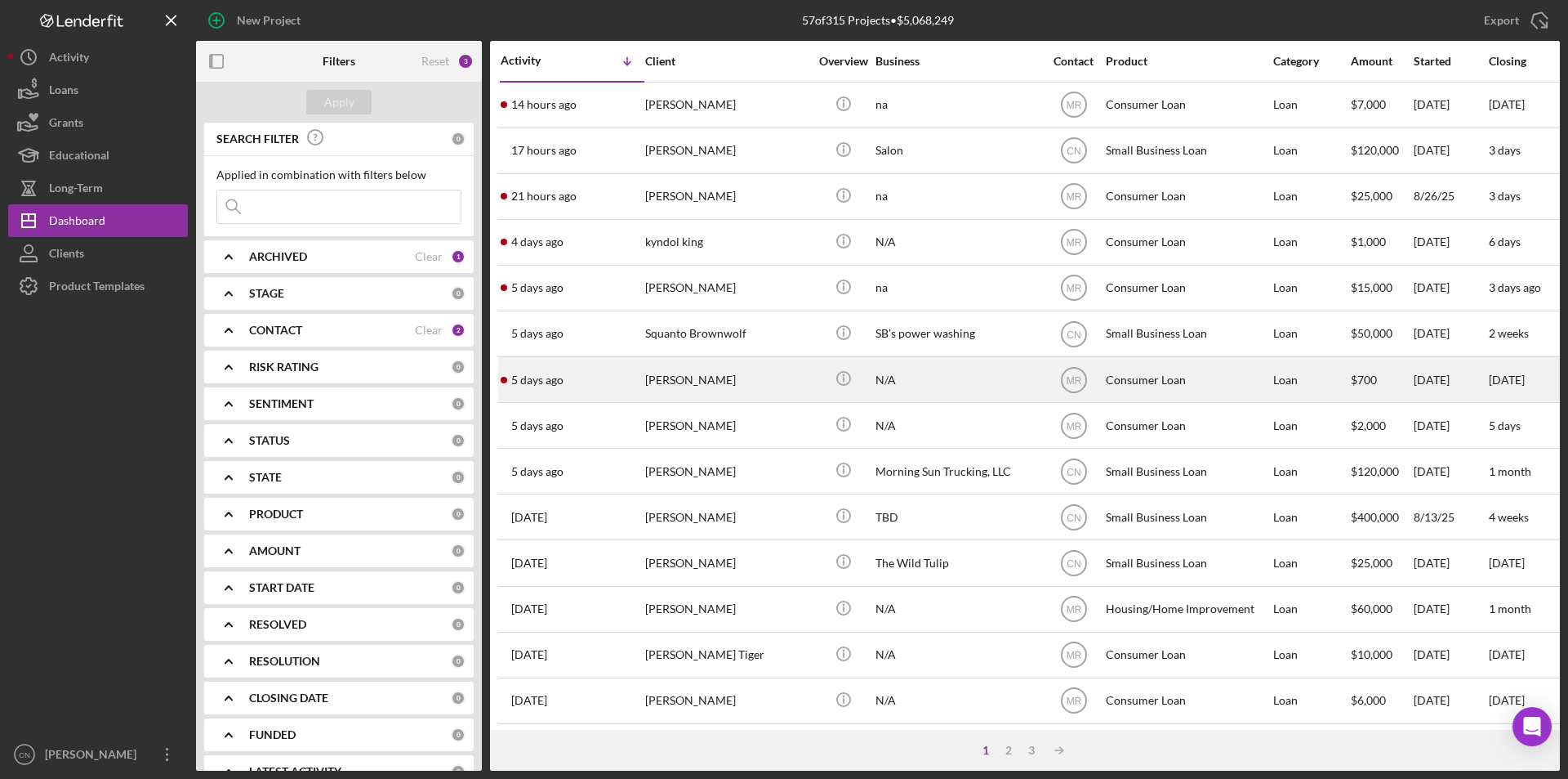
click at [686, 376] on div "[PERSON_NAME]" at bounding box center [727, 380] width 163 height 44
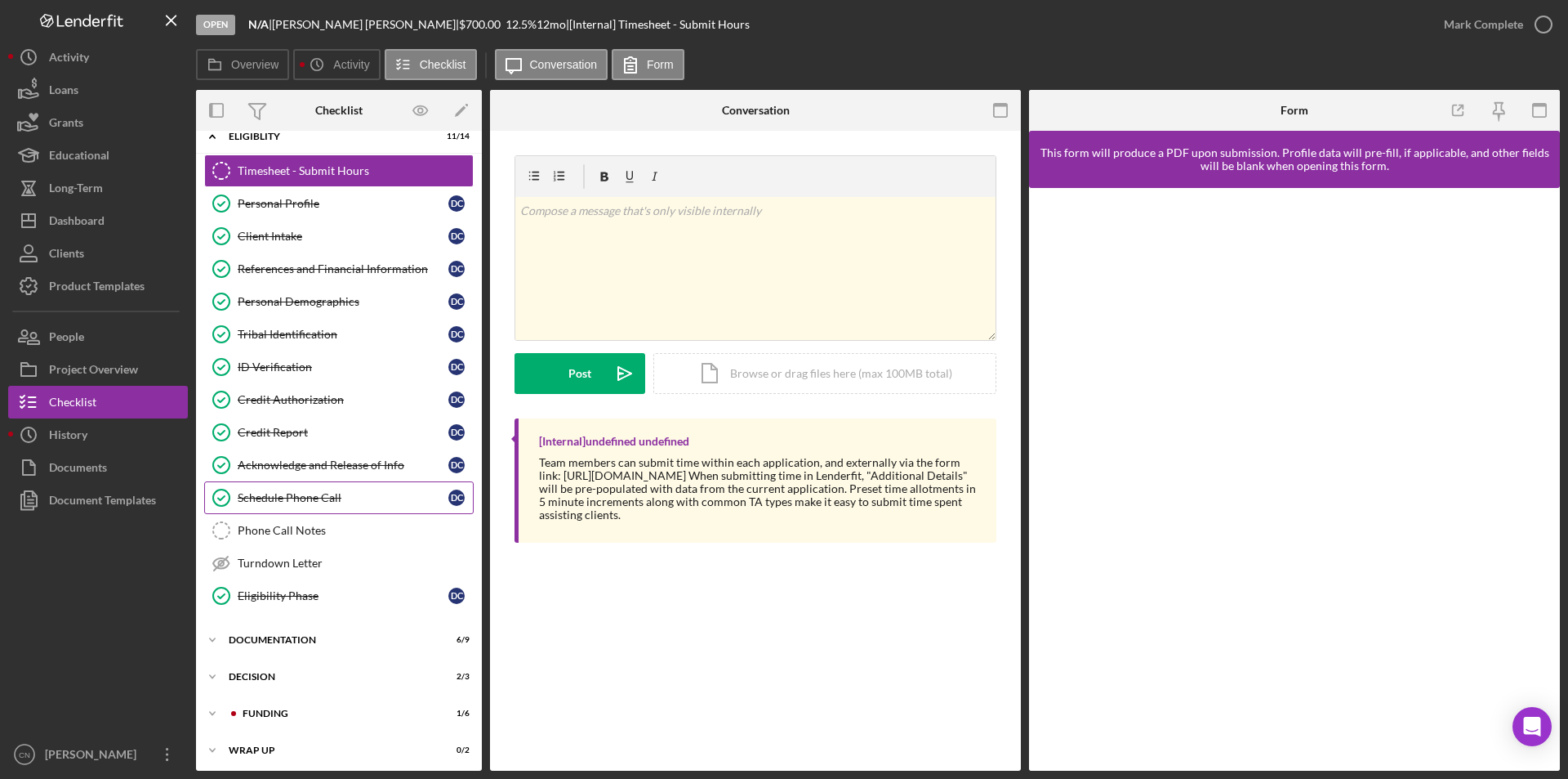
scroll to position [23, 0]
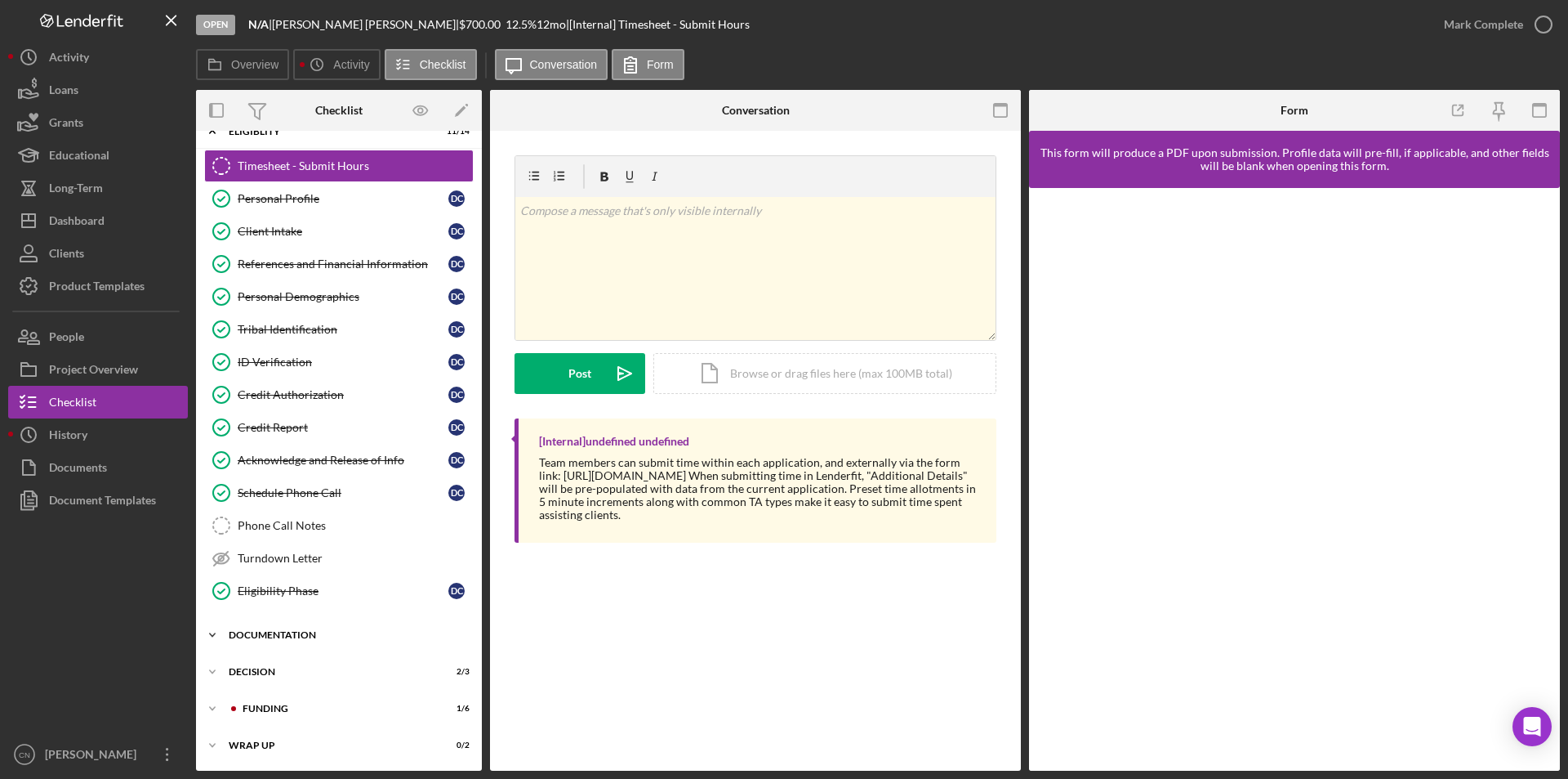
click at [277, 632] on div "Documentation" at bounding box center [344, 635] width 232 height 9
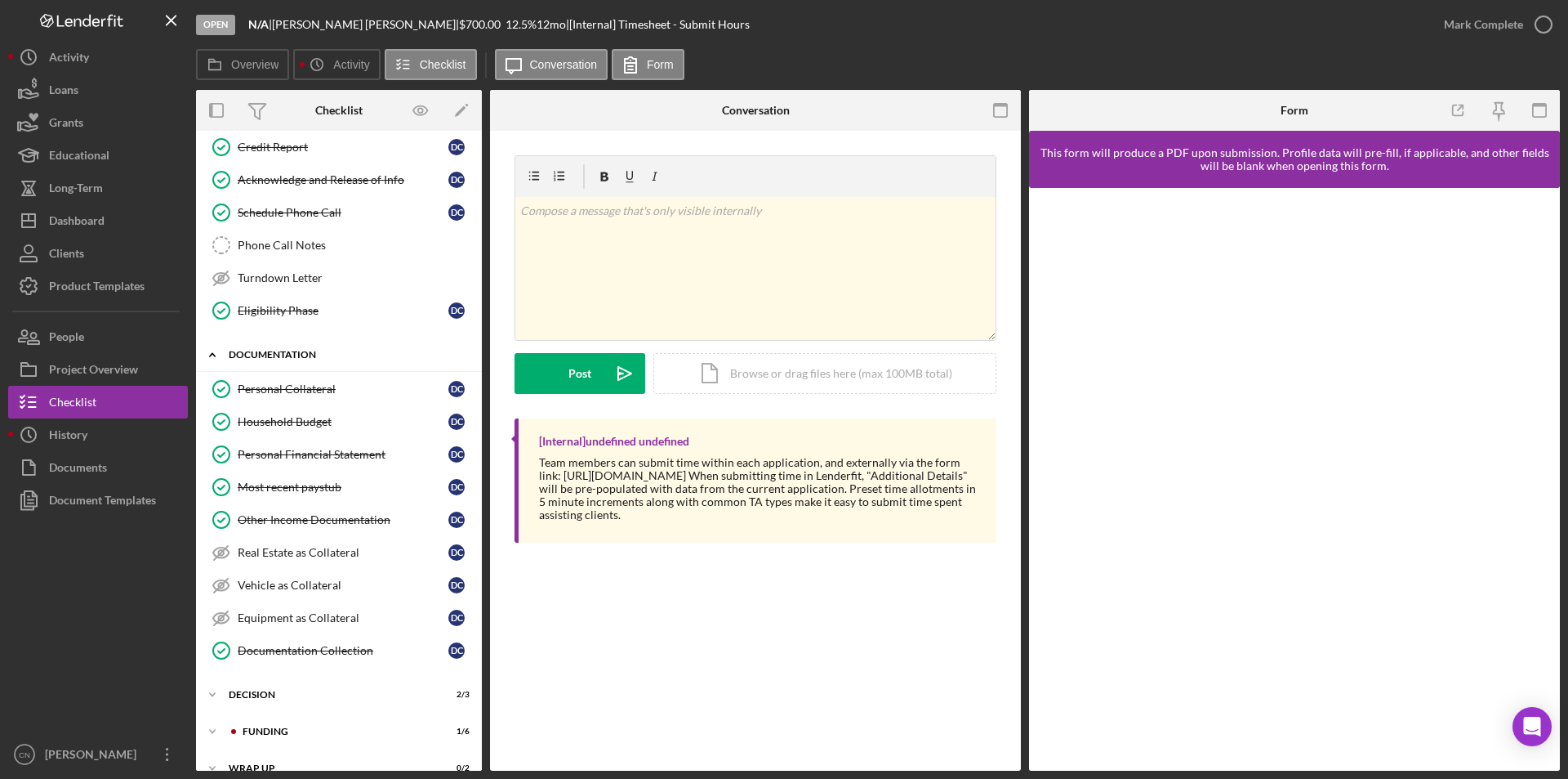
scroll to position [326, 0]
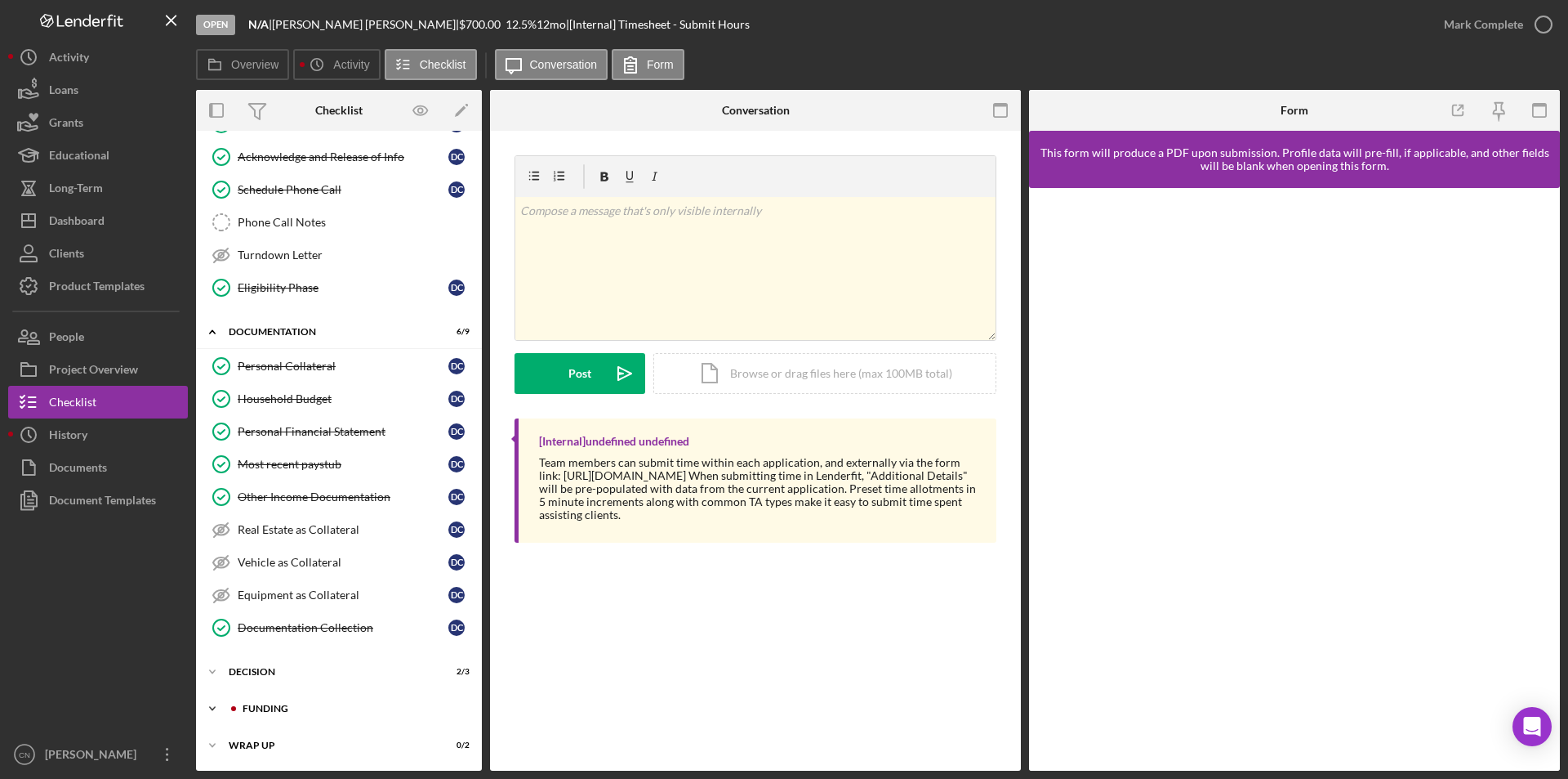
click at [268, 714] on div "Icon/Expander Funding 1 / 6" at bounding box center [339, 708] width 286 height 32
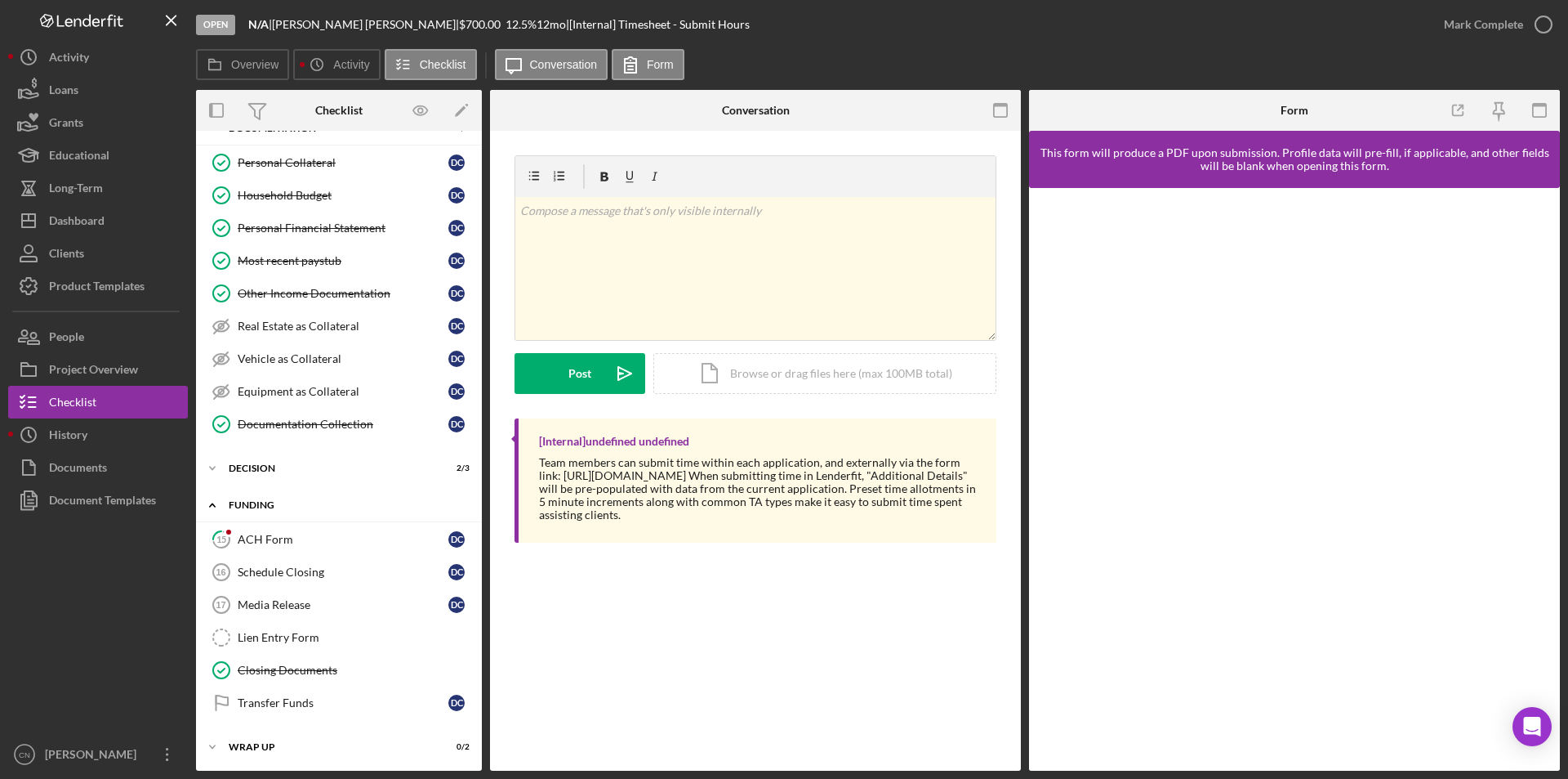
scroll to position [531, 0]
click at [64, 232] on div "Dashboard" at bounding box center [77, 222] width 56 height 37
